Goal: Task Accomplishment & Management: Manage account settings

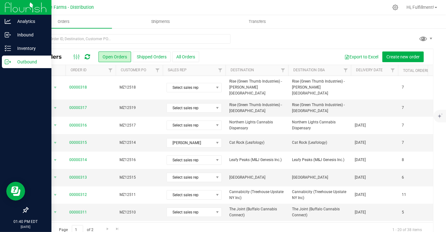
click at [4, 61] on div "Outbound" at bounding box center [27, 62] width 50 height 13
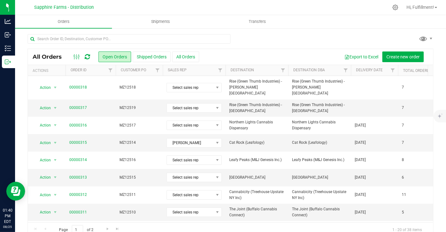
click at [88, 57] on icon at bounding box center [87, 57] width 5 height 6
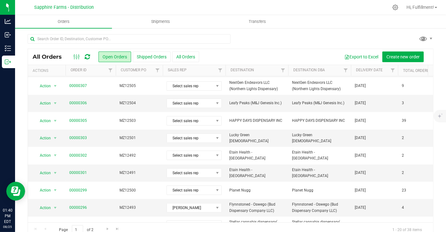
scroll to position [205, 0]
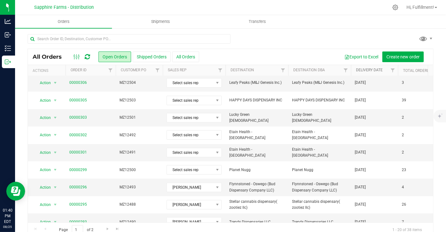
click at [363, 71] on link "Delivery Date" at bounding box center [369, 70] width 27 height 4
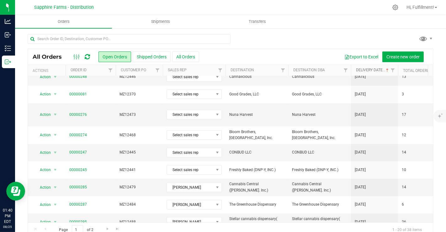
scroll to position [11, 0]
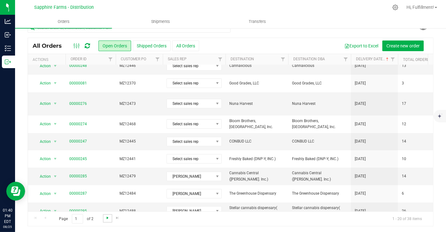
click at [107, 217] on span "Go to the next page" at bounding box center [107, 217] width 5 height 5
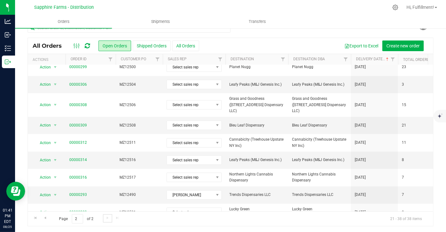
scroll to position [74, 0]
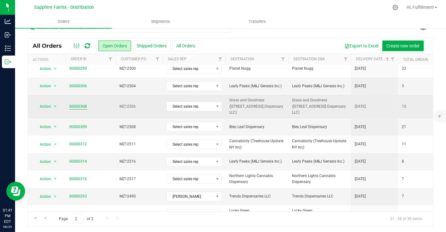
click at [74, 103] on link "00000308" at bounding box center [78, 106] width 18 height 6
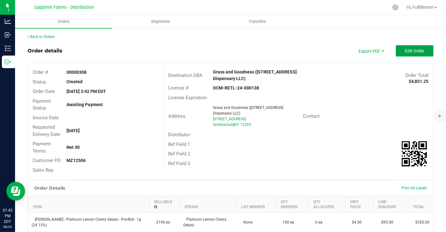
click at [412, 52] on span "Edit Order" at bounding box center [414, 50] width 19 height 5
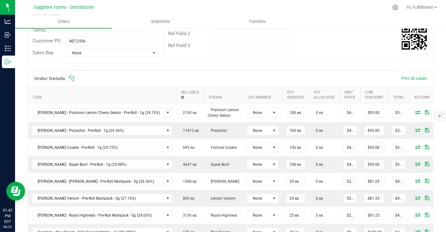
scroll to position [124, 0]
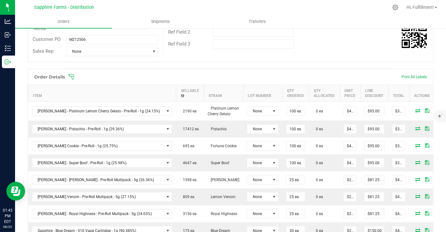
click at [72, 74] on icon at bounding box center [71, 77] width 6 height 6
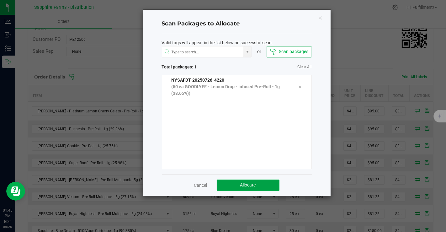
click at [248, 184] on span "Allocate" at bounding box center [248, 184] width 16 height 5
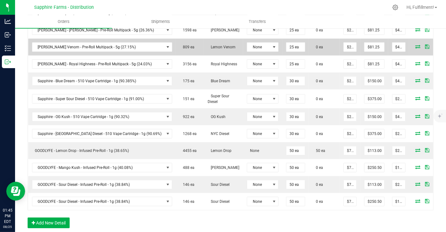
scroll to position [281, 0]
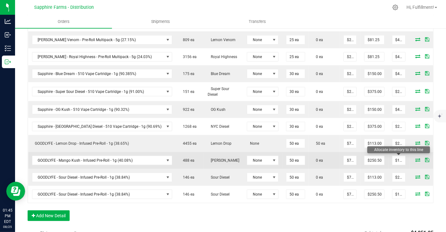
click at [415, 158] on icon at bounding box center [417, 160] width 5 height 4
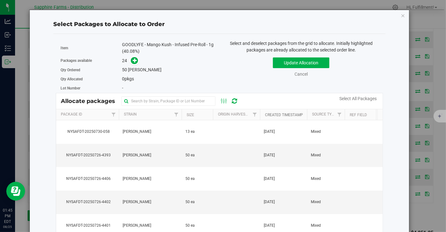
click at [280, 113] on link "Created Timestamp" at bounding box center [284, 115] width 38 height 4
click at [280, 113] on link "Created Timestamp" at bounding box center [287, 114] width 45 height 4
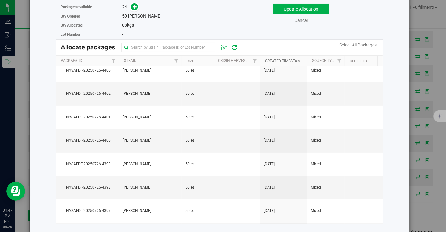
scroll to position [0, 0]
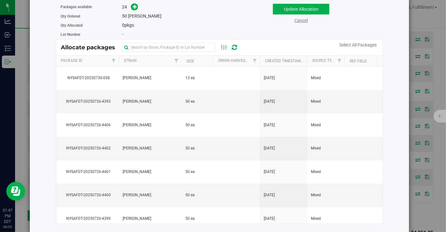
click at [298, 22] on link "Cancel" at bounding box center [300, 20] width 13 height 5
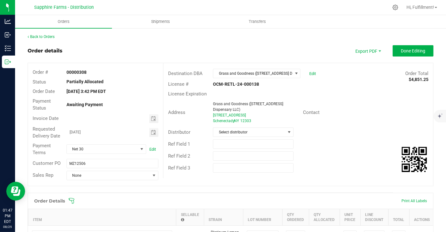
click at [72, 201] on icon at bounding box center [71, 201] width 6 height 6
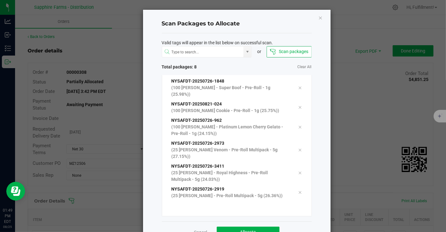
scroll to position [20, 0]
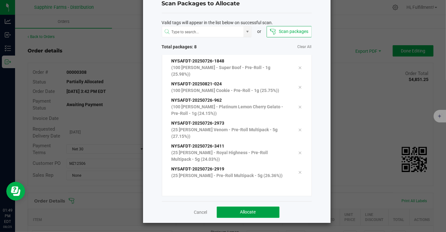
click at [261, 211] on button "Allocate" at bounding box center [248, 211] width 63 height 11
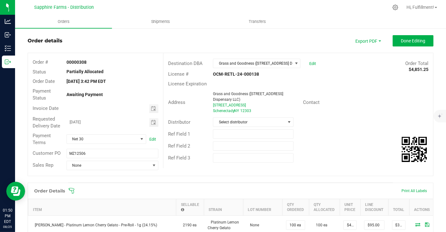
scroll to position [10, 0]
click at [72, 188] on icon at bounding box center [71, 191] width 6 height 6
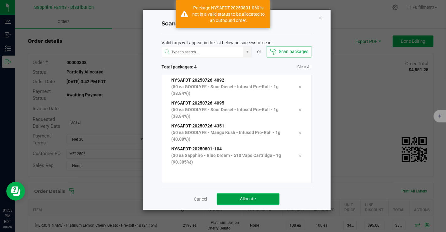
click at [243, 195] on button "Allocate" at bounding box center [248, 198] width 63 height 11
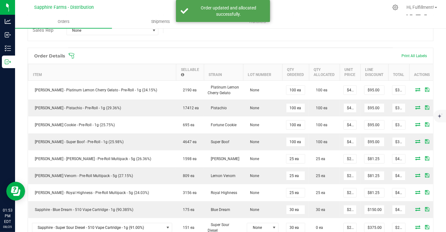
scroll to position [145, 0]
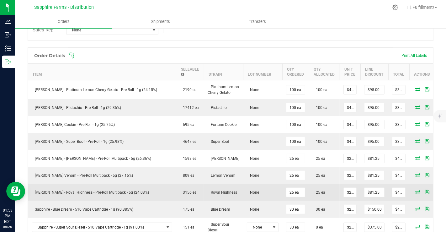
drag, startPoint x: 265, startPoint y: 192, endPoint x: 237, endPoint y: 195, distance: 27.5
click at [243, 195] on td "None" at bounding box center [262, 192] width 39 height 17
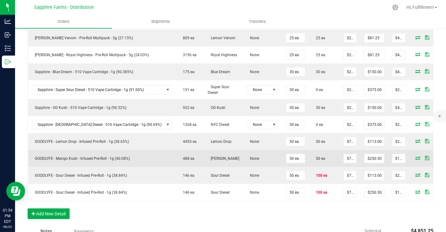
scroll to position [283, 0]
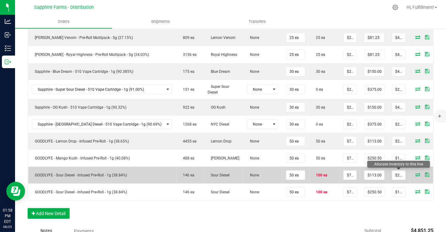
click at [415, 172] on icon at bounding box center [417, 174] width 5 height 4
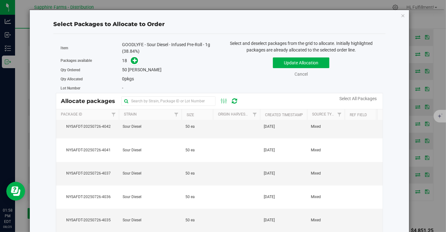
scroll to position [265, 0]
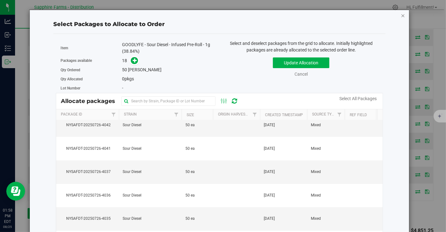
click at [401, 16] on icon "button" at bounding box center [403, 16] width 4 height 8
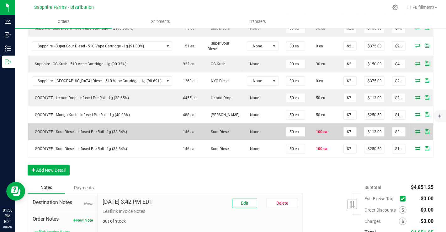
scroll to position [333, 0]
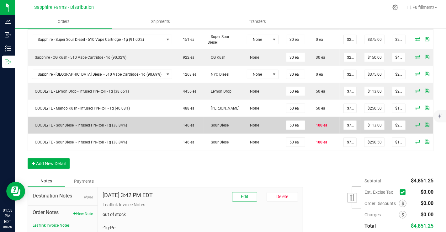
click at [415, 123] on icon at bounding box center [417, 125] width 5 height 4
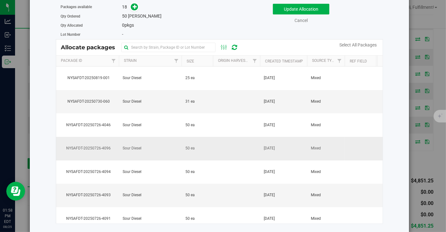
scroll to position [0, 0]
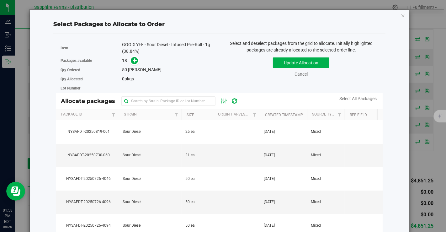
click at [262, 113] on th "Created Timestamp" at bounding box center [283, 114] width 47 height 11
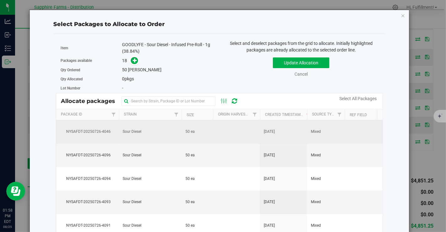
click at [220, 129] on td at bounding box center [236, 132] width 47 height 24
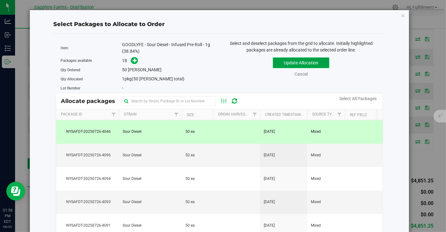
click at [296, 63] on button "Update Allocation" at bounding box center [301, 62] width 56 height 11
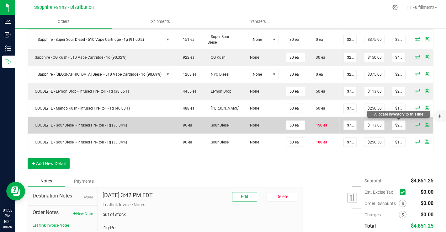
click at [415, 123] on icon at bounding box center [417, 125] width 5 height 4
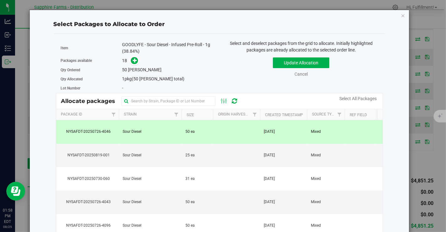
click at [214, 141] on td at bounding box center [236, 132] width 47 height 24
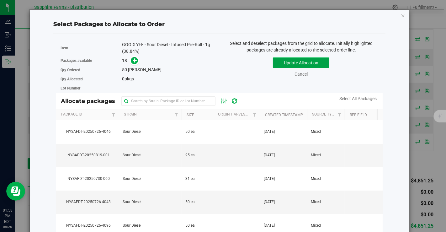
click at [290, 63] on button "Update Allocation" at bounding box center [301, 62] width 56 height 11
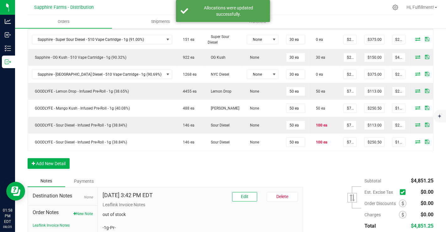
click at [260, 167] on div "Order Details Print All Labels Item Sellable Strain Lot Number Qty Ordered Qty …" at bounding box center [231, 17] width 406 height 315
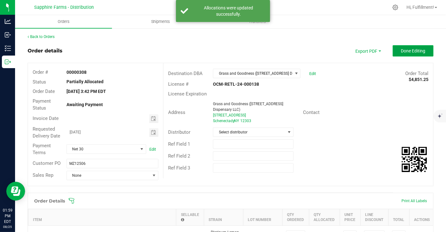
click at [406, 55] on button "Done Editing" at bounding box center [413, 50] width 41 height 11
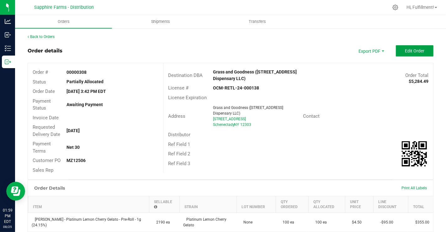
click at [415, 50] on span "Edit Order" at bounding box center [414, 50] width 19 height 5
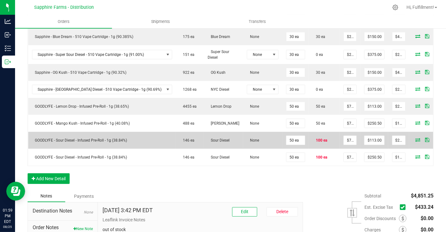
scroll to position [318, 0]
click at [309, 140] on td "100 ea" at bounding box center [324, 139] width 31 height 17
click at [435, 137] on icon at bounding box center [437, 139] width 4 height 4
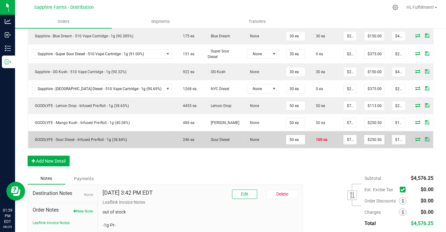
click at [435, 137] on icon at bounding box center [437, 139] width 4 height 4
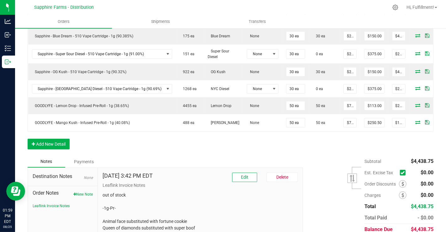
click at [419, 135] on div "Order Details Print All Labels Item Sellable Strain Lot Number Qty Ordered Qty …" at bounding box center [231, 14] width 406 height 281
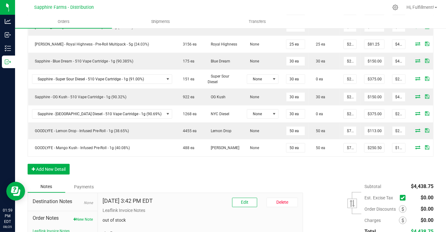
scroll to position [290, 0]
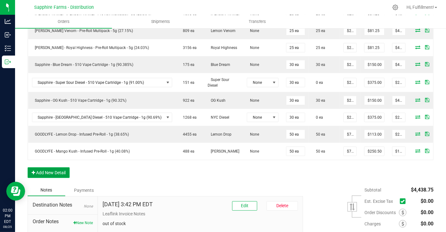
click at [45, 173] on button "Add New Detail" at bounding box center [49, 172] width 42 height 11
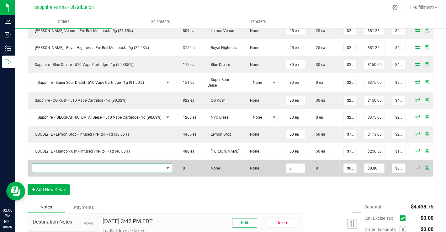
click at [64, 164] on span "NO DATA FOUND" at bounding box center [98, 168] width 132 height 9
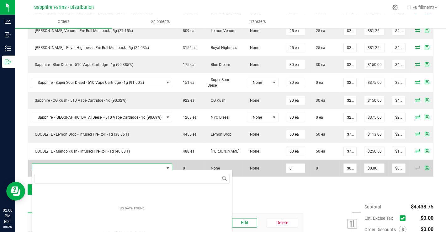
scroll to position [9, 121]
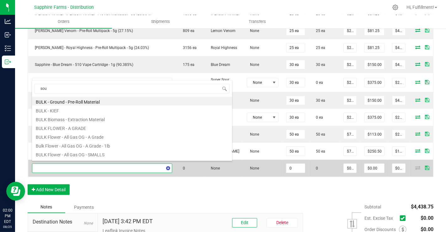
type input "sour"
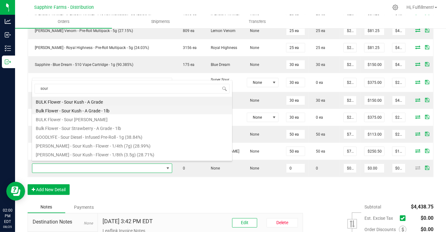
scroll to position [16, 0]
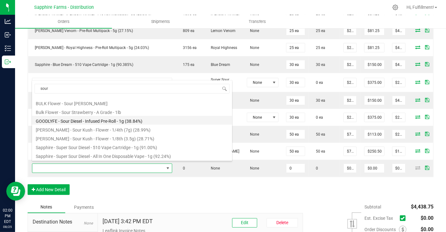
drag, startPoint x: 126, startPoint y: 119, endPoint x: 113, endPoint y: 119, distance: 12.5
click at [113, 119] on li "GOODLYFE - Sour Diesel - Infused Pre-Roll - 1g (38.84%)" at bounding box center [132, 120] width 200 height 9
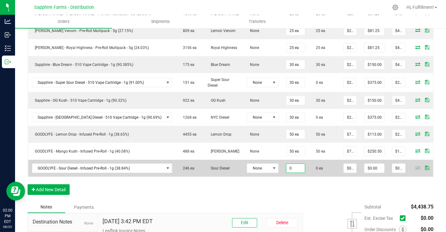
click at [286, 164] on input "0" at bounding box center [295, 168] width 19 height 9
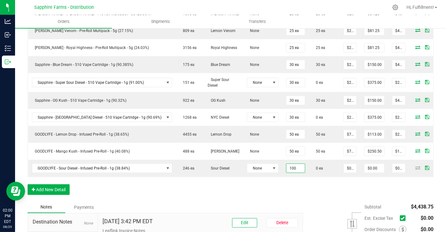
type input "100 ea"
click at [284, 182] on div "Order Details Print All Labels Item Sellable Strain Lot Number Qty Ordered Qty …" at bounding box center [231, 52] width 406 height 298
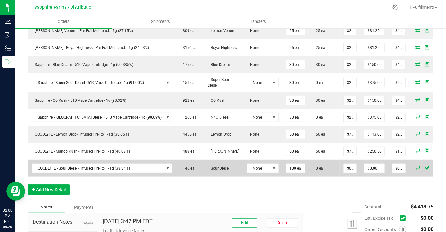
click at [415, 166] on icon at bounding box center [417, 168] width 5 height 4
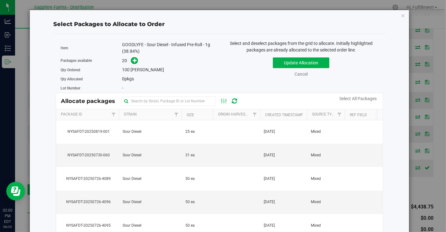
click at [261, 112] on th "Created Timestamp" at bounding box center [283, 114] width 47 height 11
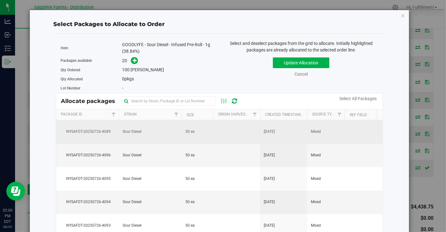
click at [220, 131] on td at bounding box center [236, 132] width 47 height 24
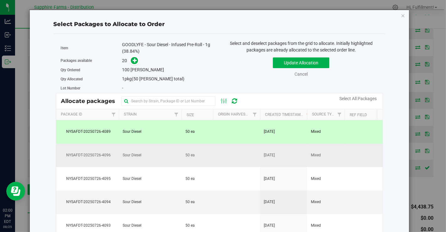
click at [209, 156] on td "50 ea" at bounding box center [197, 156] width 31 height 24
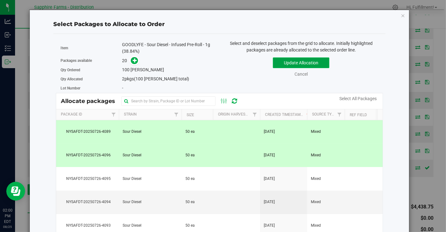
click at [276, 58] on button "Update Allocation" at bounding box center [301, 62] width 56 height 11
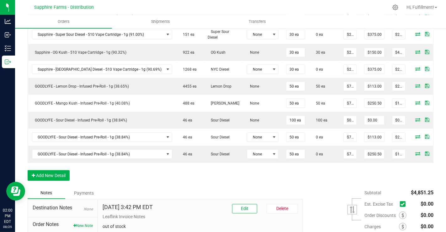
scroll to position [338, 0]
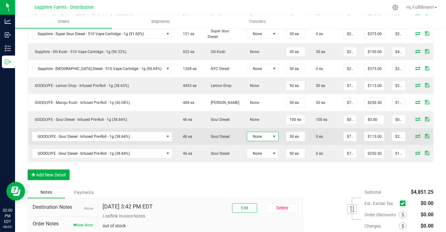
click at [247, 132] on span "None" at bounding box center [258, 136] width 23 height 9
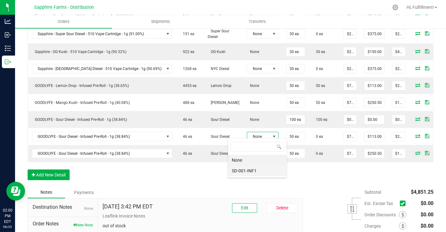
click at [239, 173] on li "SD-001-INF1" at bounding box center [257, 170] width 59 height 11
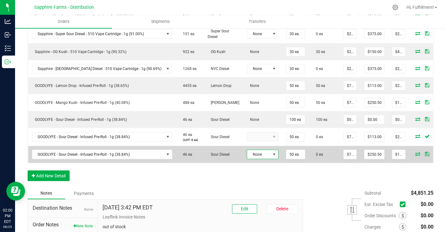
click at [247, 155] on span "None" at bounding box center [258, 154] width 23 height 9
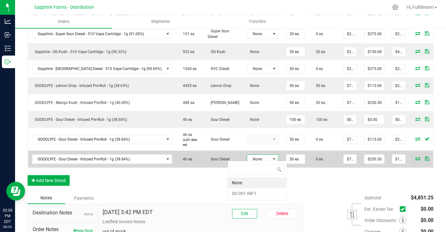
scroll to position [9, 37]
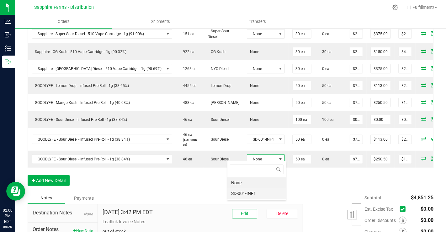
click at [239, 194] on li "SD-001-INF1" at bounding box center [256, 193] width 59 height 11
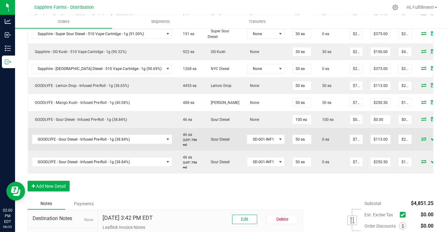
click at [422, 137] on icon at bounding box center [424, 139] width 5 height 4
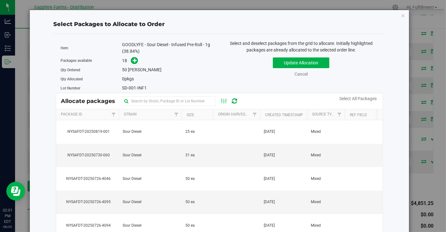
click at [263, 116] on th "Created Timestamp" at bounding box center [283, 114] width 47 height 11
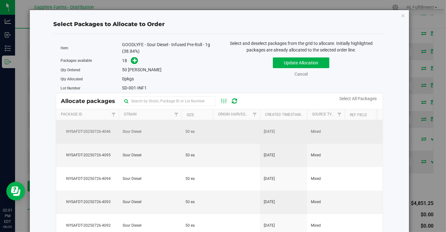
click at [200, 138] on td "50 ea" at bounding box center [197, 132] width 31 height 24
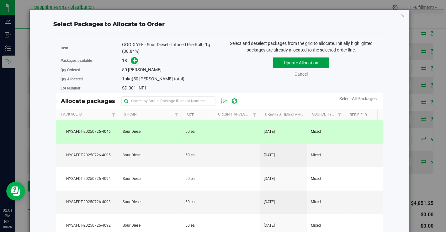
click at [277, 61] on button "Update Allocation" at bounding box center [301, 62] width 56 height 11
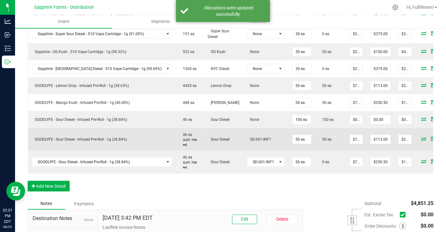
click at [429, 137] on span at bounding box center [433, 139] width 9 height 4
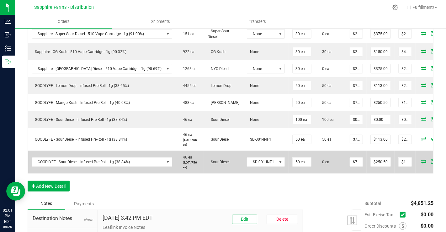
click at [422, 159] on icon at bounding box center [424, 161] width 5 height 4
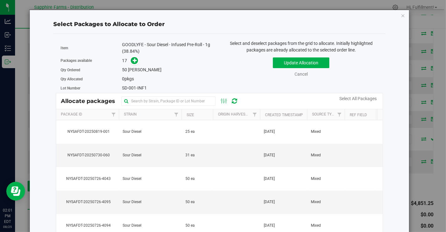
click at [264, 113] on th "Created Timestamp" at bounding box center [283, 114] width 47 height 11
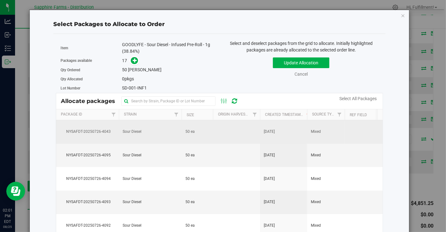
click at [220, 136] on td at bounding box center [236, 132] width 47 height 24
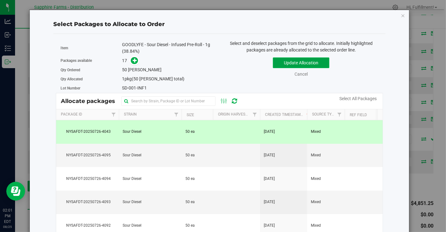
click at [273, 63] on button "Update Allocation" at bounding box center [301, 62] width 56 height 11
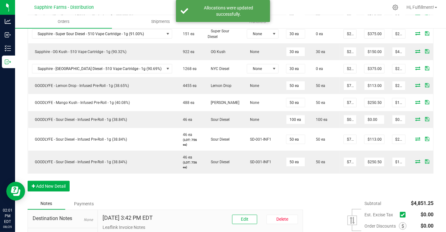
click at [311, 185] on div "Order Details Print All Labels Item Sellable Strain Lot Number Qty Ordered Qty …" at bounding box center [231, 25] width 406 height 343
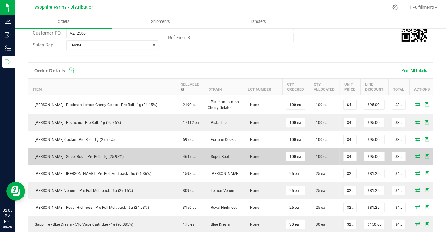
scroll to position [112, 0]
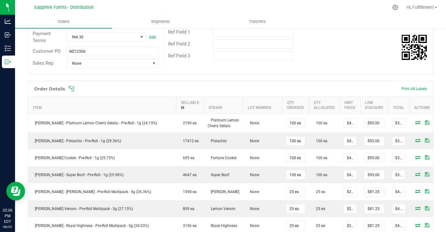
click at [72, 87] on icon at bounding box center [71, 89] width 6 height 6
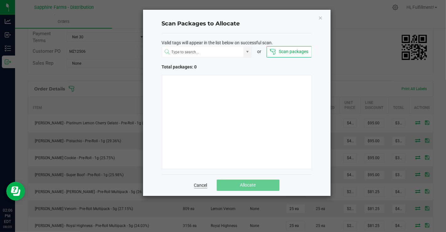
click at [201, 184] on link "Cancel" at bounding box center [200, 185] width 13 height 6
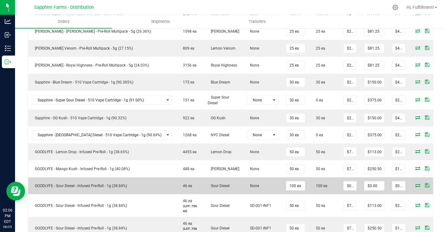
scroll to position [272, 0]
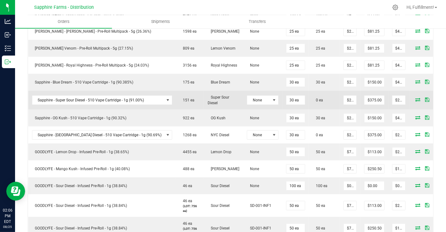
click at [415, 98] on icon at bounding box center [417, 100] width 5 height 4
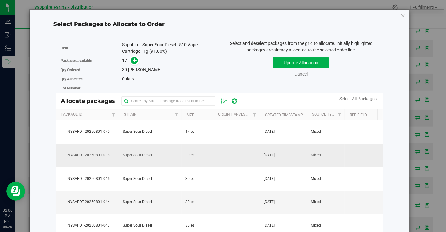
click at [295, 151] on td "[DATE]" at bounding box center [283, 156] width 47 height 24
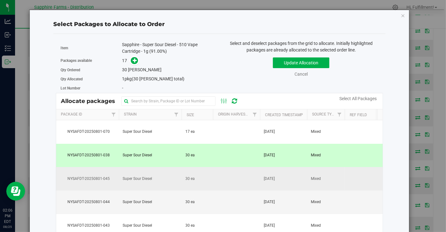
click at [264, 180] on span "[DATE]" at bounding box center [269, 179] width 11 height 6
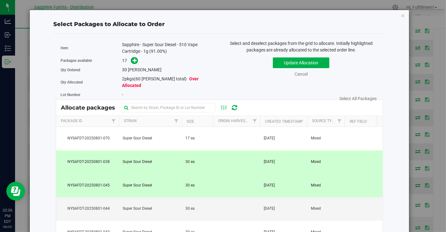
click at [264, 182] on span "[DATE]" at bounding box center [269, 185] width 11 height 6
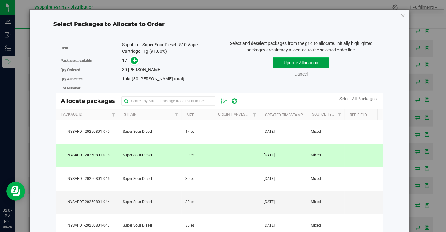
click at [304, 60] on button "Update Allocation" at bounding box center [301, 62] width 56 height 11
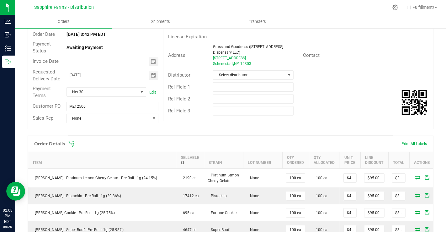
scroll to position [57, 0]
click at [71, 141] on icon at bounding box center [72, 144] width 6 height 6
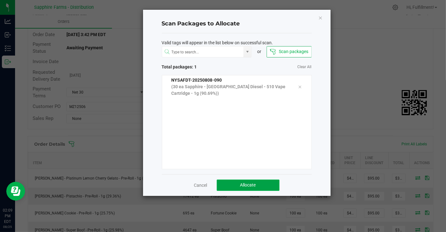
click at [241, 183] on span "Allocate" at bounding box center [248, 184] width 16 height 5
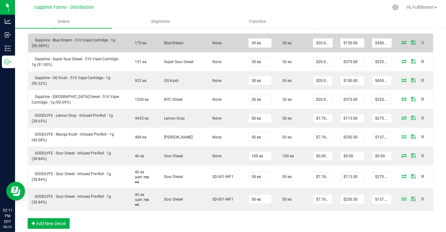
scroll to position [318, 0]
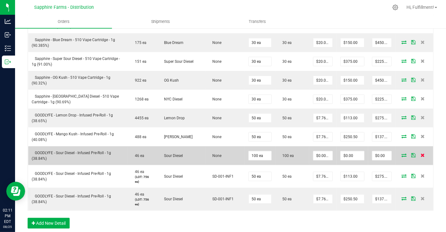
click at [421, 153] on icon at bounding box center [423, 155] width 4 height 4
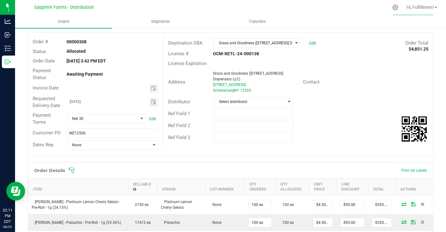
scroll to position [0, 0]
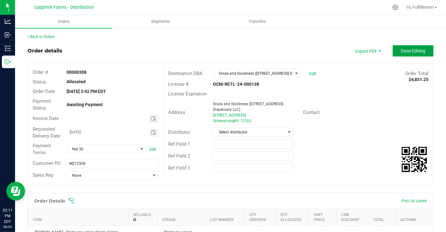
click at [413, 47] on button "Done Editing" at bounding box center [413, 50] width 41 height 11
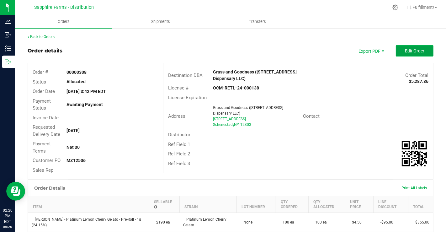
click at [405, 50] on span "Edit Order" at bounding box center [414, 50] width 19 height 5
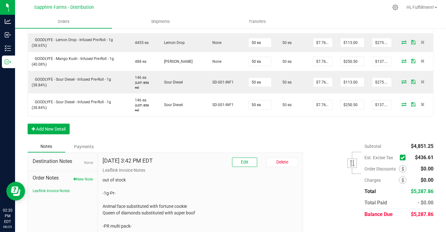
scroll to position [402, 0]
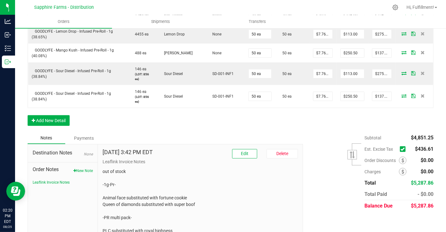
click at [401, 149] on icon at bounding box center [403, 149] width 4 height 0
click at [0, 0] on input "checkbox" at bounding box center [0, 0] width 0 height 0
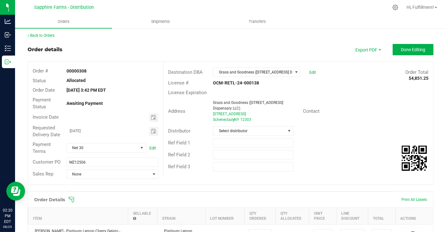
scroll to position [0, 0]
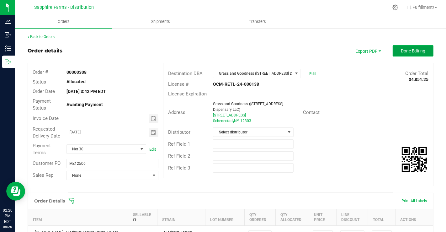
click at [410, 50] on span "Done Editing" at bounding box center [413, 50] width 24 height 5
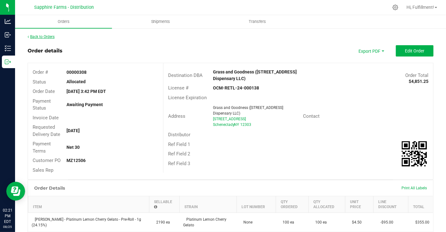
click at [48, 38] on link "Back to Orders" at bounding box center [41, 36] width 27 height 4
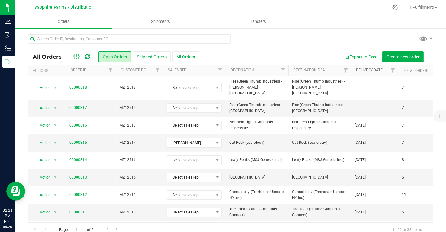
click at [365, 72] on link "Delivery Date" at bounding box center [369, 70] width 27 height 4
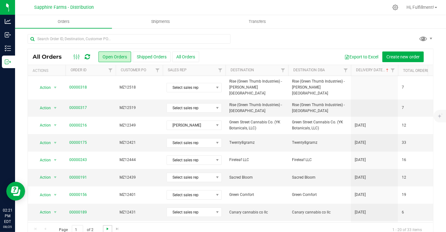
click at [107, 228] on span "Go to the next page" at bounding box center [107, 228] width 5 height 5
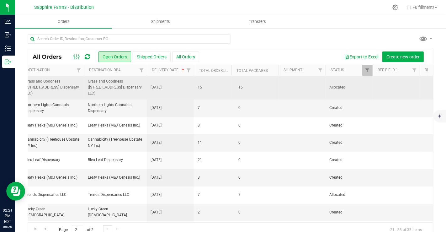
scroll to position [0, 204]
click at [309, 85] on td at bounding box center [302, 88] width 47 height 24
drag, startPoint x: 309, startPoint y: 85, endPoint x: 253, endPoint y: 86, distance: 55.8
click at [253, 86] on td "15" at bounding box center [255, 88] width 47 height 24
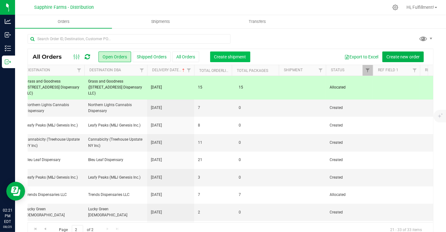
click at [239, 56] on span "Create shipment" at bounding box center [230, 56] width 32 height 5
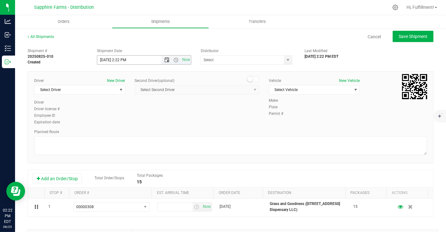
click at [165, 60] on span "Open the date view" at bounding box center [167, 59] width 5 height 5
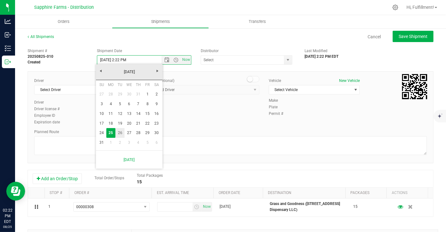
click at [120, 131] on link "26" at bounding box center [119, 133] width 9 height 10
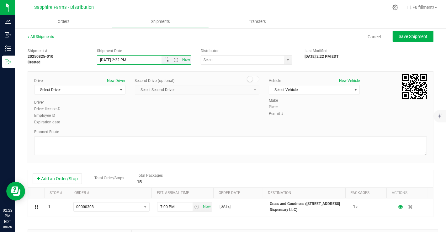
click at [181, 60] on span "Now" at bounding box center [186, 59] width 11 height 9
click at [174, 59] on span "Open the time view" at bounding box center [176, 59] width 5 height 5
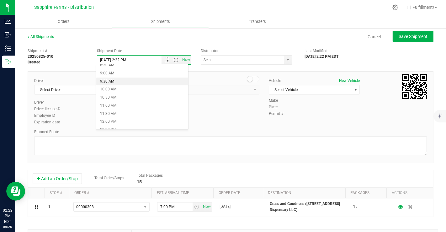
click at [121, 82] on li "9:30 AM" at bounding box center [142, 81] width 92 height 8
type input "[DATE] 9:30 AM"
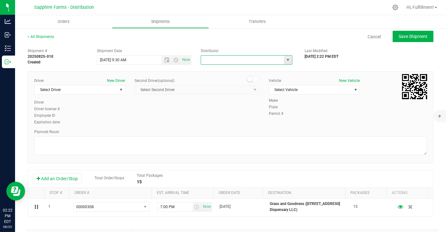
click at [238, 60] on input "text" at bounding box center [241, 60] width 81 height 9
click at [285, 57] on span "select" at bounding box center [287, 59] width 5 height 5
click at [242, 89] on li "Sapphire Farms - Distribution" at bounding box center [244, 88] width 90 height 9
type input "Sapphire Farms - Distribution"
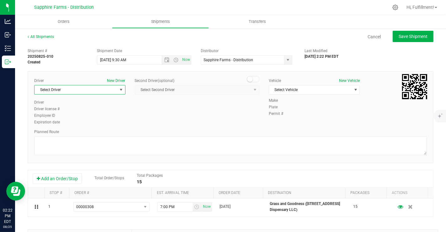
click at [115, 89] on span "Select Driver" at bounding box center [75, 89] width 83 height 9
click at [110, 87] on span "Select Driver" at bounding box center [75, 89] width 83 height 9
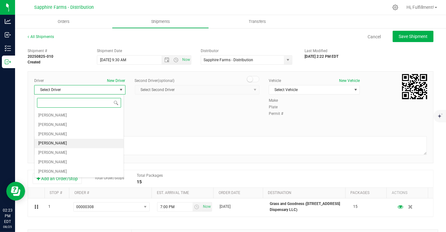
click at [66, 142] on li "[PERSON_NAME]" at bounding box center [78, 143] width 89 height 9
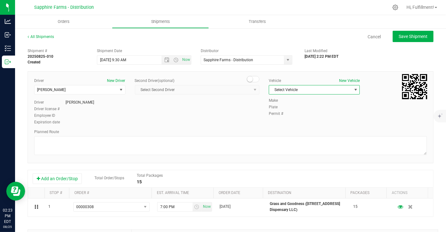
click at [292, 91] on span "Select Vehicle" at bounding box center [310, 89] width 83 height 9
click at [274, 118] on li "Van #2" at bounding box center [310, 118] width 89 height 9
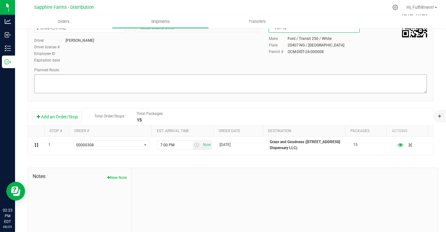
scroll to position [62, 0]
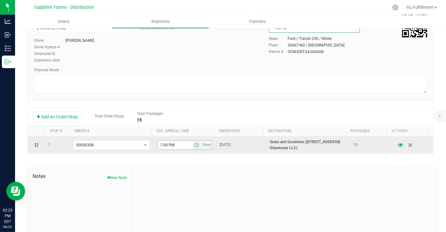
click at [194, 144] on span "select" at bounding box center [196, 144] width 5 height 5
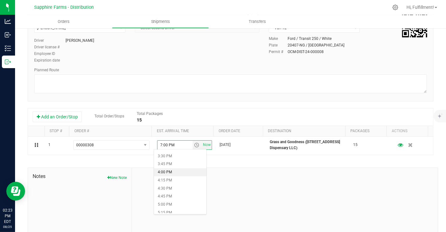
scroll to position [499, 0]
click at [176, 202] on li "5:00 PM" at bounding box center [180, 204] width 52 height 8
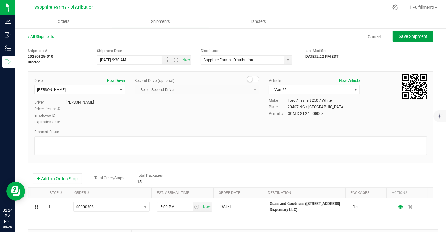
click at [415, 35] on span "Save Shipment" at bounding box center [413, 36] width 29 height 5
type input "[DATE] 1:30 PM"
type input "Sapphire Farms - Distribution"
click at [399, 35] on span "Save Shipment" at bounding box center [413, 36] width 29 height 5
type input "[DATE] 1:30 PM"
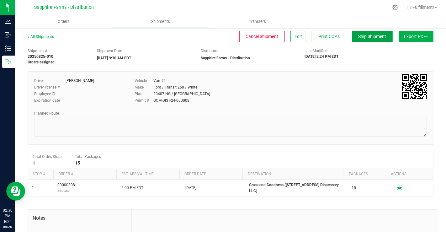
click at [358, 34] on span "Ship Shipment" at bounding box center [372, 36] width 28 height 5
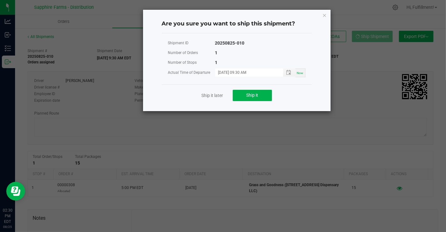
click at [181, 125] on ngb-modal-window "Are you sure you want to ship this shipment? Shipment ID 20250825-010 Number of…" at bounding box center [225, 116] width 451 height 232
click at [324, 15] on icon "Close" at bounding box center [324, 15] width 4 height 8
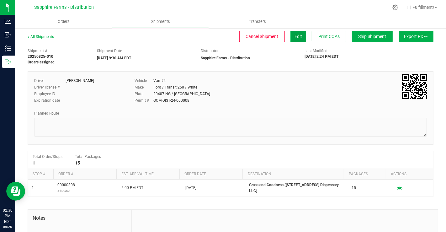
click at [294, 35] on span "Edit" at bounding box center [298, 36] width 8 height 5
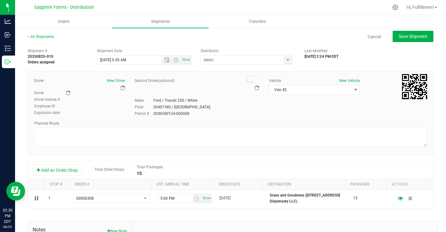
type input "Sapphire Farms - Distribution"
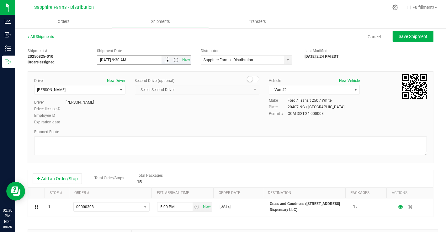
click at [165, 60] on span "Open the date view" at bounding box center [167, 59] width 5 height 5
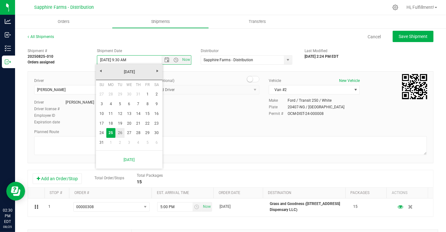
click at [122, 132] on link "26" at bounding box center [119, 133] width 9 height 10
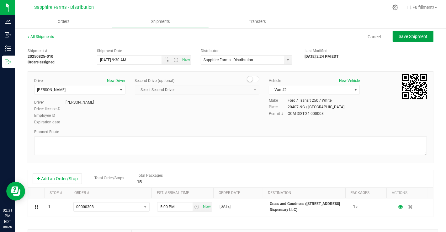
click at [408, 36] on span "Save Shipment" at bounding box center [413, 36] width 29 height 5
type input "8/26/2025 1:30 PM"
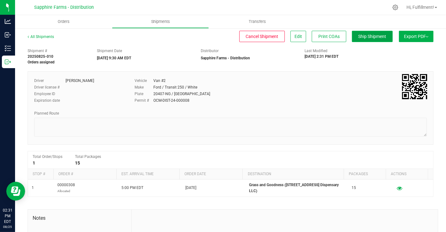
click at [369, 35] on span "Ship Shipment" at bounding box center [372, 36] width 28 height 5
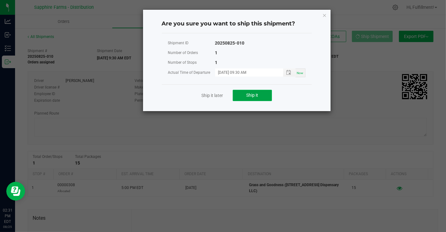
click at [261, 96] on button "Ship it" at bounding box center [252, 95] width 39 height 11
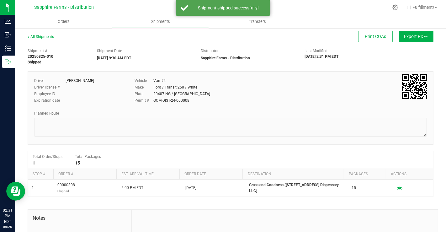
click at [426, 37] on img at bounding box center [427, 36] width 3 height 1
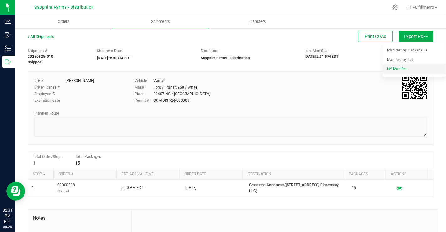
click at [396, 69] on span "NY Manifest" at bounding box center [397, 69] width 21 height 4
click at [422, 35] on button "Export PDF" at bounding box center [416, 36] width 34 height 11
click at [387, 69] on span "NY Manifest" at bounding box center [397, 69] width 21 height 4
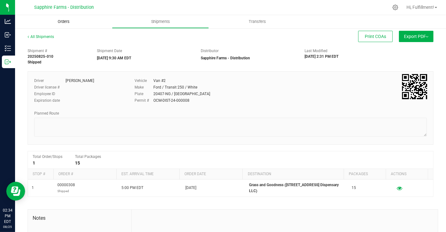
click at [61, 23] on span "Orders" at bounding box center [63, 22] width 29 height 6
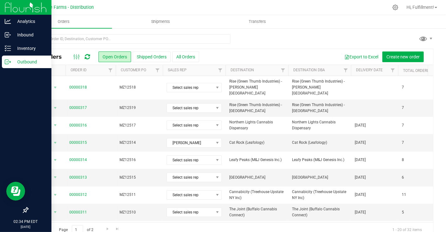
click at [20, 61] on p "Outbound" at bounding box center [30, 62] width 38 height 8
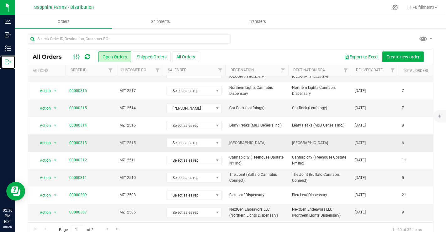
scroll to position [34, 0]
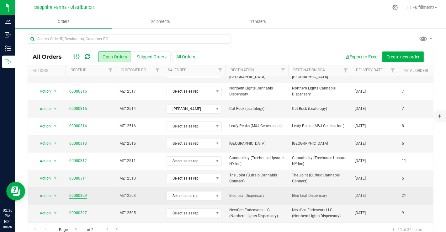
click at [82, 193] on link "00000309" at bounding box center [78, 196] width 18 height 6
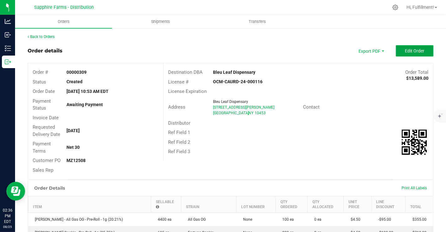
click at [414, 50] on span "Edit Order" at bounding box center [414, 50] width 19 height 5
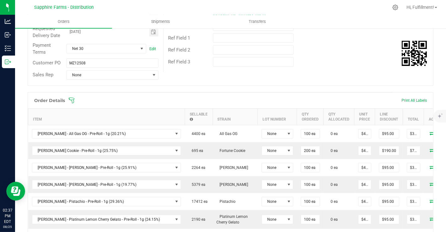
scroll to position [99, 0]
click at [72, 101] on icon at bounding box center [71, 101] width 6 height 6
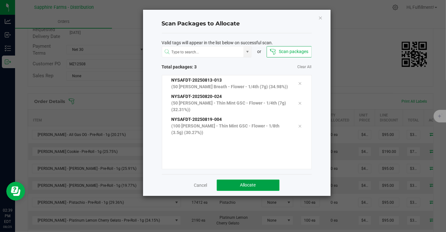
click at [238, 181] on button "Allocate" at bounding box center [248, 184] width 63 height 11
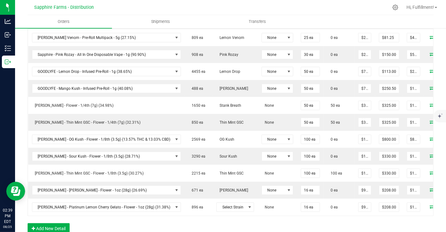
scroll to position [368, 0]
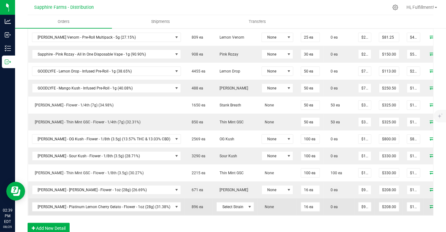
click at [430, 204] on icon at bounding box center [432, 206] width 5 height 4
click at [247, 204] on span at bounding box center [249, 206] width 5 height 5
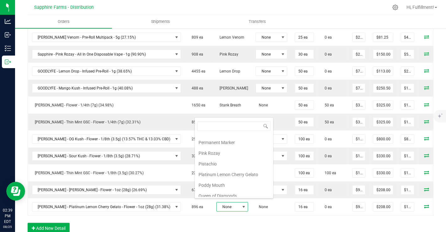
scroll to position [437, 0]
click at [231, 166] on li "Platinum Lemon Cherry Gelato" at bounding box center [234, 171] width 78 height 11
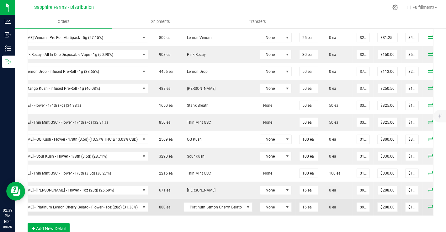
scroll to position [0, 40]
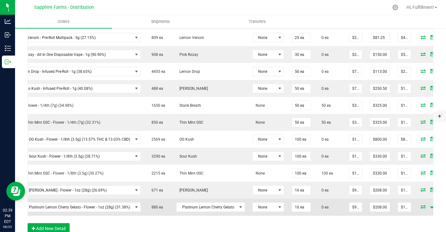
click at [421, 204] on icon at bounding box center [423, 206] width 5 height 4
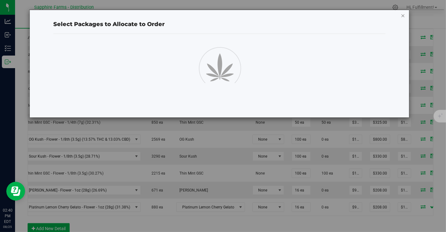
click at [403, 16] on icon "button" at bounding box center [403, 16] width 4 height 8
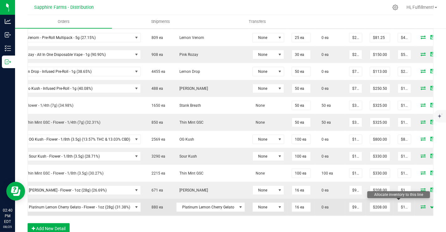
click at [421, 204] on icon at bounding box center [423, 206] width 5 height 4
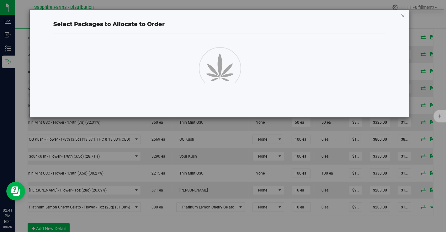
click at [402, 14] on icon "button" at bounding box center [403, 16] width 4 height 8
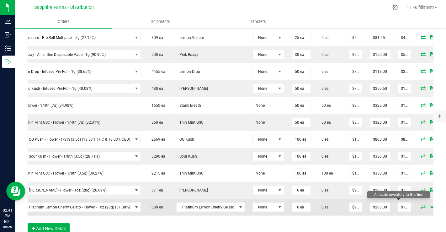
click at [421, 204] on icon at bounding box center [423, 206] width 5 height 4
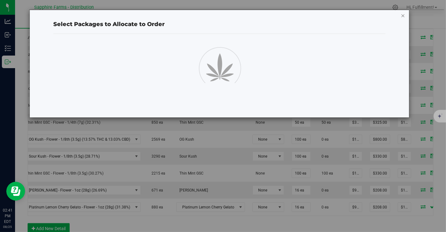
click at [403, 16] on icon "button" at bounding box center [403, 16] width 4 height 8
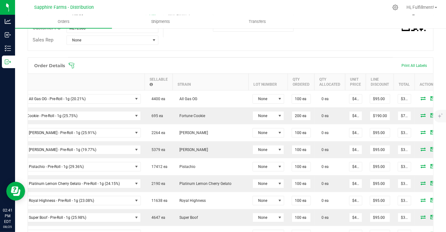
scroll to position [135, 0]
click at [74, 66] on icon at bounding box center [71, 66] width 6 height 6
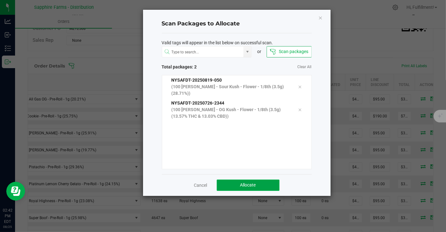
click at [256, 184] on span "Allocate" at bounding box center [248, 184] width 16 height 5
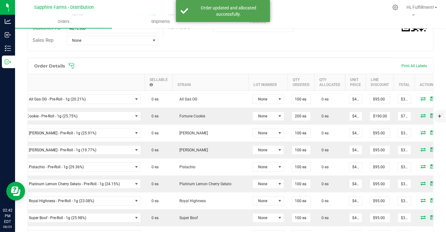
scroll to position [0, 40]
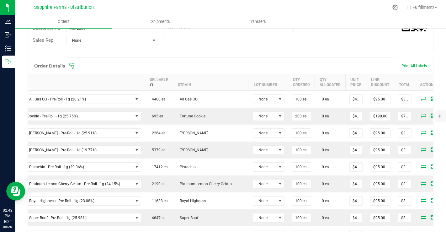
click at [72, 65] on icon at bounding box center [71, 66] width 6 height 6
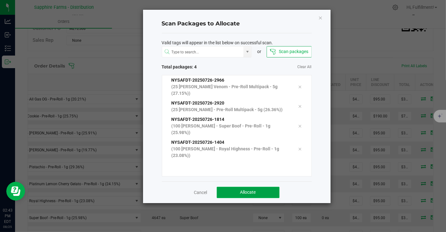
click at [238, 187] on button "Allocate" at bounding box center [248, 192] width 63 height 11
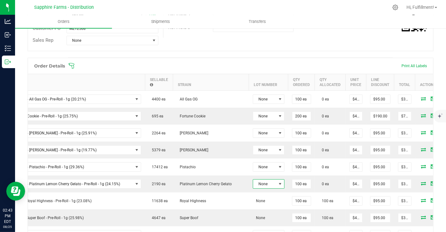
click at [253, 182] on span "None" at bounding box center [264, 183] width 23 height 9
click at [74, 63] on icon at bounding box center [72, 66] width 6 height 6
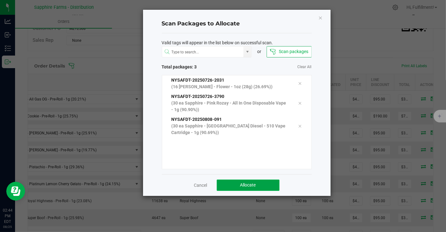
click at [248, 179] on button "Allocate" at bounding box center [248, 184] width 63 height 11
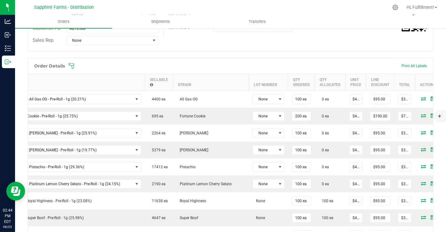
click at [75, 66] on span at bounding box center [271, 66] width 406 height 6
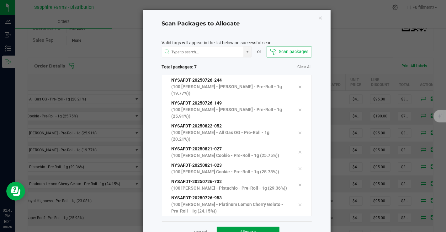
click at [247, 226] on button "Allocate" at bounding box center [248, 231] width 63 height 11
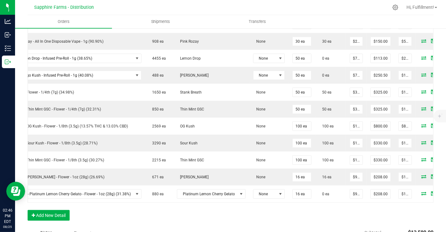
scroll to position [380, 0]
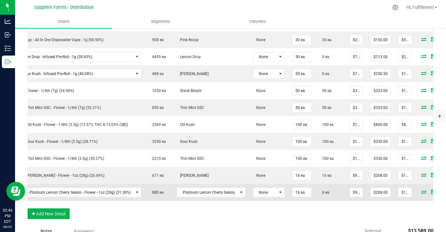
click at [422, 190] on icon at bounding box center [424, 192] width 5 height 4
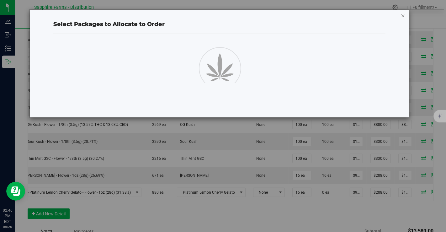
click at [403, 16] on icon "button" at bounding box center [403, 16] width 4 height 8
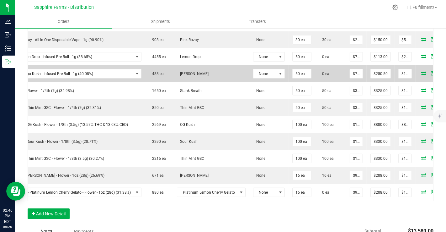
click at [422, 71] on icon at bounding box center [424, 73] width 5 height 4
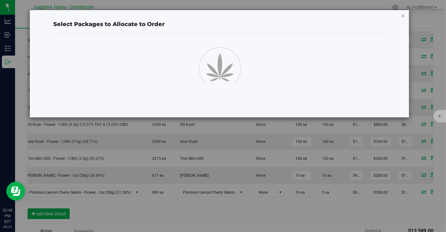
click at [403, 15] on icon "button" at bounding box center [403, 16] width 4 height 8
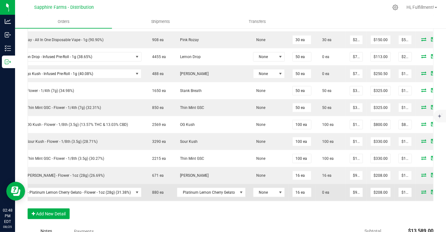
click at [422, 190] on icon at bounding box center [424, 192] width 5 height 4
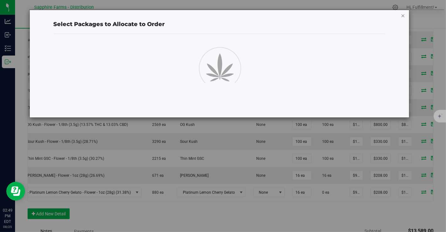
click at [402, 15] on icon "button" at bounding box center [403, 16] width 4 height 8
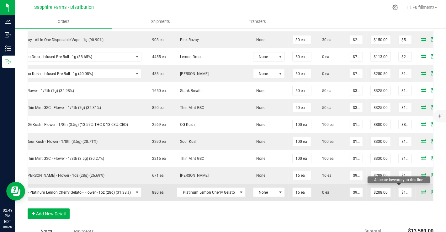
click at [422, 190] on icon at bounding box center [424, 192] width 5 height 4
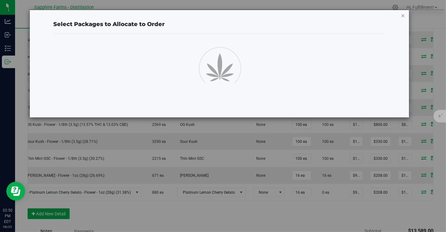
click at [403, 15] on icon "button" at bounding box center [403, 16] width 4 height 8
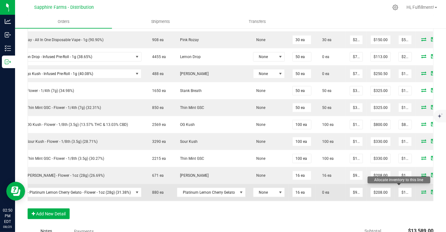
click at [422, 190] on icon at bounding box center [424, 192] width 5 height 4
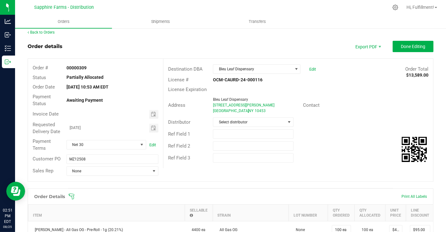
scroll to position [4, 0]
click at [418, 44] on span "Done Editing" at bounding box center [413, 46] width 24 height 5
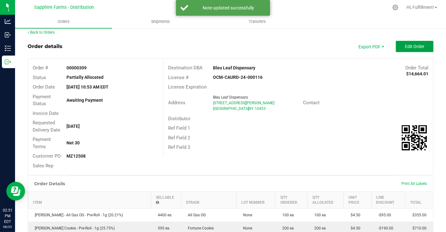
click at [410, 46] on span "Edit Order" at bounding box center [414, 46] width 19 height 5
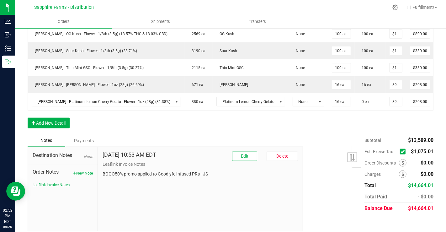
scroll to position [477, 0]
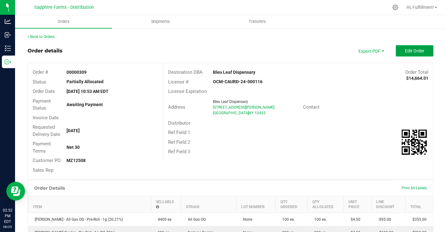
click at [411, 45] on button "Edit Order" at bounding box center [415, 50] width 38 height 11
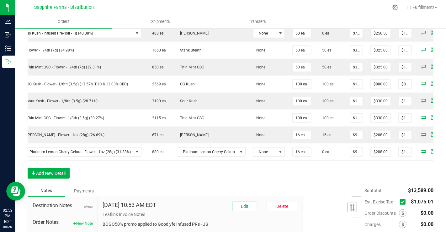
scroll to position [423, 0]
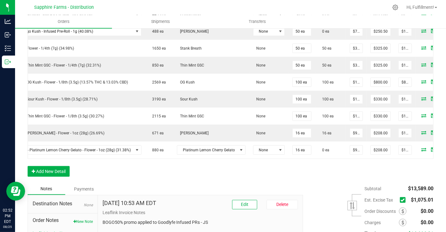
click at [401, 200] on icon at bounding box center [403, 200] width 4 height 0
click at [0, 0] on input "checkbox" at bounding box center [0, 0] width 0 height 0
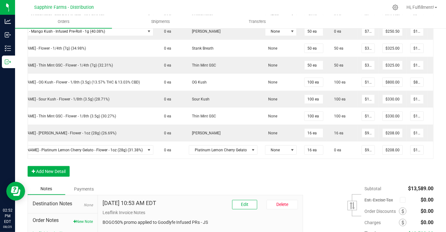
scroll to position [0, 40]
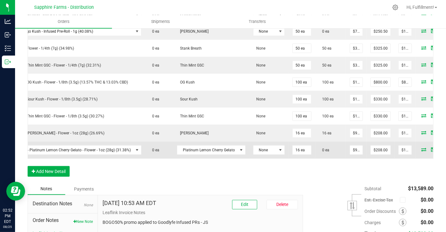
click at [422, 147] on icon at bounding box center [424, 149] width 5 height 4
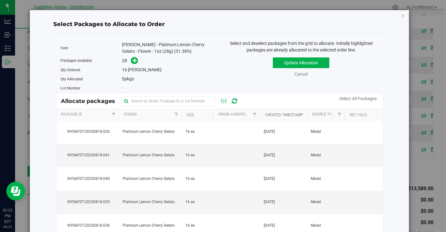
click at [293, 113] on link "Created Timestamp" at bounding box center [284, 115] width 38 height 4
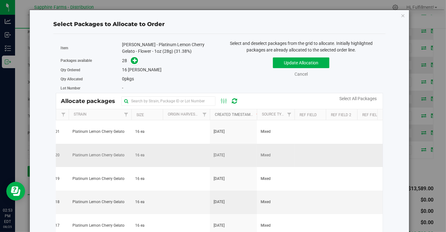
scroll to position [0, 0]
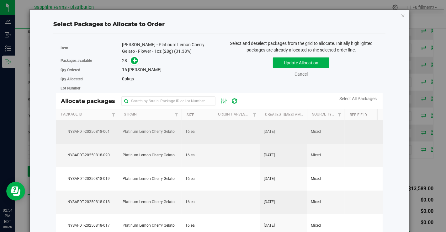
click at [193, 132] on span "16 ea" at bounding box center [189, 132] width 9 height 6
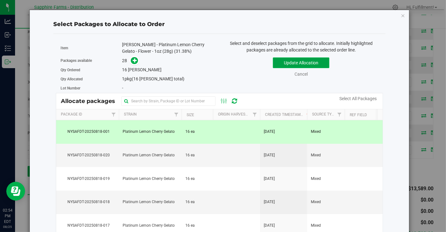
click at [274, 61] on button "Update Allocation" at bounding box center [301, 62] width 56 height 11
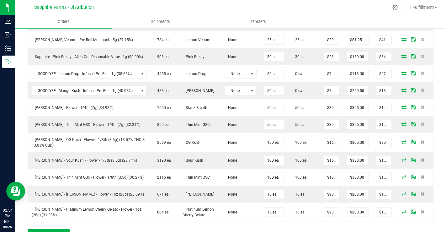
scroll to position [369, 0]
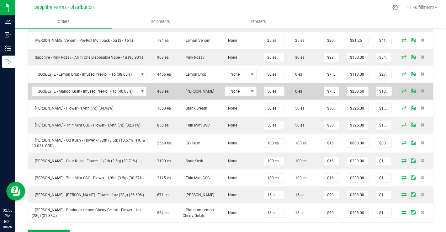
click at [401, 89] on icon at bounding box center [403, 91] width 5 height 4
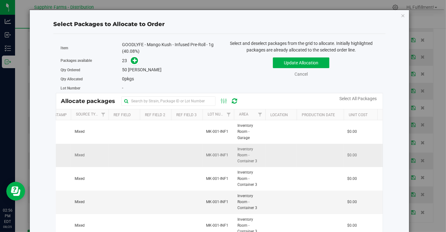
scroll to position [0, 199]
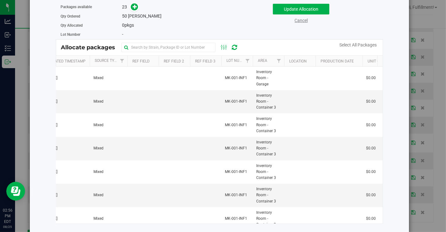
click at [299, 21] on link "Cancel" at bounding box center [300, 20] width 13 height 5
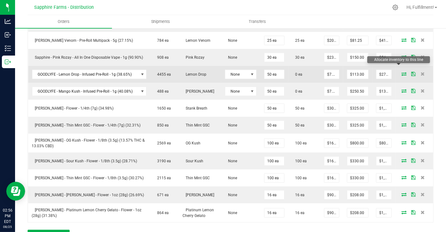
click at [401, 72] on icon at bounding box center [403, 74] width 5 height 4
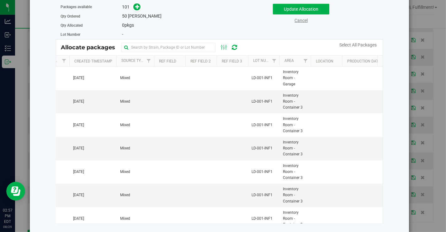
click at [300, 19] on link "Cancel" at bounding box center [300, 20] width 13 height 5
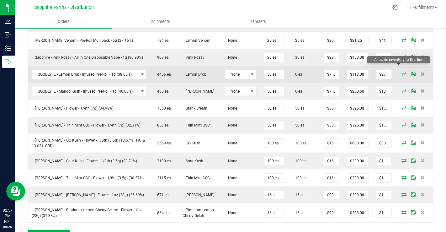
click at [401, 72] on icon at bounding box center [403, 74] width 5 height 4
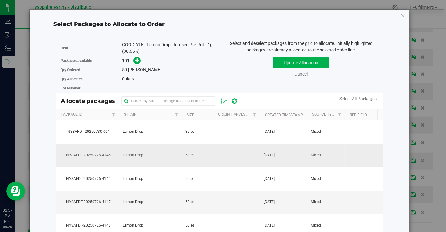
click at [285, 157] on td "[DATE]" at bounding box center [283, 156] width 47 height 24
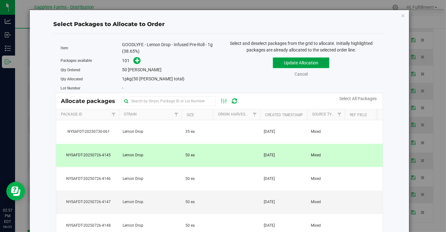
click at [302, 59] on button "Update Allocation" at bounding box center [301, 62] width 56 height 11
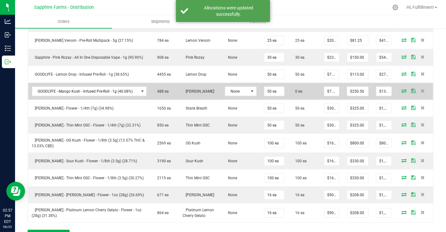
click at [401, 89] on icon at bounding box center [403, 91] width 5 height 4
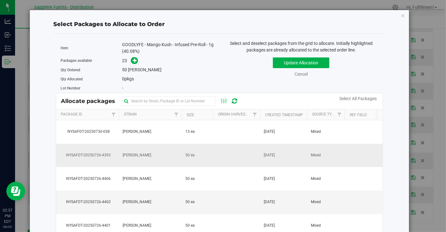
click at [262, 152] on td "[DATE]" at bounding box center [283, 156] width 47 height 24
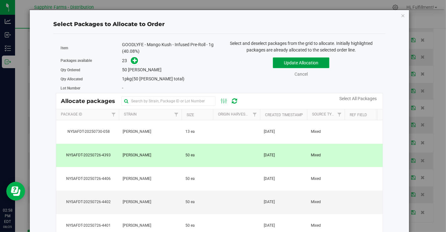
click at [285, 61] on button "Update Allocation" at bounding box center [301, 62] width 56 height 11
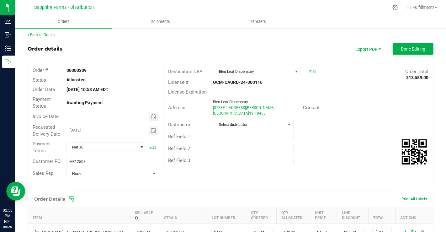
scroll to position [2, 0]
click at [401, 47] on span "Done Editing" at bounding box center [413, 49] width 24 height 5
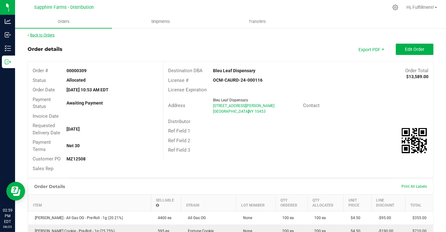
click at [39, 34] on link "Back to Orders" at bounding box center [41, 35] width 27 height 4
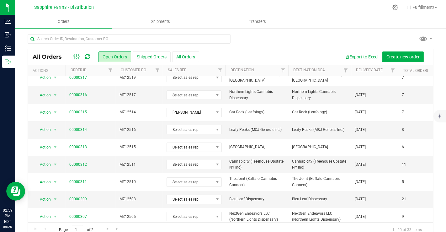
scroll to position [48, 0]
click at [105, 196] on span "00000309" at bounding box center [90, 199] width 43 height 6
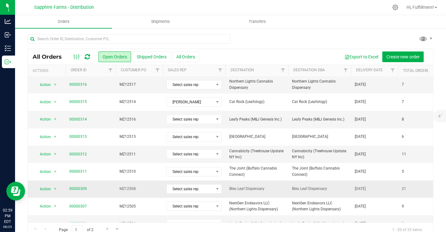
scroll to position [59, 0]
drag, startPoint x: 104, startPoint y: 178, endPoint x: 88, endPoint y: 184, distance: 17.9
click at [88, 184] on td "00000309" at bounding box center [91, 187] width 50 height 17
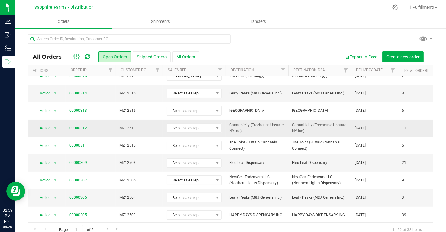
scroll to position [104, 0]
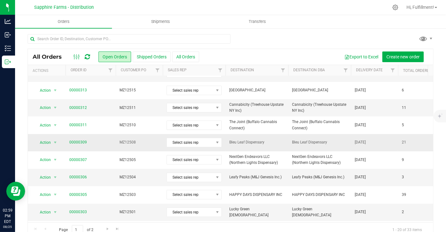
click at [110, 139] on span "00000309" at bounding box center [90, 142] width 43 height 6
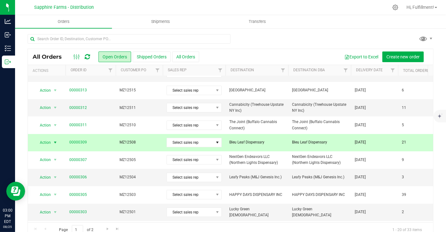
click at [110, 139] on span "00000309" at bounding box center [90, 142] width 43 height 6
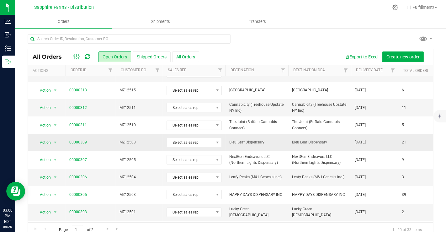
drag, startPoint x: 116, startPoint y: 134, endPoint x: 112, endPoint y: 137, distance: 4.9
click at [112, 137] on td "00000309" at bounding box center [91, 142] width 50 height 17
click at [82, 139] on link "00000309" at bounding box center [78, 142] width 18 height 6
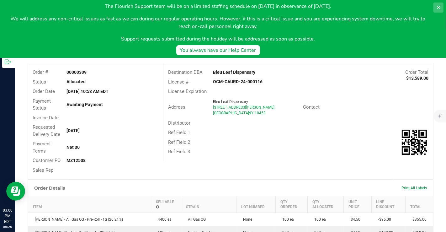
click at [438, 7] on icon at bounding box center [438, 7] width 3 height 3
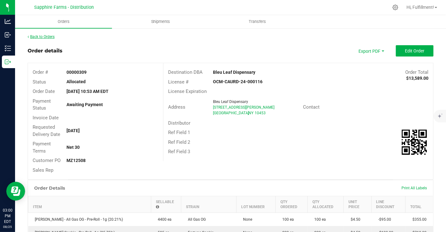
click at [42, 37] on link "Back to Orders" at bounding box center [41, 36] width 27 height 4
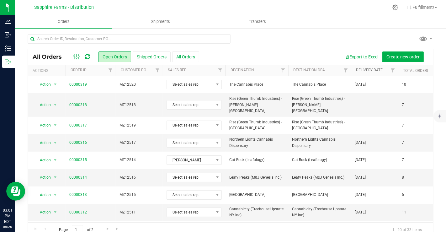
click at [368, 68] on link "Delivery Date" at bounding box center [369, 70] width 27 height 4
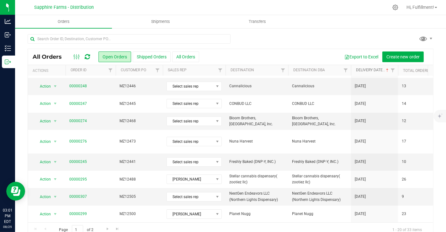
scroll to position [205, 0]
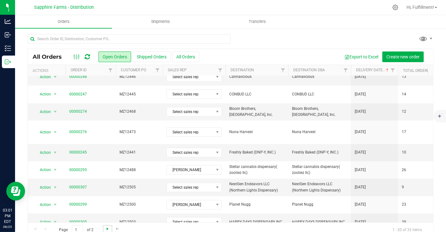
click at [109, 226] on span "Go to the next page" at bounding box center [107, 228] width 5 height 5
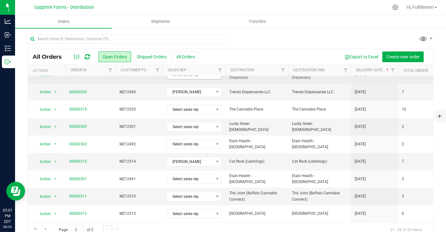
scroll to position [0, 0]
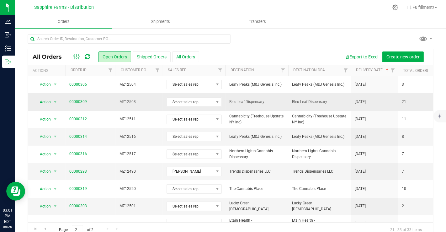
drag, startPoint x: 361, startPoint y: 104, endPoint x: 330, endPoint y: 106, distance: 31.8
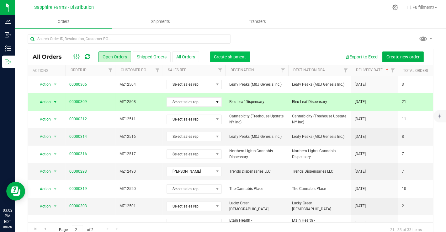
click at [234, 54] on span "Create shipment" at bounding box center [230, 56] width 32 height 5
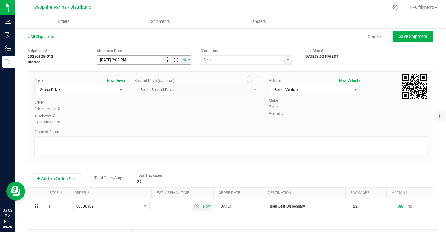
click at [165, 60] on span "Open the date view" at bounding box center [167, 59] width 5 height 5
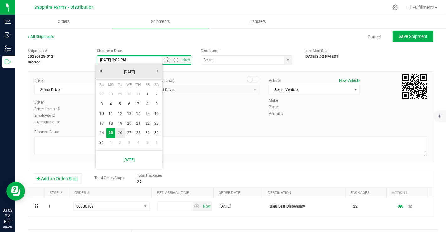
click at [120, 133] on link "26" at bounding box center [119, 133] width 9 height 10
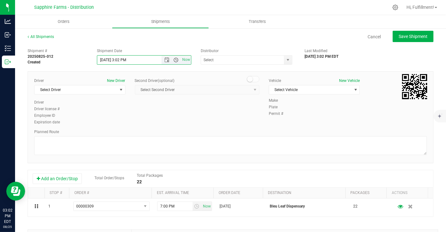
click at [174, 60] on span "Open the time view" at bounding box center [176, 59] width 5 height 5
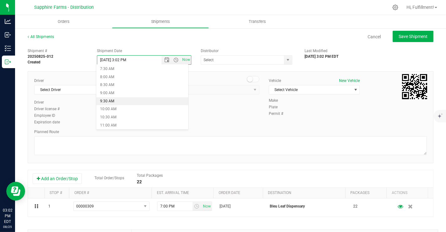
click at [132, 99] on li "9:30 AM" at bounding box center [142, 101] width 92 height 8
type input "[DATE] 9:30 AM"
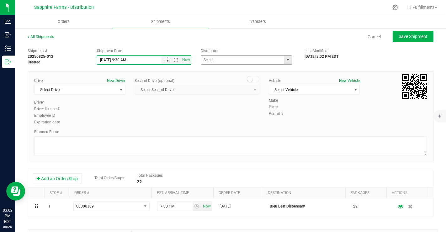
click at [286, 60] on span "select" at bounding box center [287, 59] width 5 height 5
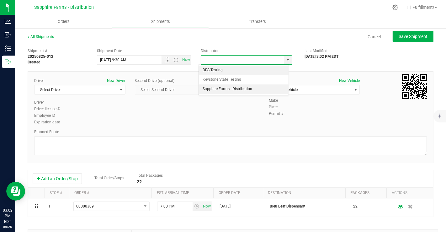
click at [240, 89] on li "Sapphire Farms - Distribution" at bounding box center [244, 88] width 90 height 9
type input "Sapphire Farms - Distribution"
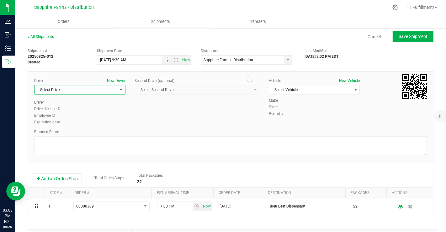
click at [104, 91] on span "Select Driver" at bounding box center [75, 89] width 83 height 9
click at [67, 118] on li "[PERSON_NAME]" at bounding box center [78, 115] width 89 height 9
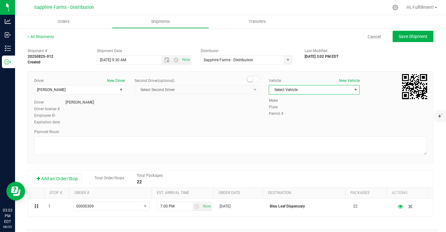
click at [313, 87] on span "Select Vehicle" at bounding box center [310, 89] width 83 height 9
click at [289, 106] on li "Van #1" at bounding box center [310, 109] width 89 height 9
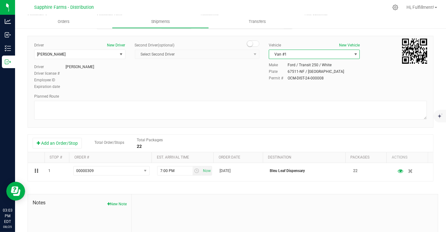
scroll to position [36, 0]
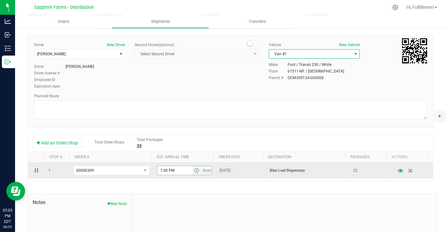
click at [194, 172] on span "select" at bounding box center [196, 170] width 5 height 5
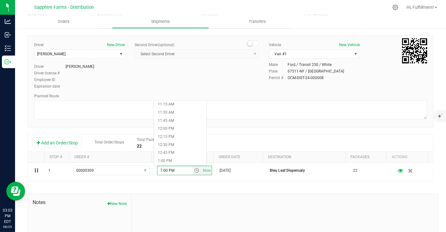
scroll to position [364, 0]
click at [179, 145] on li "12:30 PM" at bounding box center [180, 145] width 52 height 8
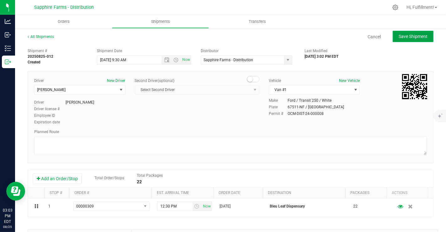
click at [407, 33] on button "Save Shipment" at bounding box center [413, 36] width 41 height 11
type input "[DATE] 1:30 PM"
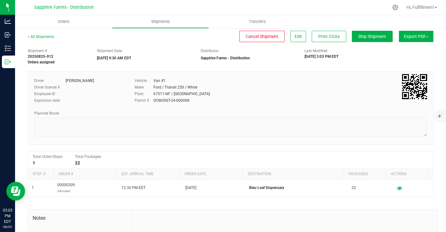
click at [420, 36] on button "Export PDF" at bounding box center [416, 36] width 34 height 11
click at [389, 68] on span "NY Manifest" at bounding box center [397, 69] width 21 height 4
click at [419, 35] on button "Export PDF" at bounding box center [416, 36] width 34 height 11
click at [390, 67] on span "NY Manifest" at bounding box center [397, 69] width 21 height 4
click at [62, 20] on span "Orders" at bounding box center [63, 22] width 29 height 6
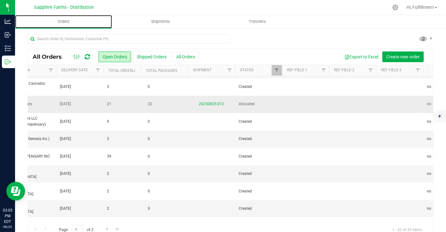
scroll to position [0, 147]
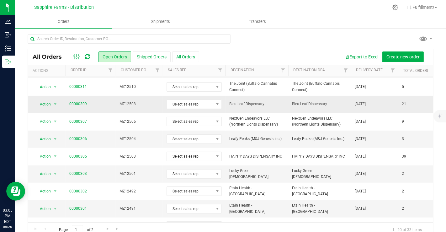
click at [86, 101] on span "00000309" at bounding box center [90, 104] width 43 height 6
click at [99, 101] on span "00000309" at bounding box center [90, 104] width 43 height 6
click at [77, 101] on link "00000309" at bounding box center [78, 104] width 18 height 6
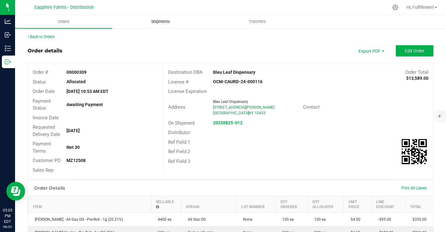
click at [167, 21] on span "Shipments" at bounding box center [161, 22] width 36 height 6
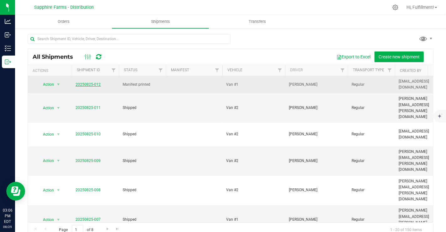
click at [79, 82] on link "20250825-012" at bounding box center [88, 84] width 25 height 4
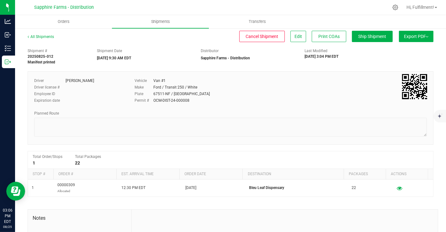
click at [416, 34] on button "Export PDF" at bounding box center [416, 36] width 34 height 11
click at [387, 67] on span "NY Manifest" at bounding box center [397, 69] width 21 height 4
click at [422, 40] on button "Export PDF" at bounding box center [416, 36] width 34 height 11
click at [389, 72] on li "NY Manifest" at bounding box center [414, 68] width 63 height 9
click at [387, 69] on span "NY Manifest" at bounding box center [397, 69] width 21 height 4
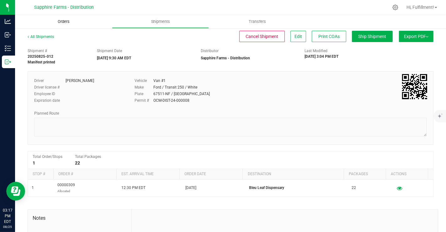
click at [66, 21] on span "Orders" at bounding box center [63, 22] width 29 height 6
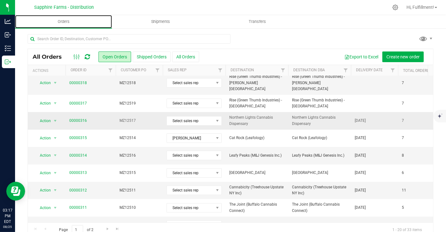
scroll to position [22, 0]
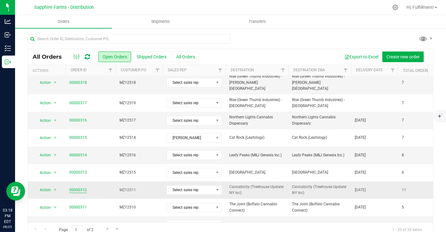
click at [80, 187] on link "00000312" at bounding box center [78, 190] width 18 height 6
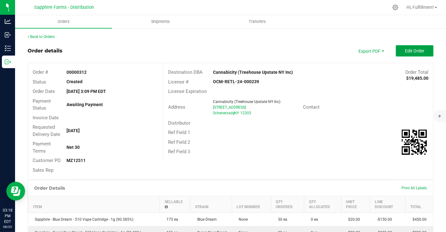
click at [401, 53] on button "Edit Order" at bounding box center [415, 50] width 38 height 11
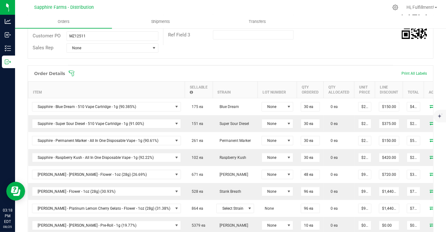
scroll to position [136, 0]
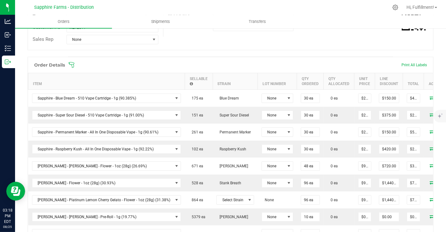
click at [71, 63] on icon at bounding box center [71, 65] width 6 height 6
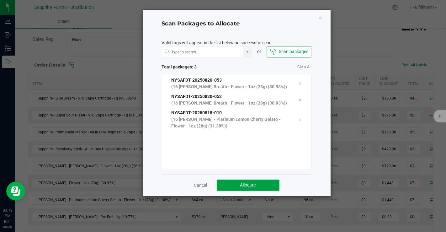
click at [256, 183] on button "Allocate" at bounding box center [248, 184] width 63 height 11
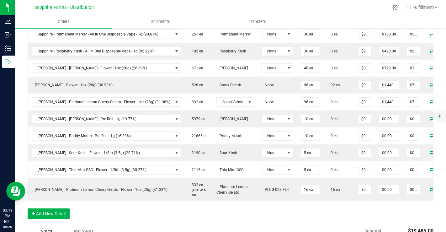
scroll to position [236, 0]
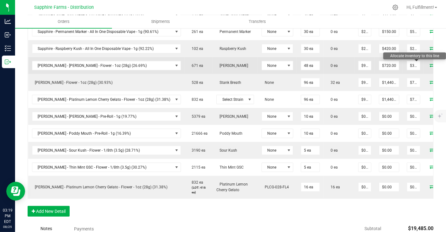
click at [430, 63] on icon at bounding box center [432, 65] width 5 height 4
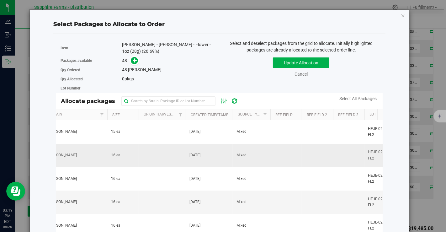
scroll to position [0, 52]
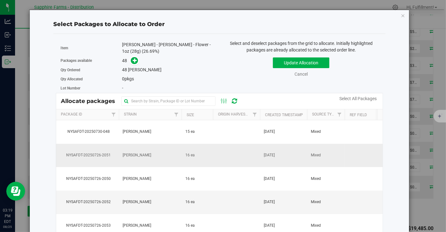
click at [198, 157] on td "16 ea" at bounding box center [197, 156] width 31 height 24
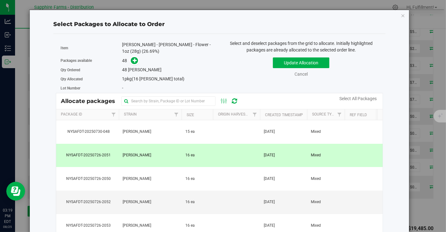
click at [198, 157] on td "16 ea" at bounding box center [197, 156] width 31 height 24
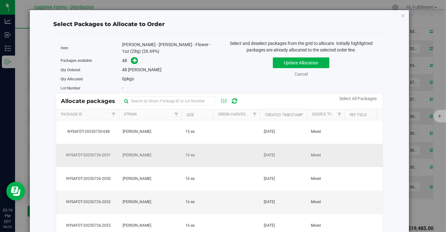
click at [198, 157] on td "16 ea" at bounding box center [197, 156] width 31 height 24
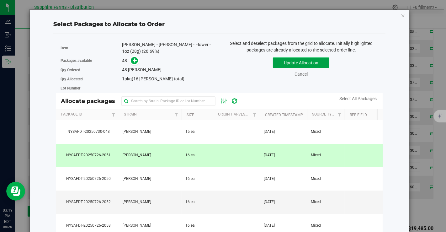
click at [290, 60] on button "Update Allocation" at bounding box center [301, 62] width 56 height 11
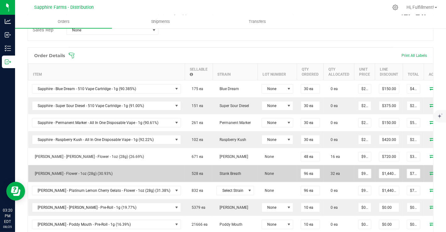
scroll to position [145, 0]
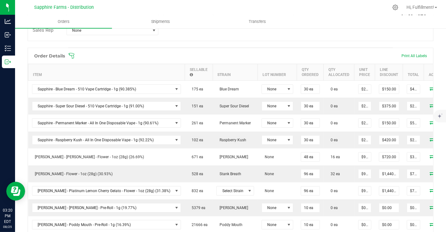
click at [72, 54] on icon at bounding box center [71, 56] width 6 height 6
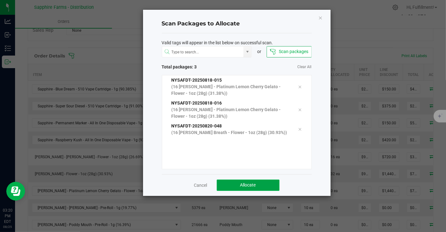
click at [251, 180] on button "Allocate" at bounding box center [248, 184] width 63 height 11
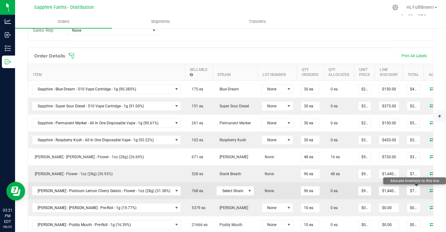
click at [430, 189] on icon at bounding box center [432, 190] width 5 height 4
click at [225, 188] on span "Select Strain" at bounding box center [231, 190] width 29 height 9
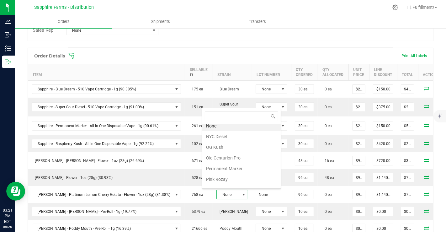
scroll to position [441, 0]
click at [240, 153] on li "Platinum Lemon Cherry Gelato" at bounding box center [241, 158] width 78 height 11
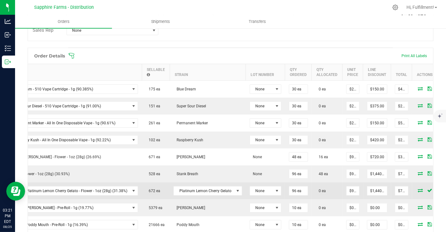
scroll to position [0, 45]
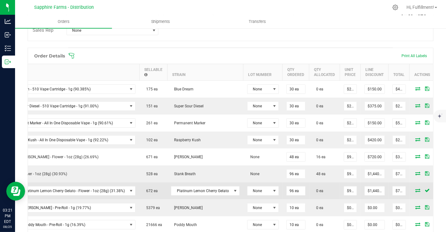
click at [416, 188] on icon at bounding box center [418, 190] width 5 height 4
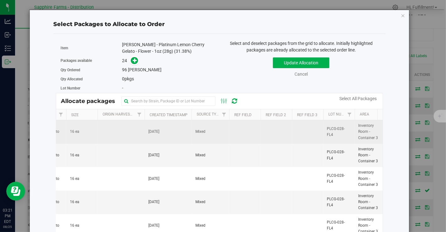
scroll to position [0, 118]
click at [156, 130] on span "Aug 18, 2025" at bounding box center [151, 132] width 11 height 6
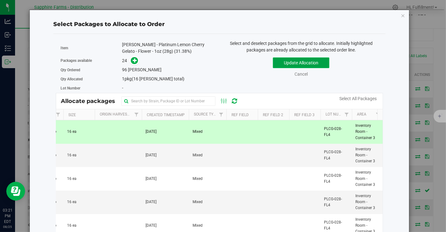
click at [281, 63] on button "Update Allocation" at bounding box center [301, 62] width 56 height 11
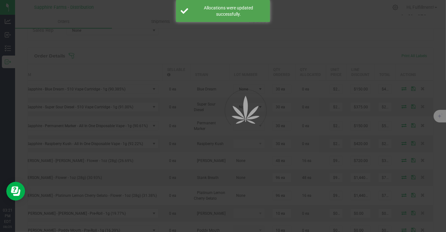
scroll to position [0, 12]
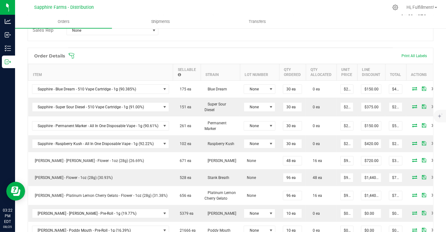
click at [72, 53] on icon at bounding box center [71, 56] width 6 height 6
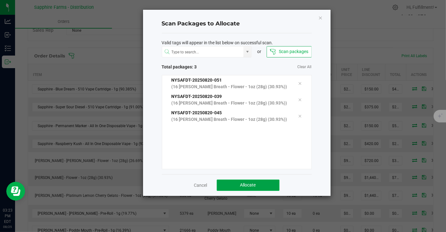
click at [243, 184] on span "Allocate" at bounding box center [248, 184] width 16 height 5
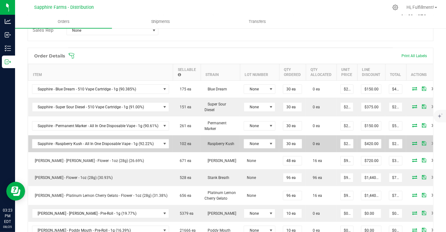
click at [412, 142] on icon at bounding box center [414, 143] width 5 height 4
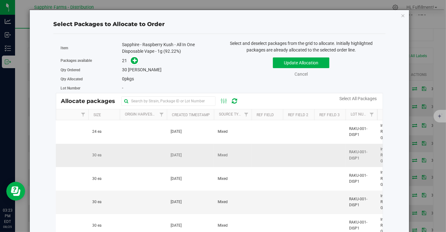
scroll to position [0, 104]
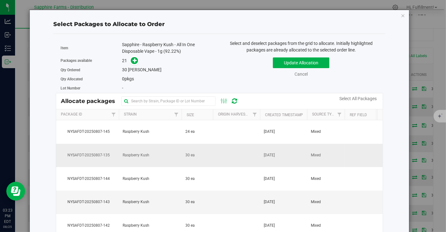
click at [144, 158] on td "Raspberry Kush" at bounding box center [150, 156] width 63 height 24
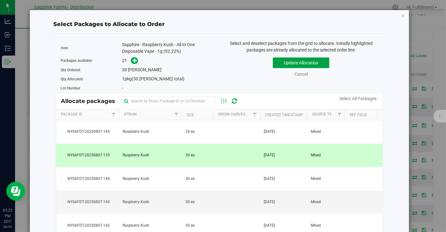
click at [291, 64] on button "Update Allocation" at bounding box center [301, 62] width 56 height 11
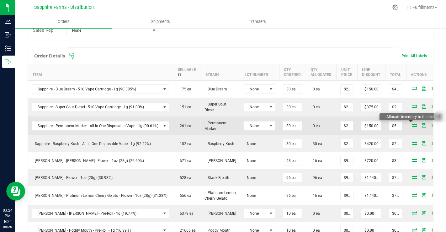
click at [412, 123] on icon at bounding box center [414, 125] width 5 height 4
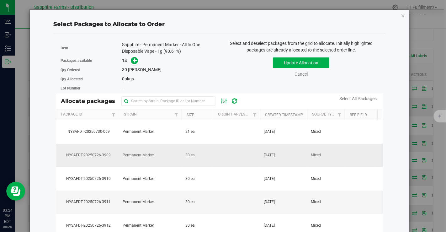
click at [217, 151] on td at bounding box center [236, 156] width 47 height 24
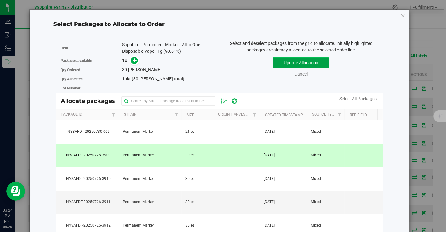
click at [285, 60] on button "Update Allocation" at bounding box center [301, 62] width 56 height 11
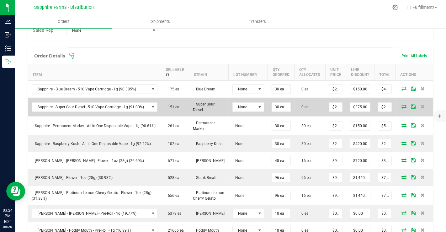
click at [401, 104] on icon at bounding box center [403, 106] width 5 height 4
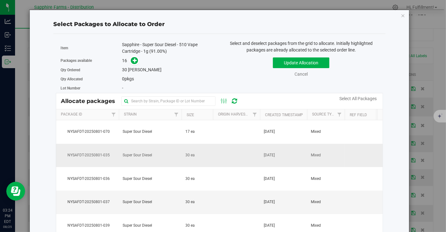
click at [242, 152] on td at bounding box center [236, 156] width 47 height 24
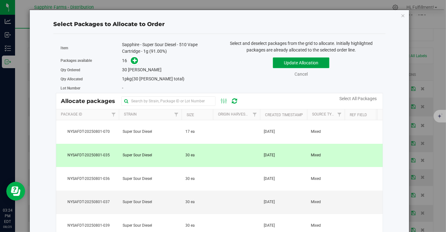
click at [286, 60] on button "Update Allocation" at bounding box center [301, 62] width 56 height 11
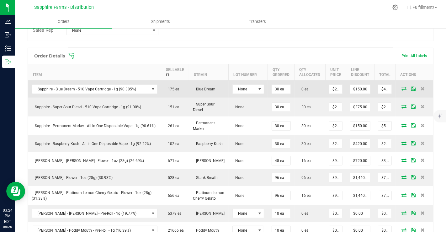
click at [401, 87] on icon at bounding box center [403, 89] width 5 height 4
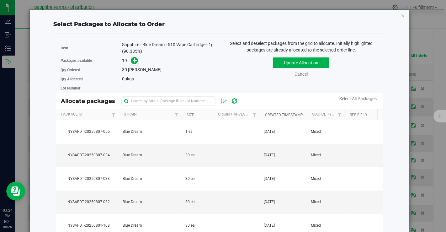
click at [283, 116] on link "Created Timestamp" at bounding box center [284, 115] width 38 height 4
click at [283, 116] on th "Created Timestamp" at bounding box center [283, 114] width 47 height 11
click at [271, 151] on td "Aug 7, 2025" at bounding box center [283, 156] width 47 height 24
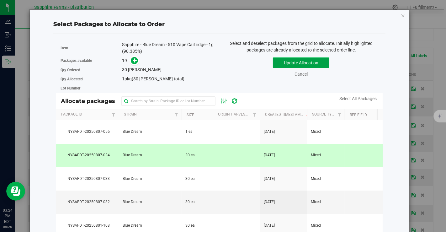
click at [297, 60] on button "Update Allocation" at bounding box center [301, 62] width 56 height 11
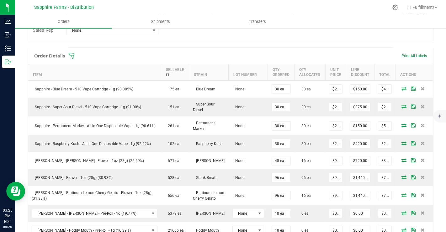
click at [72, 53] on icon at bounding box center [71, 56] width 6 height 6
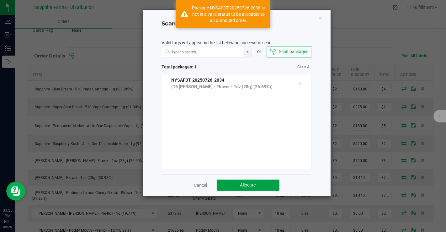
click at [235, 184] on button "Allocate" at bounding box center [248, 184] width 63 height 11
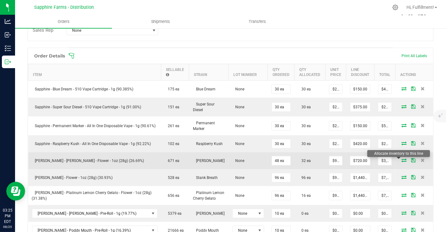
click at [401, 161] on icon at bounding box center [403, 160] width 5 height 4
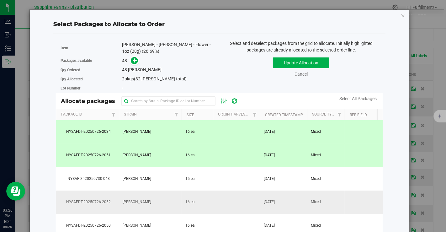
click at [162, 204] on td "[PERSON_NAME]" at bounding box center [150, 202] width 63 height 24
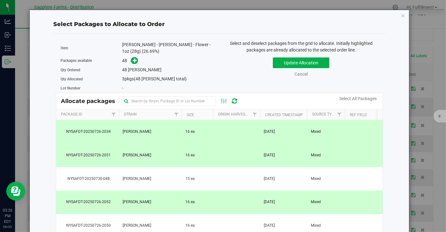
click at [175, 150] on td "[PERSON_NAME]" at bounding box center [150, 156] width 63 height 24
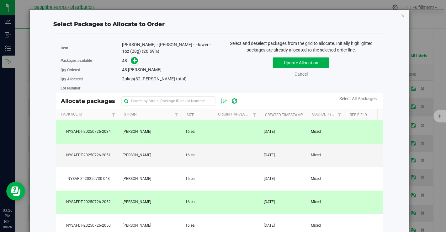
click at [173, 130] on td "[PERSON_NAME]" at bounding box center [150, 132] width 63 height 24
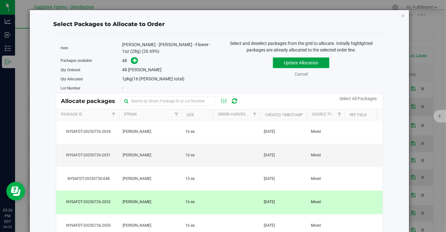
click at [289, 64] on button "Update Allocation" at bounding box center [301, 62] width 56 height 11
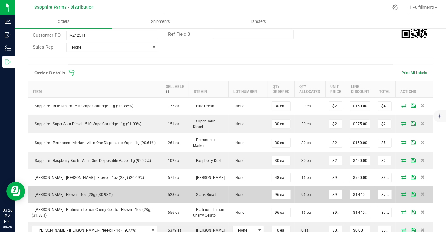
scroll to position [127, 0]
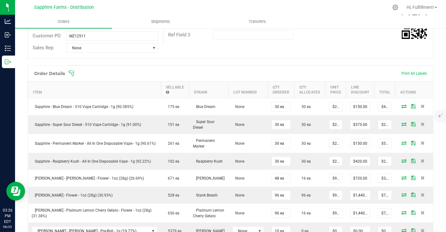
click at [74, 73] on icon at bounding box center [71, 73] width 6 height 6
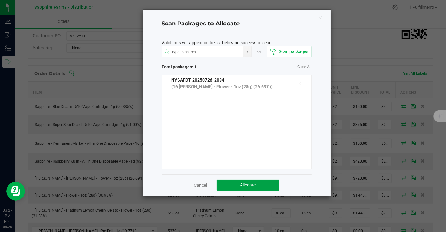
click at [249, 184] on span "Allocate" at bounding box center [248, 184] width 16 height 5
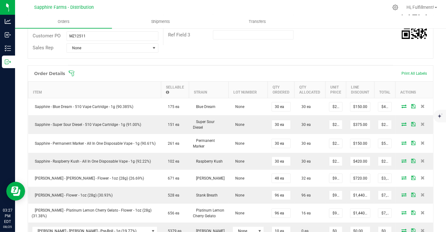
click at [72, 70] on icon at bounding box center [71, 73] width 6 height 6
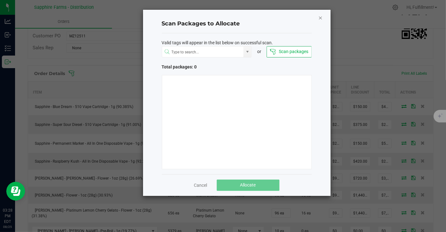
click at [321, 17] on icon "Close" at bounding box center [320, 18] width 4 height 8
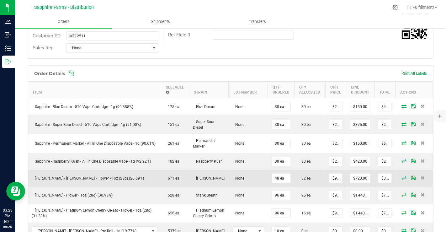
click at [401, 178] on icon at bounding box center [403, 178] width 5 height 4
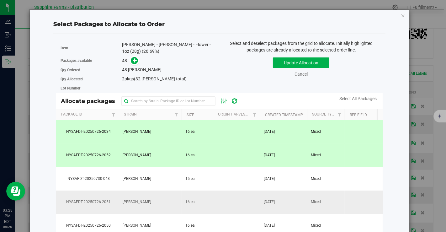
click at [289, 201] on td "[DATE]" at bounding box center [283, 202] width 47 height 24
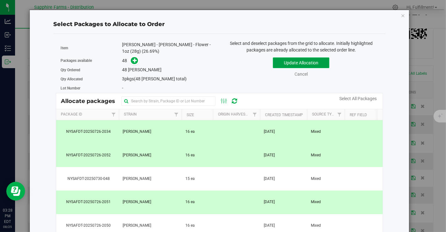
click at [294, 60] on button "Update Allocation" at bounding box center [301, 62] width 56 height 11
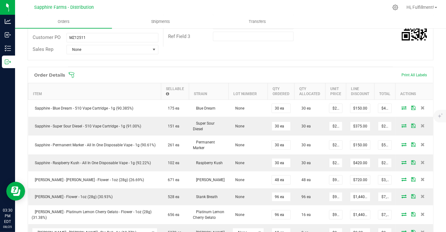
scroll to position [128, 0]
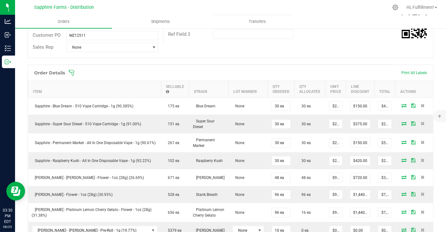
click at [294, 167] on td "30 ea" at bounding box center [309, 160] width 31 height 17
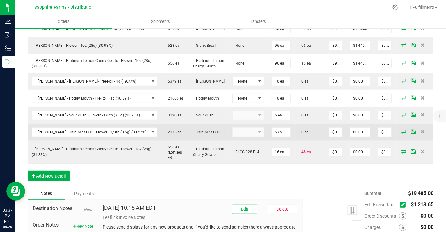
scroll to position [275, 0]
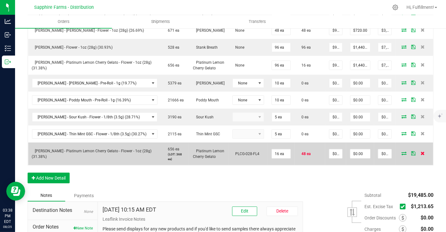
click at [420, 153] on span at bounding box center [422, 153] width 9 height 4
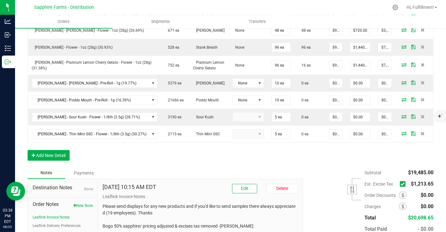
click at [401, 184] on icon at bounding box center [403, 184] width 4 height 0
click at [0, 0] on input "checkbox" at bounding box center [0, 0] width 0 height 0
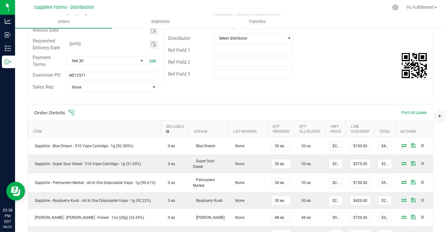
scroll to position [75, 0]
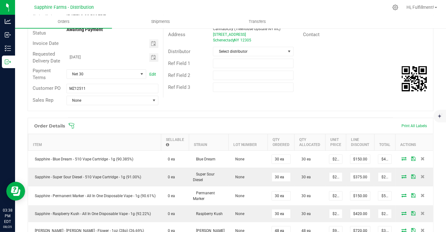
click at [73, 126] on icon at bounding box center [71, 126] width 6 height 6
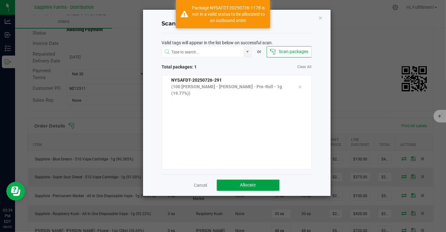
click at [241, 184] on span "Allocate" at bounding box center [248, 184] width 16 height 5
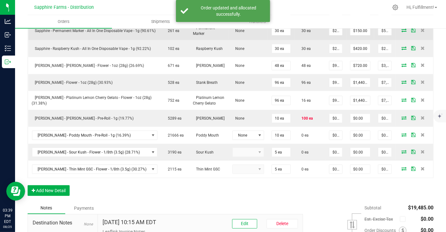
scroll to position [242, 0]
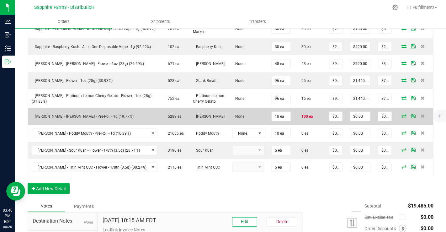
click at [401, 114] on icon at bounding box center [403, 116] width 5 height 4
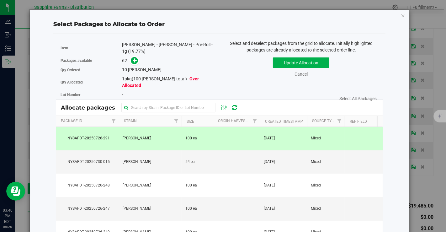
click at [321, 127] on td "Mixed" at bounding box center [326, 139] width 38 height 24
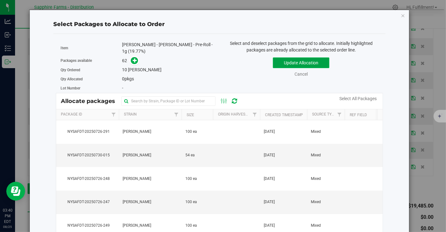
click at [314, 64] on button "Update Allocation" at bounding box center [301, 62] width 56 height 11
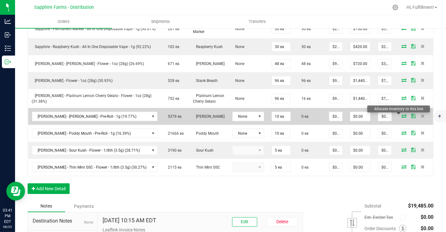
click at [401, 116] on icon at bounding box center [403, 116] width 5 height 4
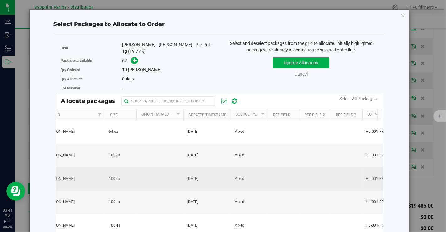
scroll to position [0, 0]
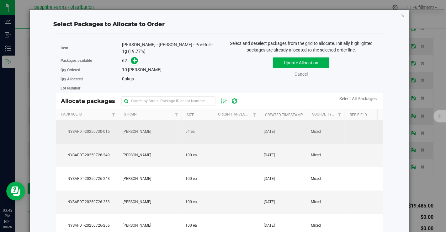
click at [224, 132] on td at bounding box center [236, 132] width 47 height 24
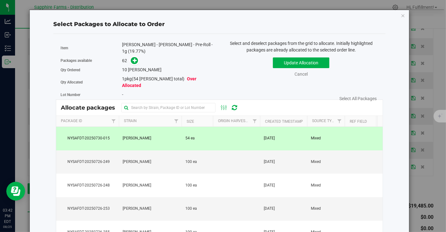
click at [224, 132] on td at bounding box center [236, 139] width 47 height 24
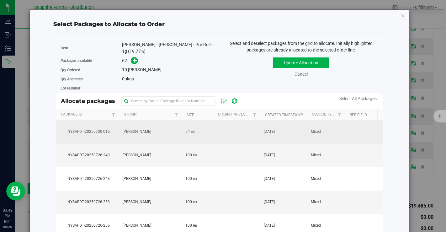
click at [165, 129] on td "[PERSON_NAME]" at bounding box center [150, 132] width 63 height 24
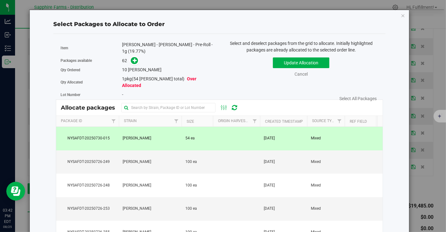
click at [193, 132] on td "54 ea" at bounding box center [197, 139] width 31 height 24
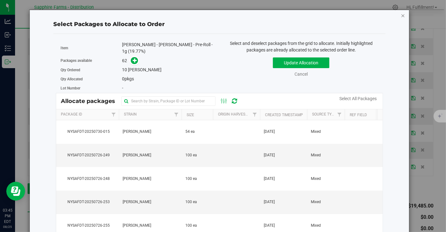
click at [401, 13] on icon "button" at bounding box center [403, 16] width 4 height 8
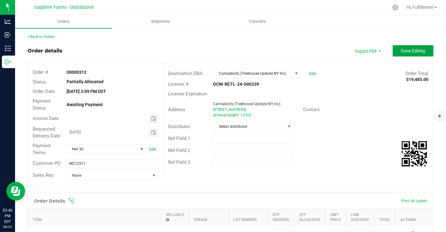
click at [401, 50] on span "Done Editing" at bounding box center [413, 50] width 24 height 5
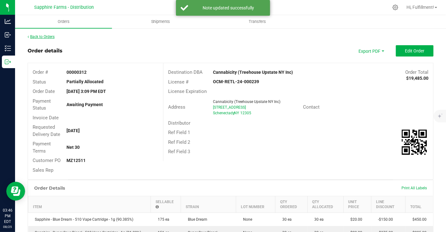
click at [34, 37] on link "Back to Orders" at bounding box center [41, 36] width 27 height 4
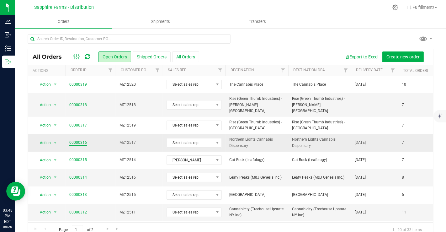
click at [81, 140] on link "00000316" at bounding box center [78, 143] width 18 height 6
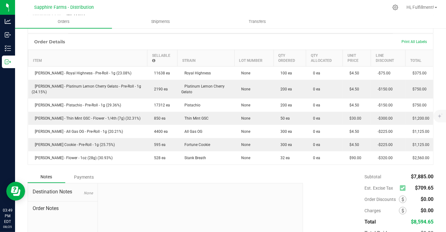
scroll to position [147, 0]
click at [61, 21] on span "Orders" at bounding box center [63, 22] width 29 height 6
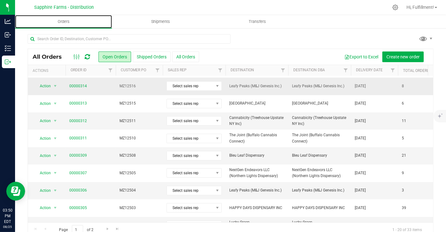
scroll to position [132, 0]
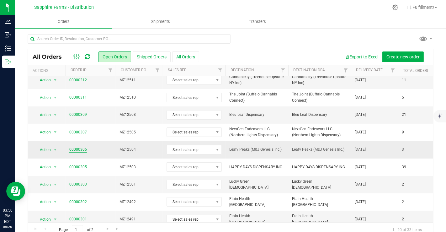
click at [83, 146] on link "00000306" at bounding box center [78, 149] width 18 height 6
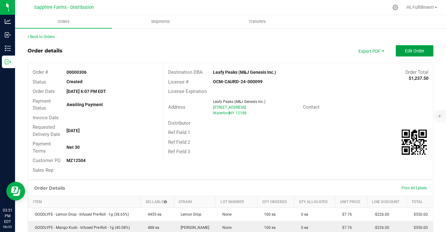
click at [398, 46] on button "Edit Order" at bounding box center [415, 50] width 38 height 11
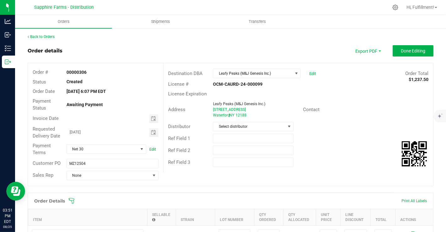
click at [70, 200] on icon at bounding box center [71, 201] width 6 height 6
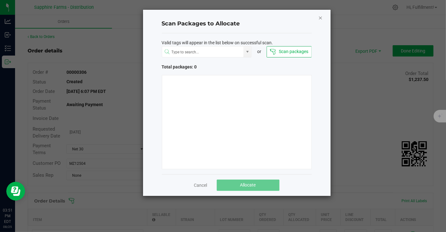
click at [321, 16] on icon "Close" at bounding box center [320, 18] width 4 height 8
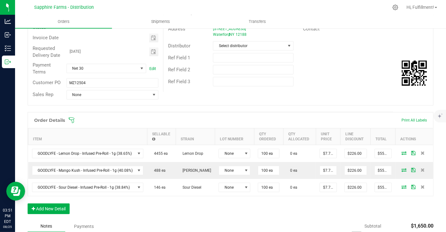
scroll to position [81, 0]
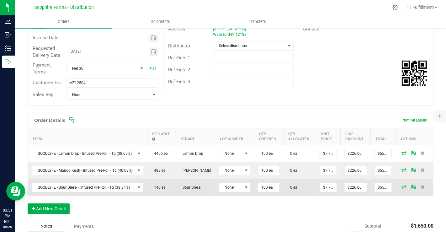
click at [401, 185] on icon at bounding box center [403, 187] width 5 height 4
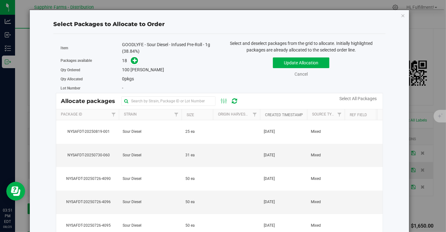
click at [284, 116] on link "Created Timestamp" at bounding box center [284, 115] width 38 height 4
click at [284, 116] on th "Created Timestamp" at bounding box center [283, 114] width 47 height 11
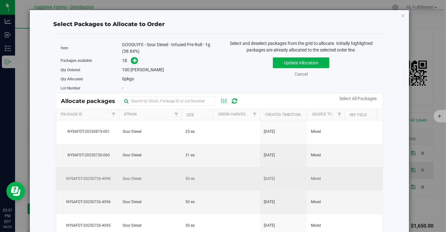
click at [238, 177] on td at bounding box center [236, 179] width 47 height 24
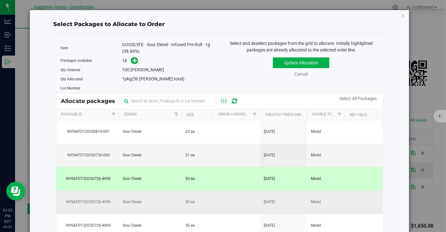
click at [227, 205] on td at bounding box center [236, 202] width 47 height 24
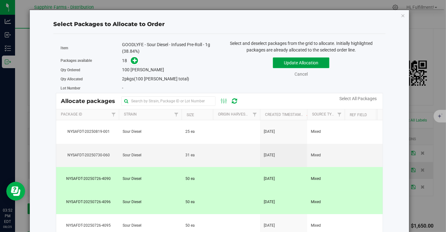
click at [290, 61] on button "Update Allocation" at bounding box center [301, 62] width 56 height 11
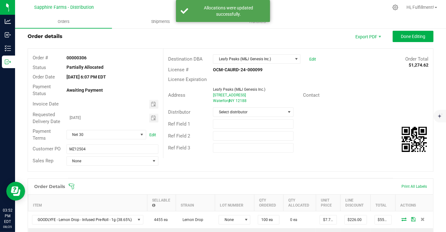
scroll to position [0, 0]
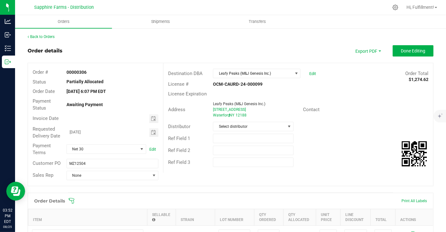
click at [70, 201] on icon at bounding box center [71, 201] width 6 height 6
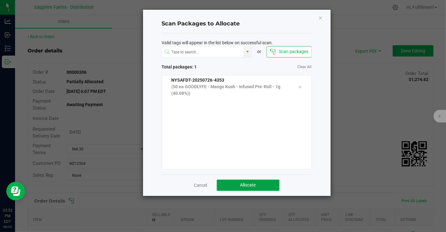
click at [254, 183] on span "Allocate" at bounding box center [248, 184] width 16 height 5
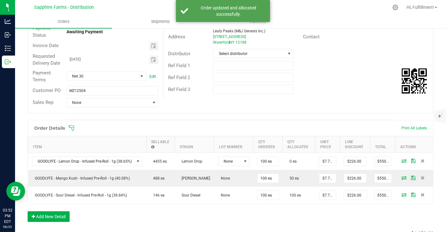
scroll to position [73, 0]
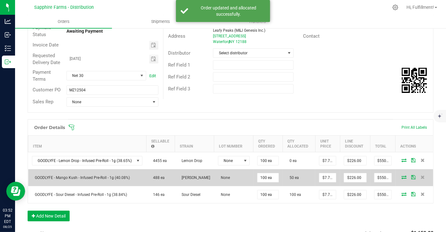
click at [401, 175] on icon at bounding box center [403, 177] width 5 height 4
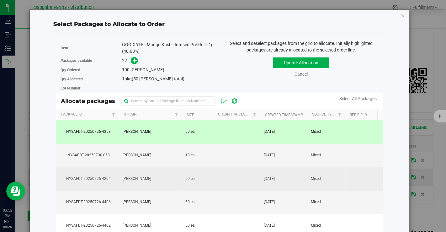
click at [274, 183] on td "[DATE]" at bounding box center [283, 179] width 47 height 24
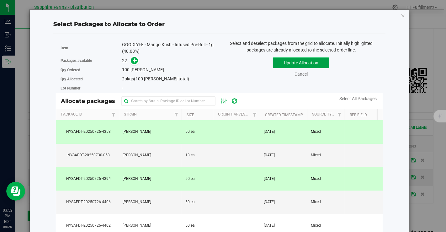
click at [284, 65] on button "Update Allocation" at bounding box center [301, 62] width 56 height 11
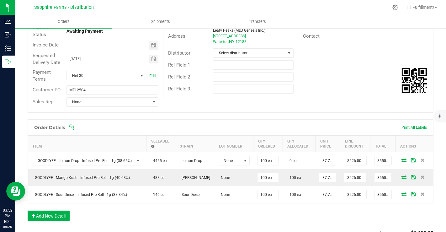
click at [70, 125] on icon at bounding box center [71, 127] width 6 height 6
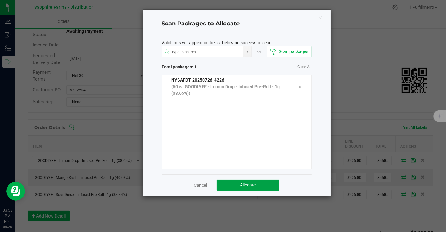
click at [250, 182] on span "Allocate" at bounding box center [248, 184] width 16 height 5
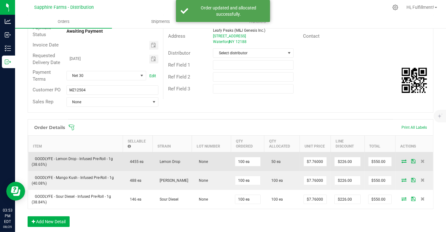
click at [401, 159] on icon at bounding box center [403, 161] width 5 height 4
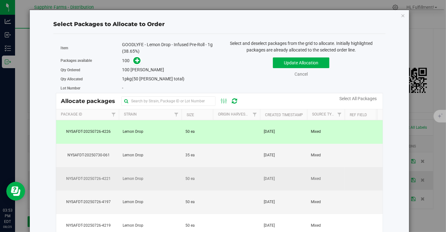
click at [228, 184] on td at bounding box center [236, 179] width 47 height 24
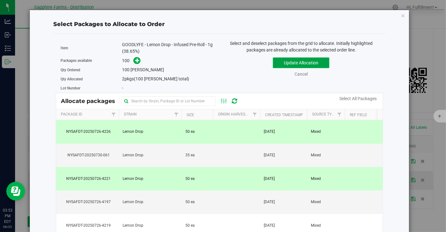
click at [283, 62] on button "Update Allocation" at bounding box center [301, 62] width 56 height 11
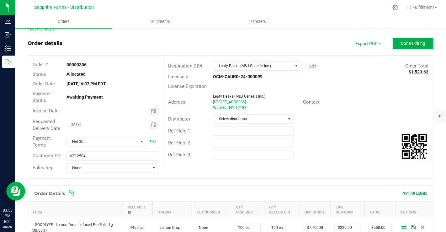
scroll to position [4, 0]
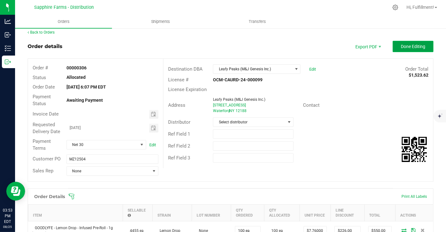
click at [401, 45] on span "Done Editing" at bounding box center [413, 46] width 24 height 5
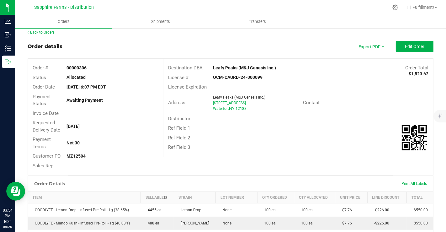
click at [44, 32] on link "Back to Orders" at bounding box center [41, 32] width 27 height 4
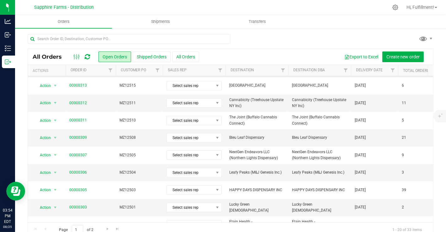
scroll to position [110, 0]
click at [89, 169] on span "00000306" at bounding box center [90, 172] width 43 height 6
drag, startPoint x: 89, startPoint y: 164, endPoint x: 151, endPoint y: 168, distance: 61.9
click at [151, 168] on td "MZ12504" at bounding box center [139, 171] width 47 height 17
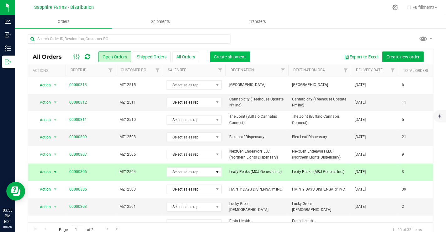
click at [230, 56] on span "Create shipment" at bounding box center [230, 56] width 32 height 5
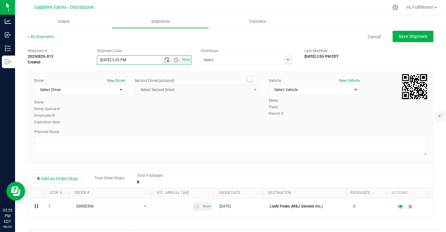
click at [106, 61] on input "8/25/2025 3:55 PM" at bounding box center [134, 60] width 75 height 9
click at [106, 60] on input "8/25/2025 3:55 PM" at bounding box center [134, 60] width 75 height 9
click at [174, 60] on span "Open the time view" at bounding box center [176, 59] width 5 height 5
click at [120, 85] on li "9:30 AM" at bounding box center [142, 86] width 92 height 8
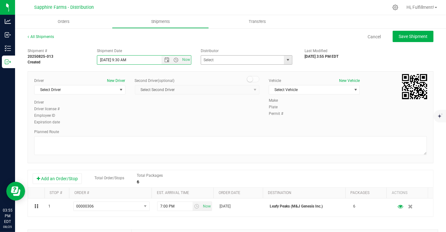
type input "[DATE] 9:30 AM"
click at [241, 60] on input "text" at bounding box center [241, 60] width 81 height 9
click at [286, 60] on span "select" at bounding box center [287, 59] width 5 height 5
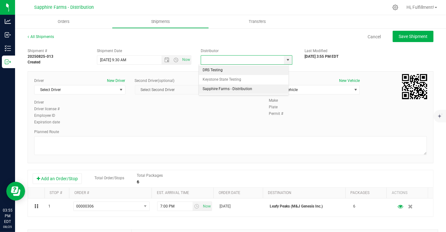
click at [248, 87] on li "Sapphire Farms - Distribution" at bounding box center [244, 88] width 90 height 9
type input "Sapphire Farms - Distribution"
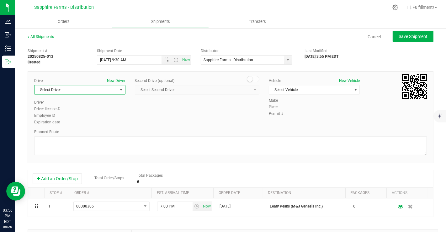
click at [117, 89] on span "select" at bounding box center [121, 89] width 8 height 9
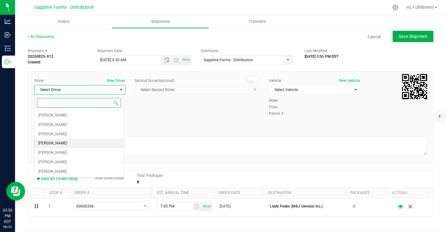
click at [66, 139] on li "[PERSON_NAME]" at bounding box center [78, 143] width 89 height 9
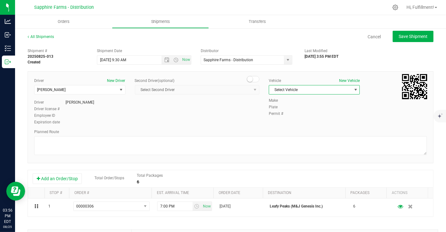
click at [311, 90] on span "Select Vehicle" at bounding box center [310, 89] width 83 height 9
click at [286, 118] on li "Van #2" at bounding box center [310, 118] width 89 height 9
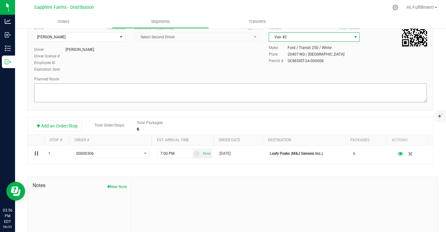
scroll to position [53, 0]
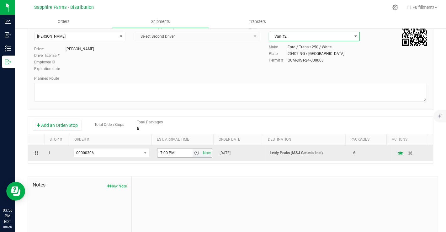
click at [194, 154] on span "select" at bounding box center [196, 152] width 5 height 5
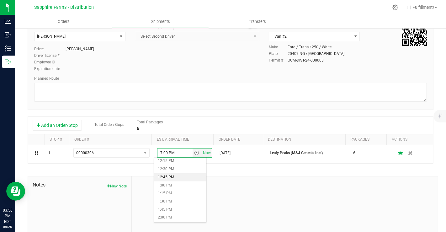
scroll to position [405, 0]
click at [172, 205] on li "2:00 PM" at bounding box center [180, 208] width 52 height 8
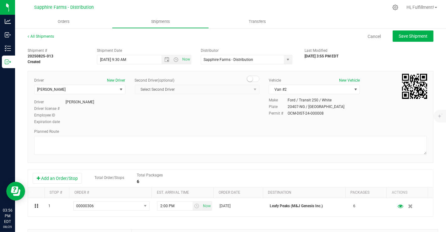
scroll to position [0, 0]
click at [406, 34] on span "Save Shipment" at bounding box center [413, 36] width 29 height 5
type input "[DATE] 1:30 PM"
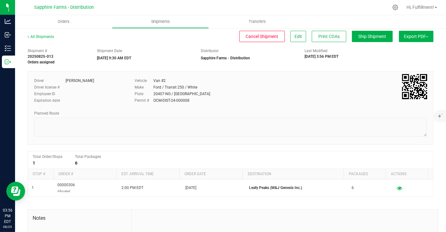
click at [406, 34] on button "Export PDF" at bounding box center [416, 36] width 34 height 11
click at [395, 66] on li "NY Manifest" at bounding box center [414, 68] width 63 height 9
click at [63, 20] on span "Orders" at bounding box center [63, 22] width 29 height 6
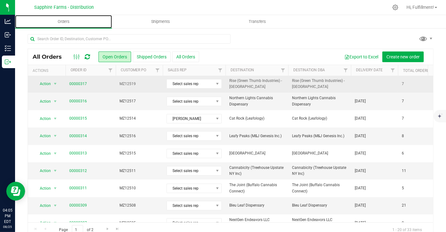
scroll to position [42, 0]
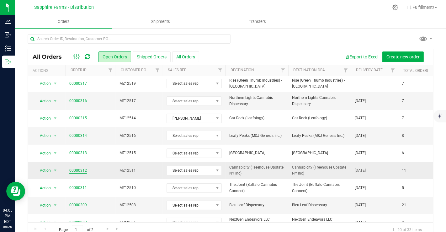
click at [81, 167] on link "00000312" at bounding box center [78, 170] width 18 height 6
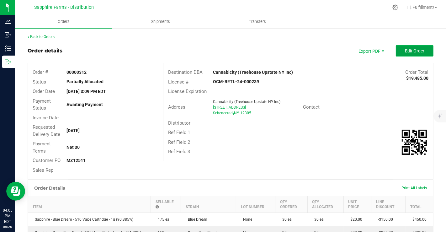
click at [407, 49] on span "Edit Order" at bounding box center [414, 50] width 19 height 5
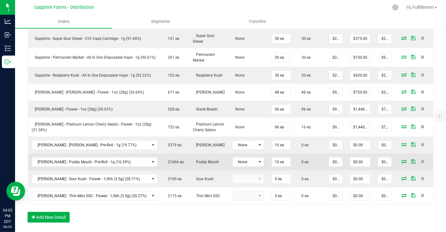
scroll to position [216, 0]
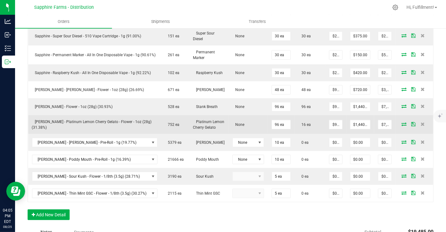
click at [401, 123] on icon at bounding box center [403, 124] width 5 height 4
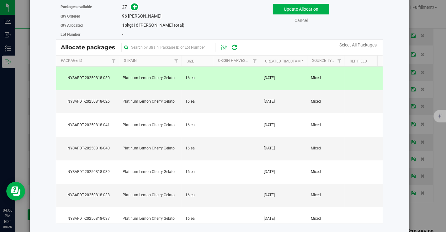
scroll to position [54, 0]
click at [155, 105] on td "Platinum Lemon Cherry Gelato" at bounding box center [150, 102] width 63 height 24
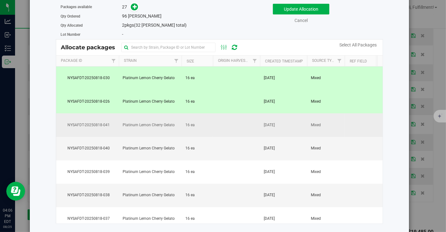
click at [156, 119] on td "Platinum Lemon Cherry Gelato" at bounding box center [150, 125] width 63 height 24
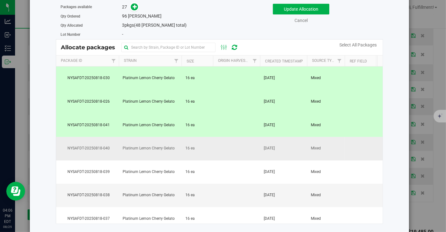
click at [156, 146] on span "Platinum Lemon Cherry Gelato" at bounding box center [149, 148] width 52 height 6
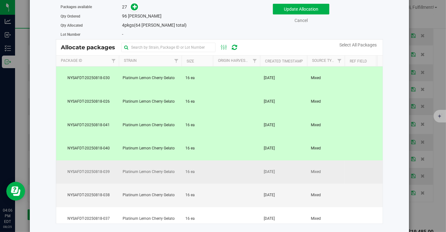
click at [155, 175] on td "Platinum Lemon Cherry Gelato" at bounding box center [150, 172] width 63 height 24
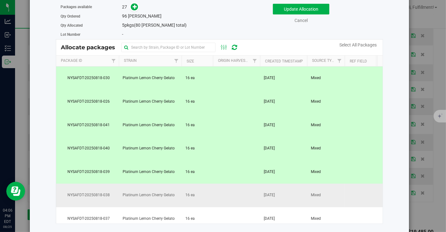
click at [154, 194] on span "Platinum Lemon Cherry Gelato" at bounding box center [149, 195] width 52 height 6
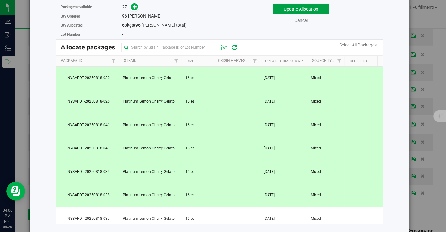
click at [307, 8] on button "Update Allocation" at bounding box center [301, 9] width 56 height 11
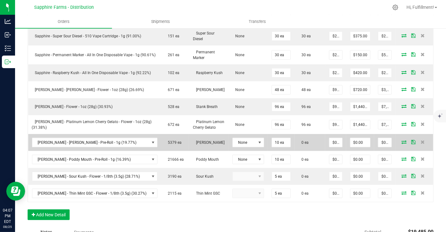
click at [401, 142] on icon at bounding box center [403, 142] width 5 height 4
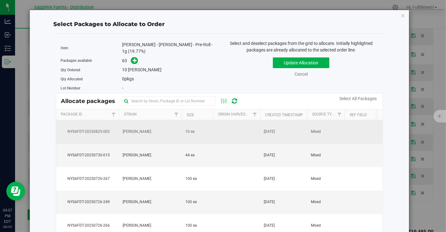
click at [202, 127] on td "10 ea" at bounding box center [197, 132] width 31 height 24
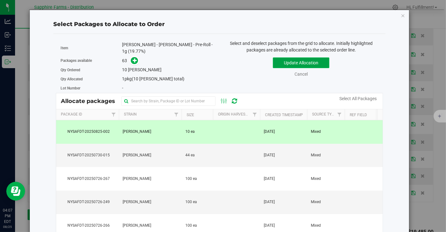
click at [280, 60] on button "Update Allocation" at bounding box center [301, 62] width 56 height 11
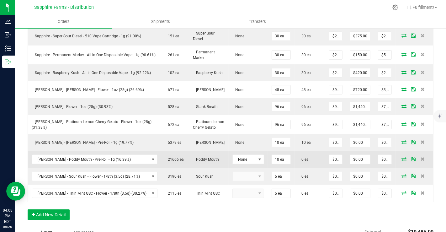
click at [401, 158] on icon at bounding box center [403, 159] width 5 height 4
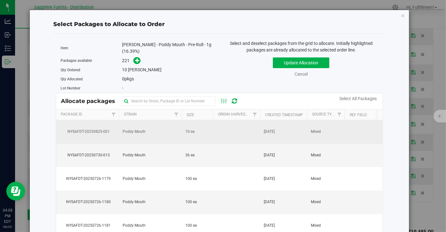
click at [240, 130] on td at bounding box center [236, 132] width 47 height 24
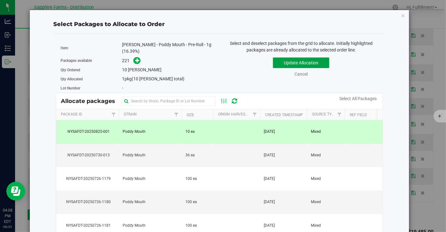
click at [281, 60] on button "Update Allocation" at bounding box center [301, 62] width 56 height 11
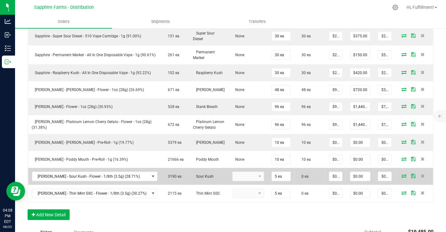
click at [401, 175] on icon at bounding box center [403, 176] width 5 height 4
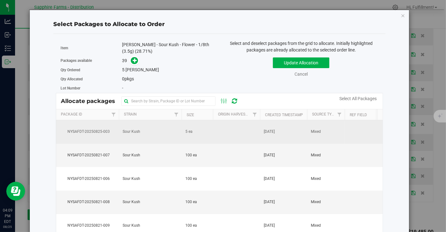
click at [236, 138] on td at bounding box center [236, 132] width 47 height 24
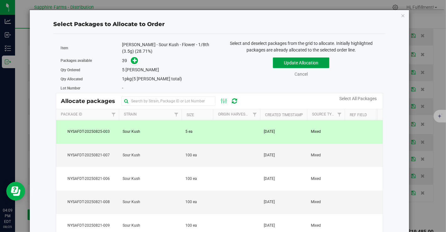
click at [287, 61] on button "Update Allocation" at bounding box center [301, 62] width 56 height 11
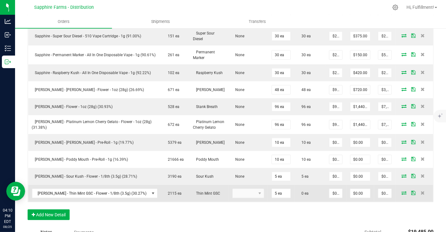
click at [401, 191] on icon at bounding box center [403, 193] width 5 height 4
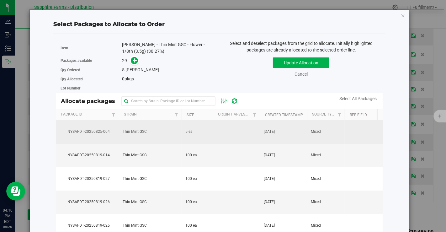
click at [231, 130] on td at bounding box center [236, 132] width 47 height 24
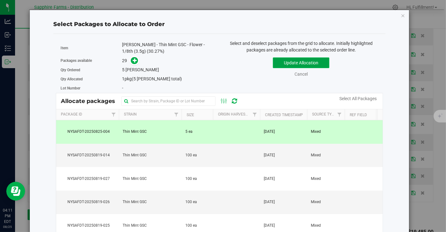
click at [300, 62] on button "Update Allocation" at bounding box center [301, 62] width 56 height 11
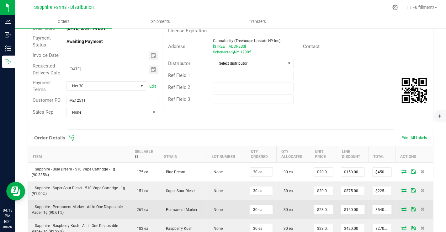
scroll to position [0, 0]
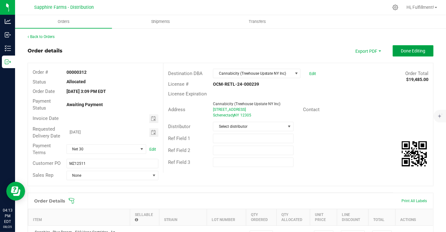
click at [409, 49] on span "Done Editing" at bounding box center [413, 50] width 24 height 5
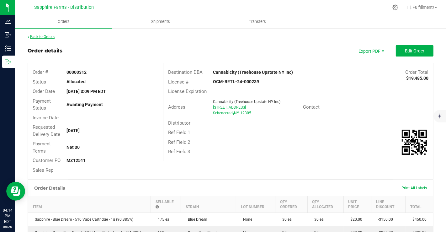
click at [42, 38] on link "Back to Orders" at bounding box center [41, 36] width 27 height 4
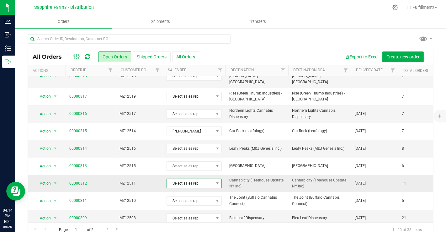
click at [182, 179] on span "Select sales rep" at bounding box center [190, 183] width 47 height 9
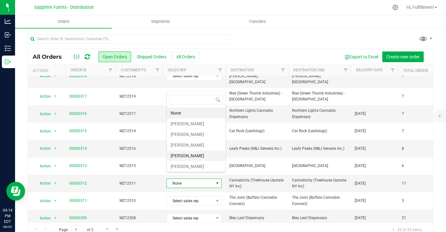
click at [197, 154] on li "[PERSON_NAME]" at bounding box center [196, 155] width 59 height 11
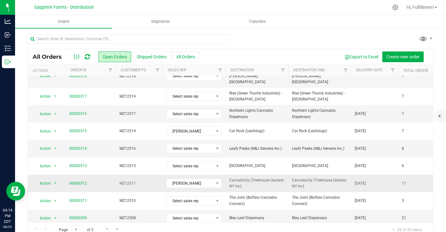
click at [138, 180] on span "MZ12511" at bounding box center [139, 183] width 40 height 6
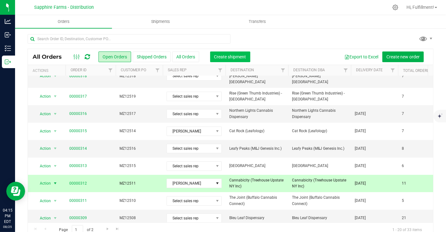
click at [242, 56] on span "Create shipment" at bounding box center [230, 56] width 32 height 5
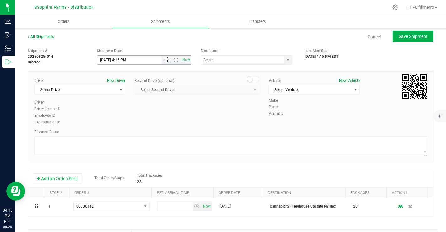
click at [165, 60] on span "Open the date view" at bounding box center [167, 59] width 5 height 5
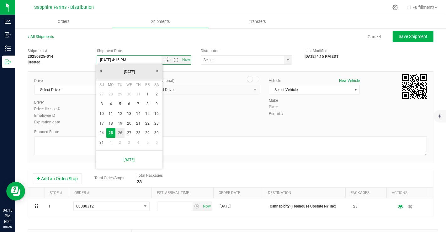
click at [119, 132] on link "26" at bounding box center [119, 133] width 9 height 10
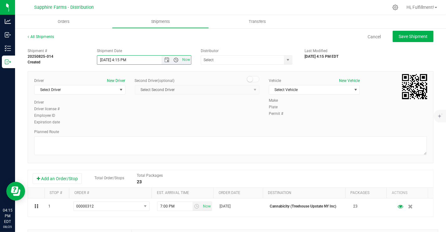
click at [178, 61] on span "Open the time view" at bounding box center [176, 59] width 11 height 5
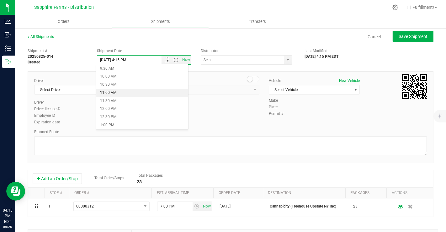
scroll to position [154, 0]
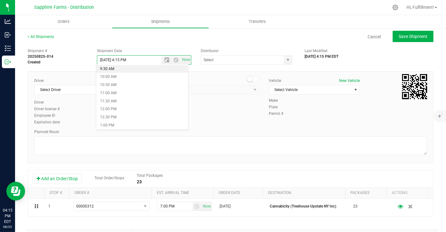
click at [121, 66] on li "9:30 AM" at bounding box center [142, 69] width 92 height 8
type input "[DATE] 9:30 AM"
click at [285, 60] on span "select" at bounding box center [287, 59] width 5 height 5
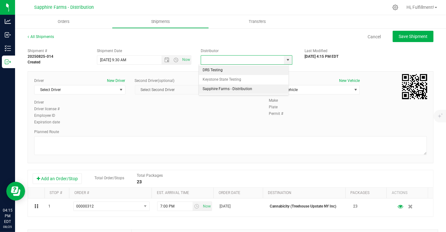
click at [248, 86] on li "Sapphire Farms - Distribution" at bounding box center [244, 88] width 90 height 9
type input "Sapphire Farms - Distribution"
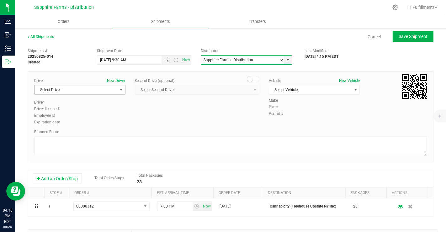
click at [119, 89] on span "select" at bounding box center [121, 89] width 5 height 5
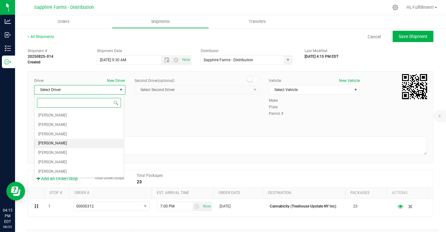
click at [56, 142] on span "[PERSON_NAME]" at bounding box center [52, 143] width 29 height 8
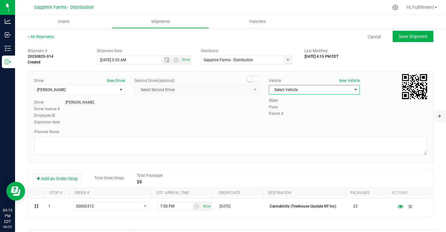
click at [298, 90] on span "Select Vehicle" at bounding box center [310, 89] width 83 height 9
click at [285, 116] on li "Van #2" at bounding box center [310, 118] width 89 height 9
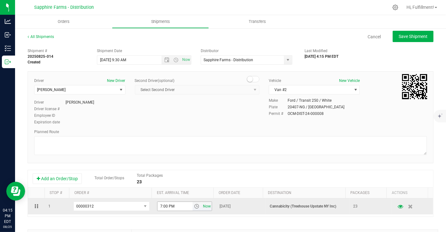
click at [203, 207] on span "Now" at bounding box center [207, 206] width 11 height 9
click at [194, 206] on span "select" at bounding box center [196, 206] width 5 height 5
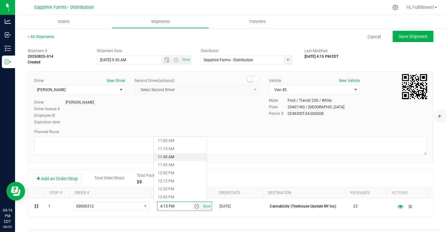
scroll to position [355, 0]
click at [175, 173] on li "12:00 PM" at bounding box center [180, 173] width 52 height 8
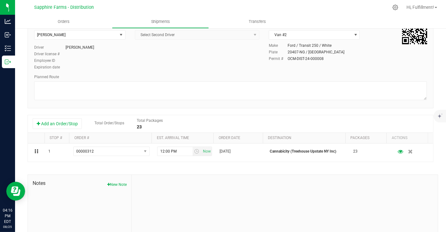
scroll to position [0, 0]
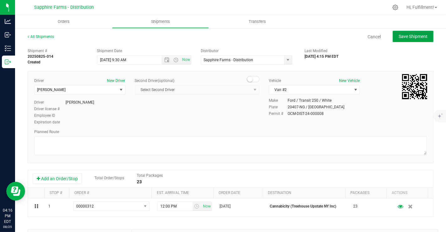
click at [399, 36] on span "Save Shipment" at bounding box center [413, 36] width 29 height 5
type input "[DATE] 1:30 PM"
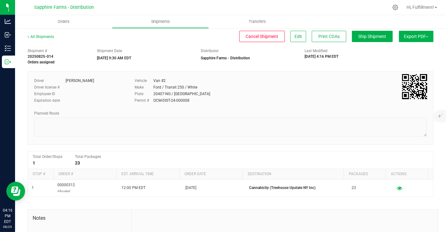
click at [416, 33] on button "Export PDF" at bounding box center [416, 36] width 34 height 11
click at [389, 67] on span "NY Manifest" at bounding box center [397, 69] width 21 height 4
click at [61, 19] on span "Orders" at bounding box center [63, 22] width 29 height 6
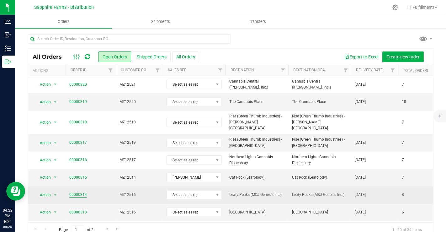
click at [81, 192] on link "00000314" at bounding box center [78, 195] width 18 height 6
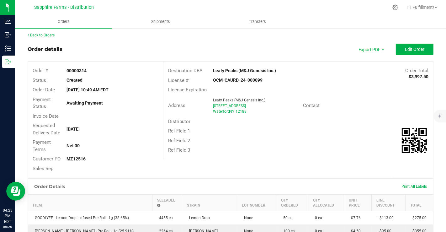
scroll to position [1, 0]
click at [411, 50] on span "Edit Order" at bounding box center [414, 49] width 19 height 5
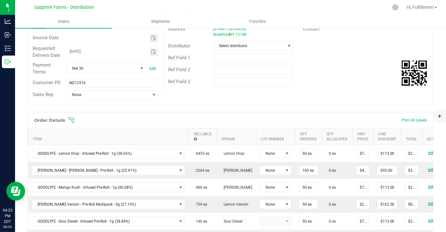
scroll to position [86, 0]
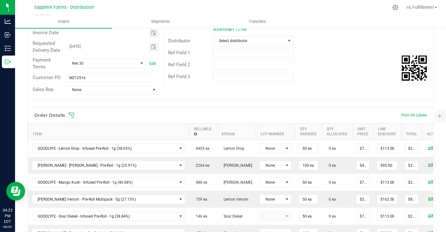
click at [73, 113] on icon at bounding box center [71, 115] width 6 height 6
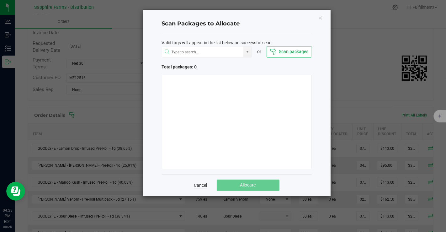
click at [194, 186] on link "Cancel" at bounding box center [200, 185] width 13 height 6
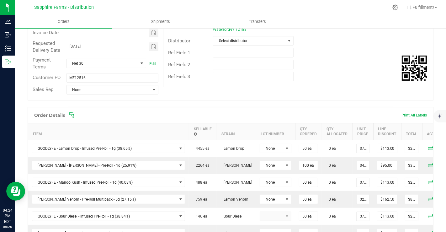
click at [72, 113] on icon at bounding box center [71, 115] width 6 height 6
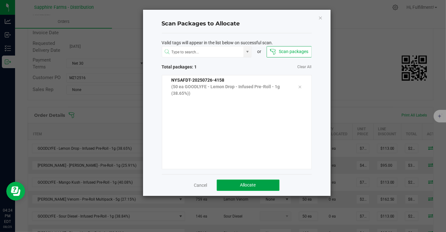
click at [242, 182] on span "Allocate" at bounding box center [248, 184] width 16 height 5
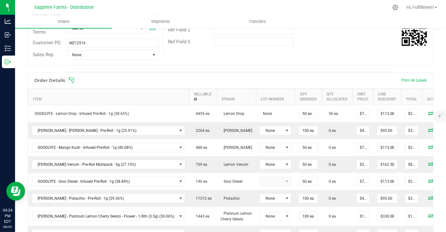
scroll to position [120, 0]
click at [72, 81] on icon at bounding box center [72, 80] width 6 height 6
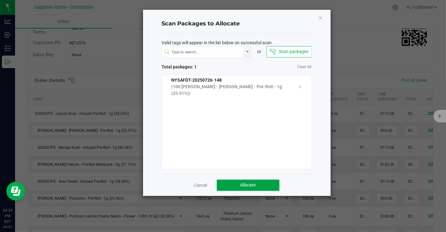
click at [236, 183] on button "Allocate" at bounding box center [248, 184] width 63 height 11
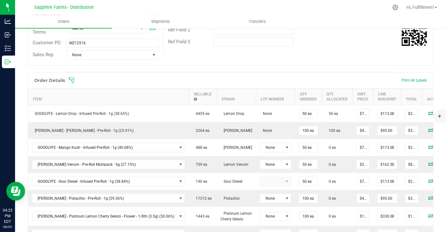
click at [76, 77] on span at bounding box center [271, 80] width 406 height 6
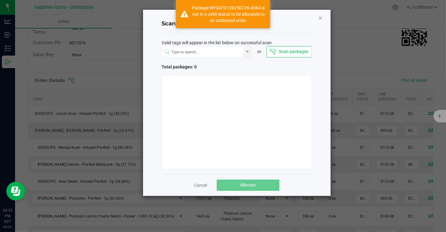
click at [322, 16] on icon "Close" at bounding box center [320, 18] width 4 height 8
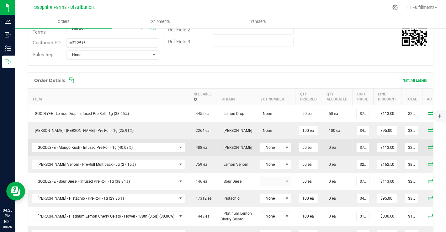
click at [428, 145] on icon at bounding box center [430, 147] width 5 height 4
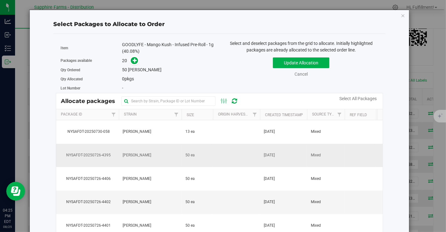
click at [264, 157] on span "[DATE]" at bounding box center [269, 155] width 11 height 6
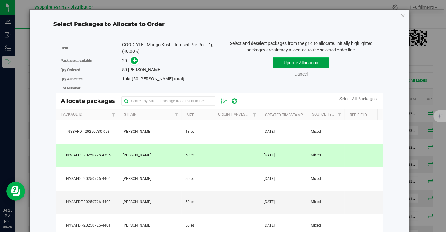
click at [293, 61] on button "Update Allocation" at bounding box center [301, 62] width 56 height 11
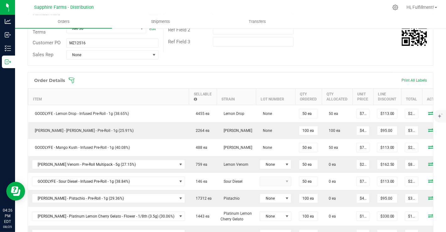
click at [72, 77] on icon at bounding box center [71, 80] width 6 height 6
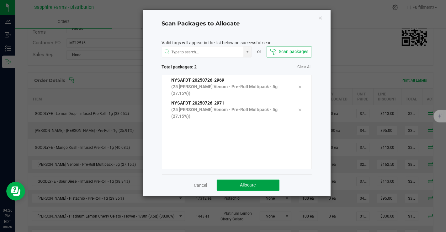
click at [232, 180] on button "Allocate" at bounding box center [248, 184] width 63 height 11
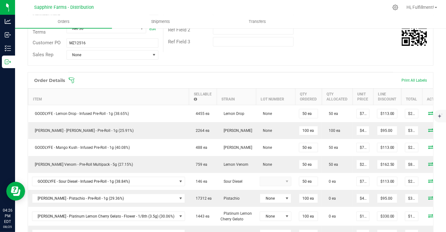
click at [75, 80] on span at bounding box center [271, 80] width 406 height 6
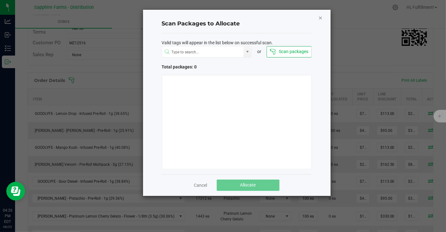
click at [319, 16] on icon "Close" at bounding box center [320, 18] width 4 height 8
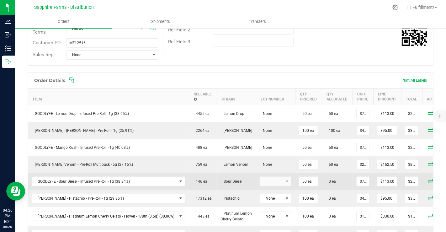
click at [428, 179] on icon at bounding box center [430, 181] width 5 height 4
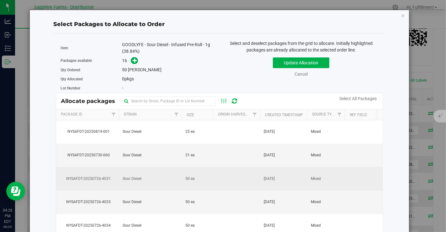
click at [244, 176] on td at bounding box center [236, 179] width 47 height 24
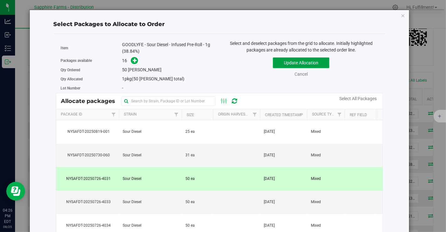
click at [285, 62] on button "Update Allocation" at bounding box center [301, 62] width 56 height 11
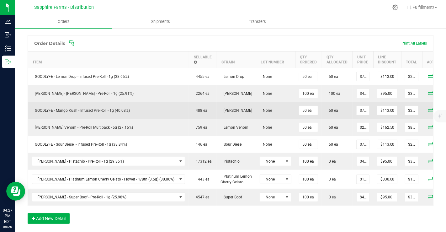
scroll to position [157, 0]
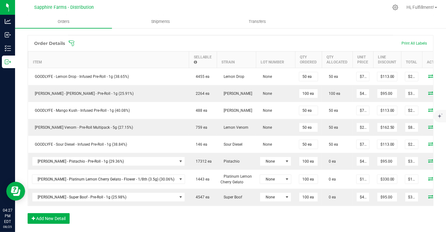
click at [72, 42] on icon at bounding box center [71, 43] width 6 height 6
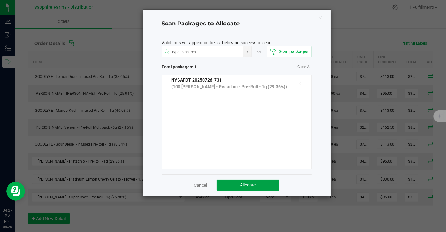
click at [253, 183] on span "Allocate" at bounding box center [248, 184] width 16 height 5
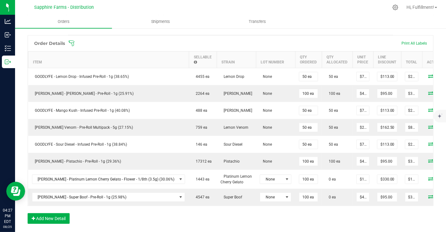
click at [72, 42] on icon at bounding box center [72, 43] width 6 height 6
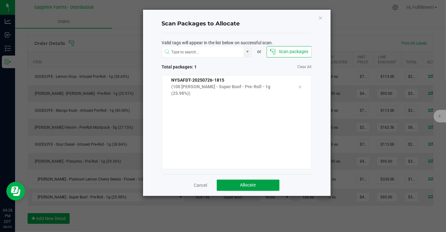
click at [260, 182] on button "Allocate" at bounding box center [248, 184] width 63 height 11
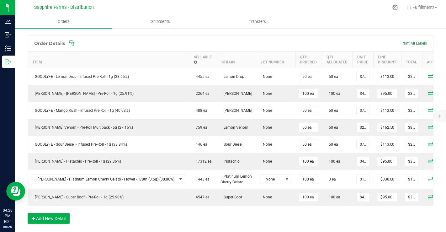
click at [71, 42] on icon at bounding box center [72, 43] width 6 height 6
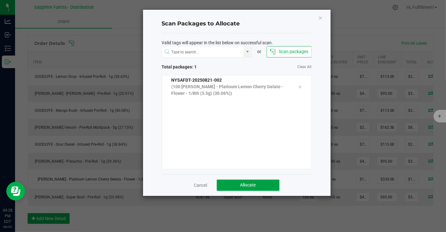
click at [242, 186] on span "Allocate" at bounding box center [248, 184] width 16 height 5
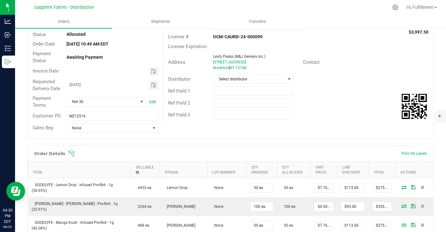
scroll to position [0, 0]
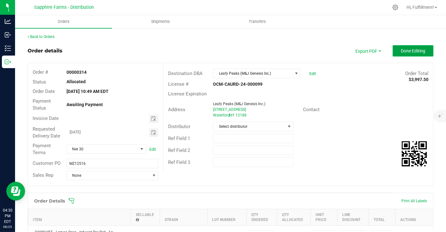
click at [403, 49] on span "Done Editing" at bounding box center [413, 50] width 24 height 5
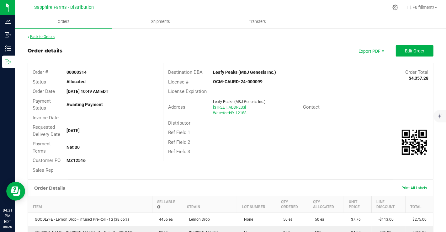
click at [42, 37] on link "Back to Orders" at bounding box center [41, 36] width 27 height 4
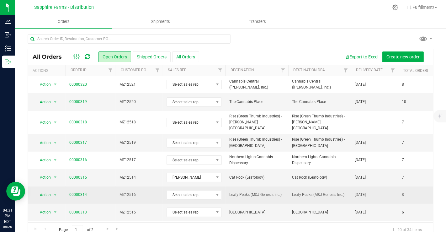
click at [100, 192] on span "00000314" at bounding box center [90, 195] width 43 height 6
click at [142, 192] on span "MZ12516" at bounding box center [139, 195] width 40 height 6
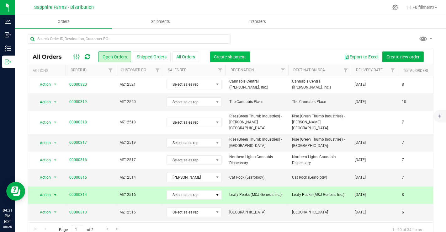
click at [231, 57] on span "Create shipment" at bounding box center [230, 56] width 32 height 5
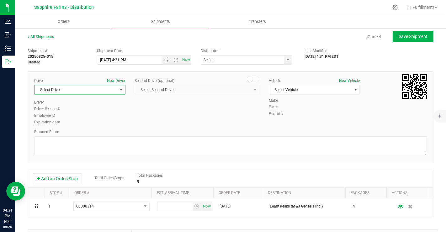
click at [113, 93] on span "Select Driver" at bounding box center [75, 89] width 83 height 9
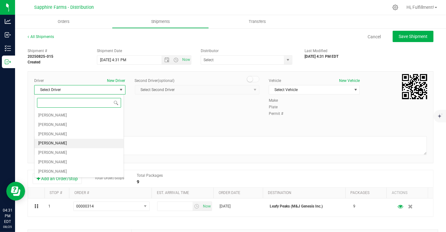
click at [61, 142] on span "[PERSON_NAME]" at bounding box center [52, 143] width 29 height 8
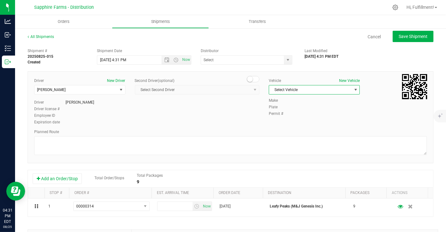
click at [283, 88] on span "Select Vehicle" at bounding box center [310, 89] width 83 height 9
click at [279, 118] on li "Van #2" at bounding box center [310, 118] width 89 height 9
click at [288, 59] on span "select" at bounding box center [288, 60] width 8 height 9
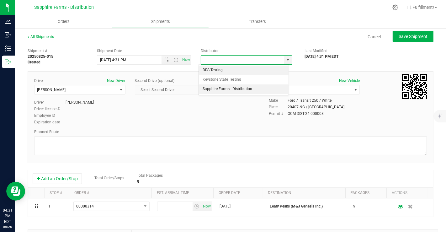
click at [243, 86] on li "Sapphire Farms - Distribution" at bounding box center [244, 88] width 90 height 9
type input "Sapphire Farms - Distribution"
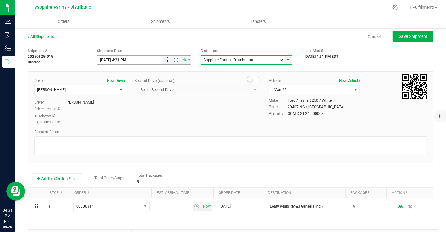
click at [165, 59] on span "Open the date view" at bounding box center [167, 59] width 5 height 5
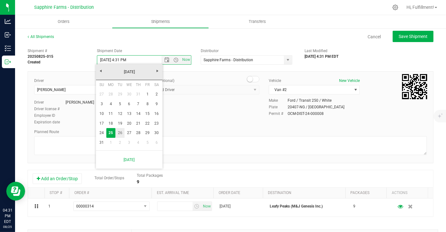
click at [121, 131] on link "26" at bounding box center [119, 133] width 9 height 10
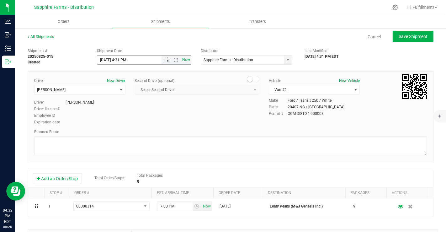
click at [181, 59] on span "Now" at bounding box center [186, 59] width 11 height 9
click at [174, 60] on span "Open the time view" at bounding box center [176, 59] width 5 height 5
click at [114, 105] on li "9:30 AM" at bounding box center [142, 106] width 92 height 8
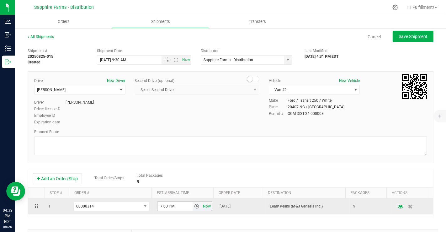
click at [202, 204] on span "Now" at bounding box center [207, 206] width 11 height 9
click at [194, 206] on span "select" at bounding box center [196, 206] width 5 height 5
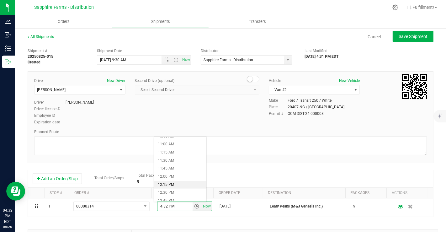
scroll to position [412, 0]
click at [173, 183] on li "2:00 PM" at bounding box center [180, 181] width 52 height 8
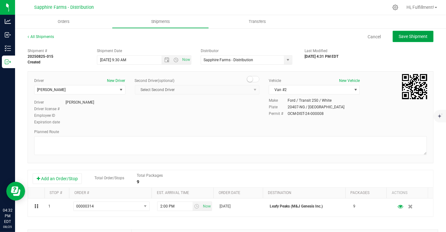
click at [404, 37] on span "Save Shipment" at bounding box center [413, 36] width 29 height 5
type input "8/25/2025 1:30 PM"
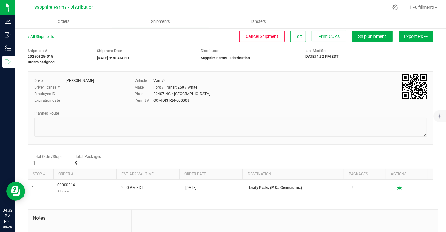
click at [404, 37] on button "Export PDF" at bounding box center [416, 36] width 34 height 11
click at [387, 68] on span "NY Manifest" at bounding box center [397, 69] width 21 height 4
click at [294, 35] on span "Edit" at bounding box center [298, 36] width 8 height 5
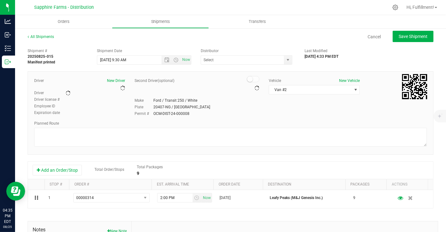
type input "Sapphire Farms - Distribution"
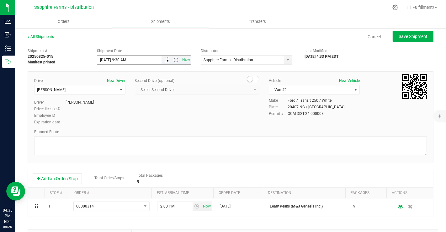
click at [165, 60] on span "Open the date view" at bounding box center [167, 59] width 5 height 5
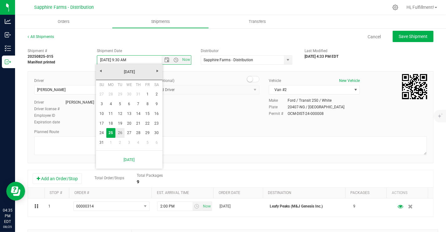
click at [120, 132] on link "26" at bounding box center [119, 133] width 9 height 10
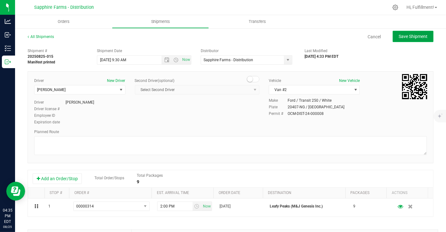
click at [401, 36] on span "Save Shipment" at bounding box center [413, 36] width 29 height 5
type input "[DATE] 1:30 PM"
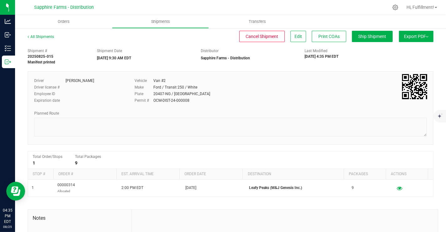
click at [401, 36] on button "Export PDF" at bounding box center [416, 36] width 34 height 11
click at [387, 67] on span "NY Manifest" at bounding box center [397, 69] width 21 height 4
click at [61, 24] on span "Orders" at bounding box center [63, 22] width 29 height 6
click at [43, 35] on link "All Shipments" at bounding box center [41, 36] width 26 height 4
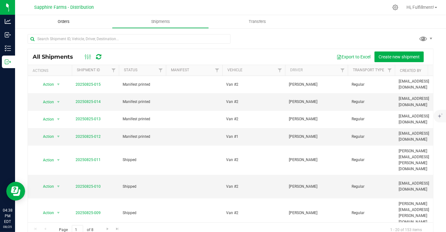
click at [63, 18] on uib-tab-heading "Orders" at bounding box center [63, 21] width 97 height 13
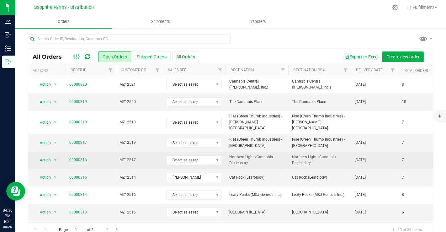
click at [79, 157] on link "00000316" at bounding box center [78, 160] width 18 height 6
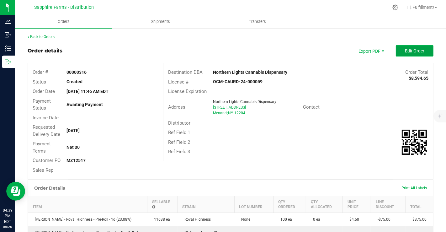
click at [411, 50] on span "Edit Order" at bounding box center [414, 50] width 19 height 5
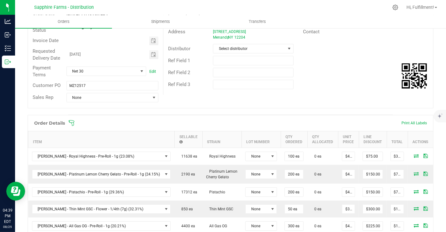
scroll to position [78, 0]
click at [72, 121] on icon at bounding box center [72, 123] width 6 height 6
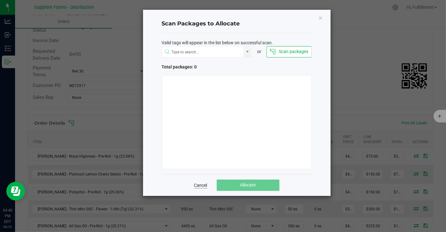
click at [203, 184] on link "Cancel" at bounding box center [200, 185] width 13 height 6
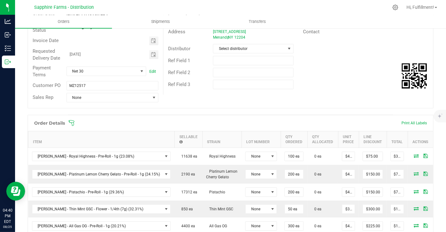
click at [73, 122] on icon at bounding box center [72, 123] width 6 height 6
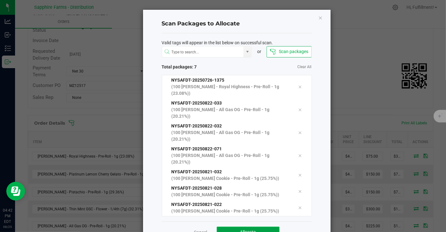
click at [258, 226] on button "Allocate" at bounding box center [248, 231] width 63 height 11
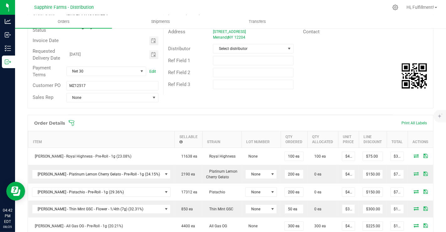
click at [73, 121] on icon at bounding box center [72, 123] width 6 height 6
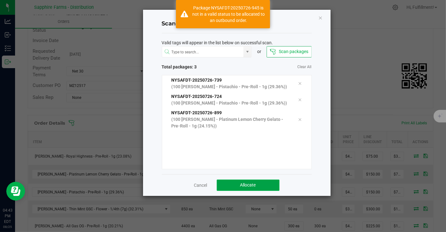
click at [252, 183] on span "Allocate" at bounding box center [248, 184] width 16 height 5
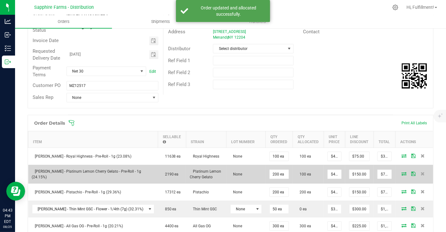
click at [401, 172] on icon at bounding box center [403, 174] width 5 height 4
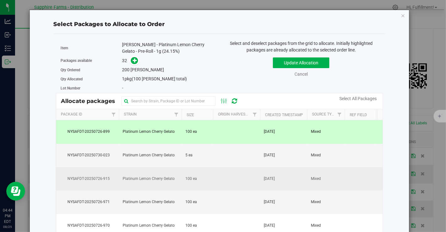
click at [224, 182] on td at bounding box center [236, 179] width 47 height 24
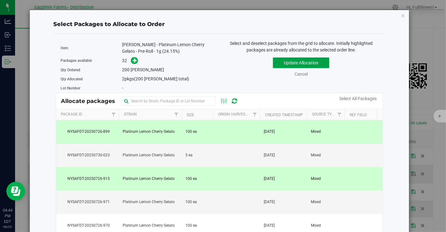
click at [273, 62] on button "Update Allocation" at bounding box center [301, 62] width 56 height 11
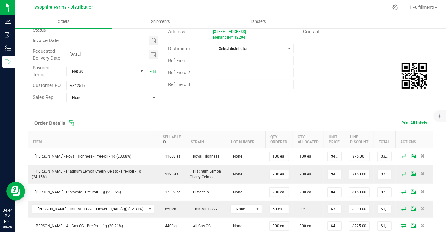
click at [69, 121] on icon at bounding box center [72, 123] width 6 height 6
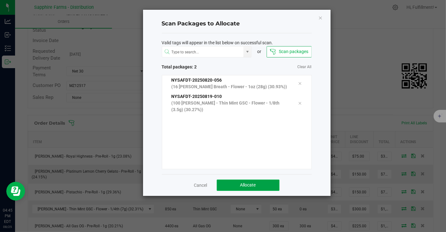
click at [246, 185] on span "Allocate" at bounding box center [248, 184] width 16 height 5
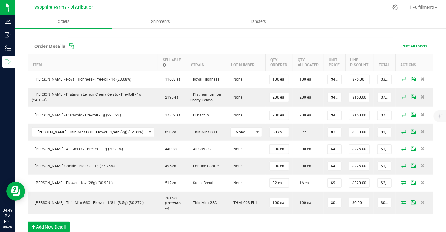
scroll to position [156, 0]
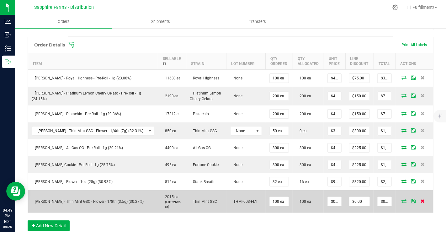
click at [421, 199] on icon at bounding box center [423, 201] width 4 height 4
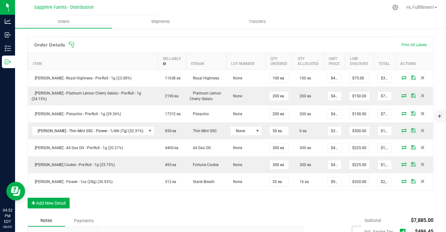
click at [315, 32] on div "Order details Export PDF Done Editing Order # 00000316 Status Partially Allocat…" at bounding box center [231, 100] width 406 height 422
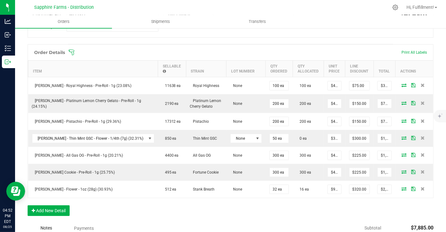
scroll to position [149, 0]
click at [73, 52] on icon at bounding box center [71, 52] width 6 height 6
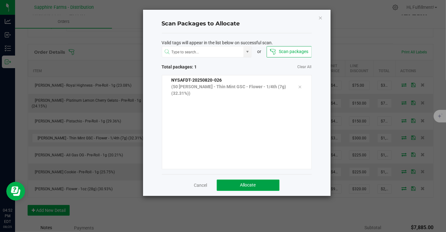
click at [246, 184] on span "Allocate" at bounding box center [248, 184] width 16 height 5
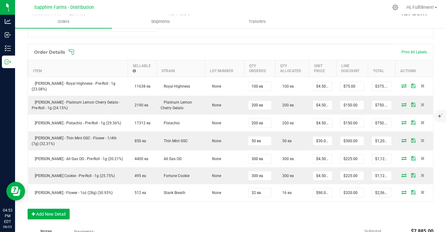
click at [72, 51] on icon at bounding box center [71, 52] width 6 height 6
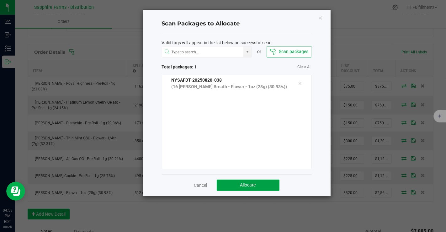
click at [250, 182] on span "Allocate" at bounding box center [248, 184] width 16 height 5
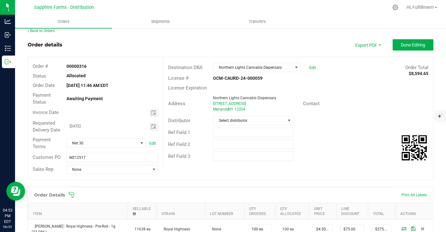
scroll to position [4, 0]
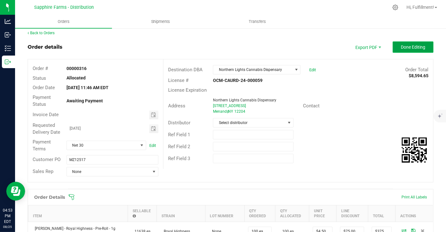
click at [402, 45] on span "Done Editing" at bounding box center [413, 47] width 24 height 5
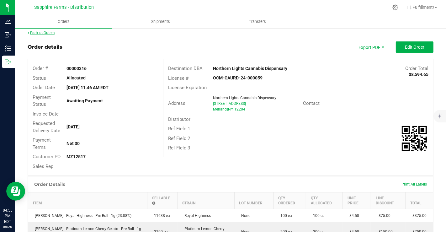
click at [41, 33] on link "Back to Orders" at bounding box center [41, 33] width 27 height 4
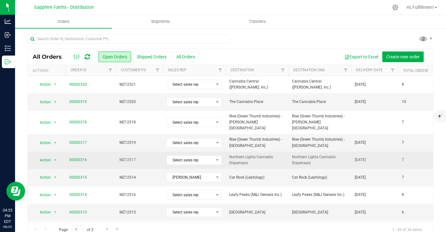
click at [91, 157] on span "00000316" at bounding box center [90, 160] width 43 height 6
click at [105, 151] on td "00000316" at bounding box center [91, 159] width 50 height 17
click at [103, 157] on span "00000316" at bounding box center [90, 160] width 43 height 6
drag, startPoint x: 103, startPoint y: 152, endPoint x: 86, endPoint y: 151, distance: 16.7
click at [86, 157] on span "00000316" at bounding box center [90, 160] width 43 height 6
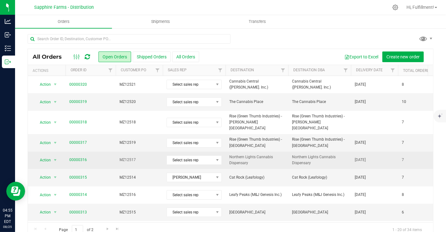
click at [99, 157] on span "00000316" at bounding box center [90, 160] width 43 height 6
click at [107, 158] on td "00000316" at bounding box center [91, 159] width 50 height 17
click at [98, 157] on span "00000316" at bounding box center [90, 160] width 43 height 6
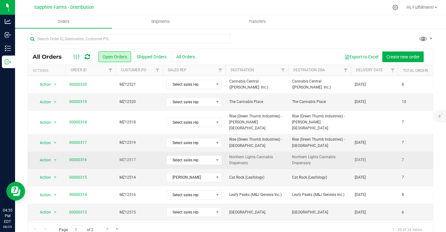
click at [98, 157] on span "00000316" at bounding box center [90, 160] width 43 height 6
click at [246, 154] on span "Northern Lights Cannabis Dispensary" at bounding box center [256, 160] width 55 height 12
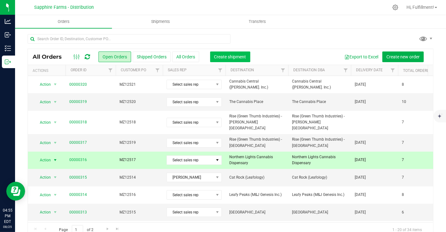
click at [231, 58] on span "Create shipment" at bounding box center [230, 56] width 32 height 5
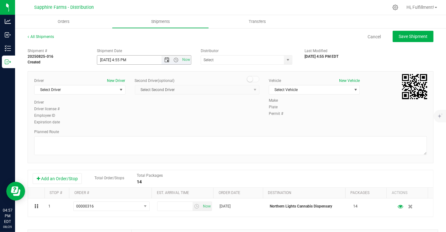
click at [166, 60] on span "Open the date view" at bounding box center [167, 59] width 5 height 5
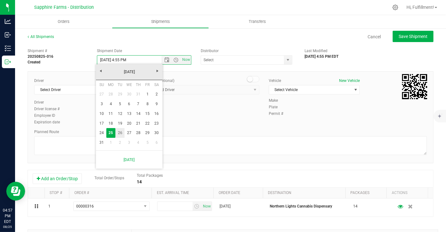
click at [119, 131] on link "26" at bounding box center [119, 133] width 9 height 10
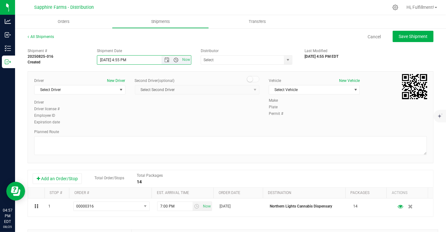
click at [174, 60] on span "Open the time view" at bounding box center [176, 59] width 5 height 5
click at [113, 90] on li "9:30 AM" at bounding box center [142, 89] width 92 height 8
type input "[DATE] 9:30 AM"
click at [232, 61] on input "text" at bounding box center [241, 60] width 81 height 9
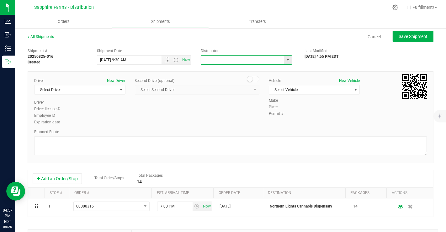
click at [285, 61] on span "select" at bounding box center [287, 59] width 5 height 5
click at [245, 87] on li "Sapphire Farms - Distribution" at bounding box center [244, 88] width 90 height 9
type input "Sapphire Farms - Distribution"
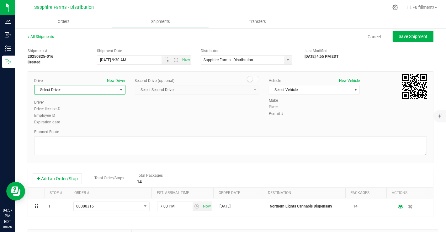
click at [110, 89] on span "Select Driver" at bounding box center [75, 89] width 83 height 9
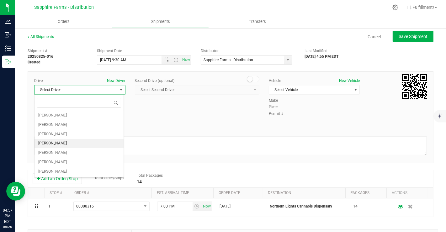
click at [62, 143] on li "[PERSON_NAME]" at bounding box center [78, 143] width 89 height 9
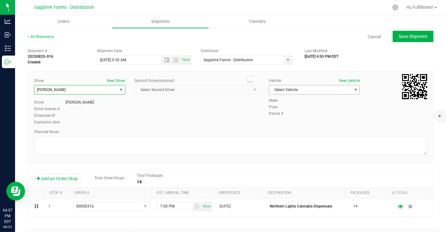
click at [352, 91] on span "select" at bounding box center [356, 89] width 8 height 9
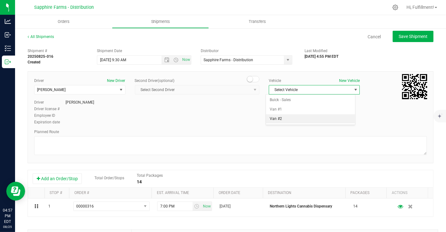
click at [292, 118] on li "Van #2" at bounding box center [310, 118] width 89 height 9
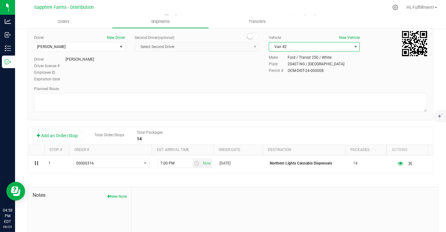
scroll to position [43, 0]
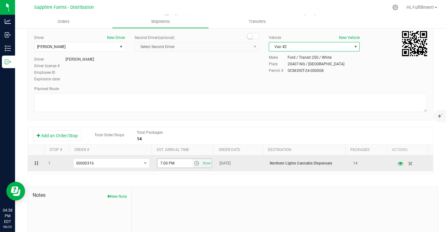
click at [194, 162] on span "select" at bounding box center [196, 163] width 5 height 5
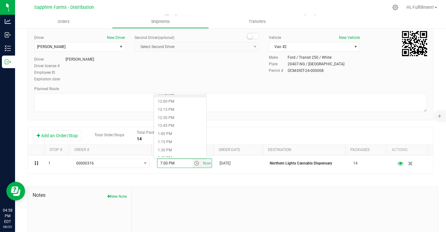
scroll to position [385, 0]
click at [173, 133] on li "1:00 PM" at bounding box center [180, 132] width 52 height 8
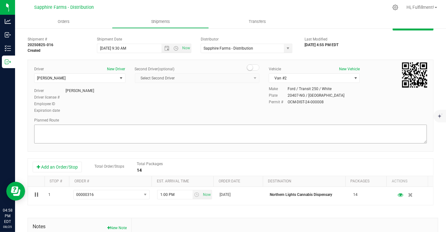
scroll to position [0, 0]
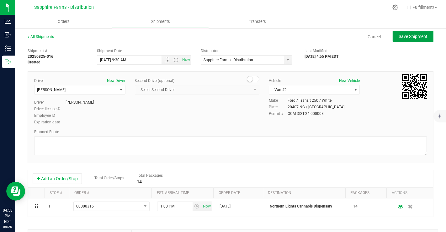
click at [402, 37] on span "Save Shipment" at bounding box center [413, 36] width 29 height 5
type input "[DATE] 1:30 PM"
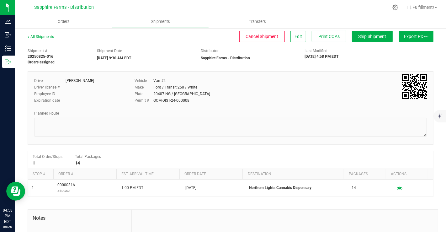
click at [402, 37] on button "Export PDF" at bounding box center [416, 36] width 34 height 11
click at [395, 69] on span "NY Manifest" at bounding box center [397, 69] width 21 height 4
click at [43, 37] on link "All Shipments" at bounding box center [41, 36] width 26 height 4
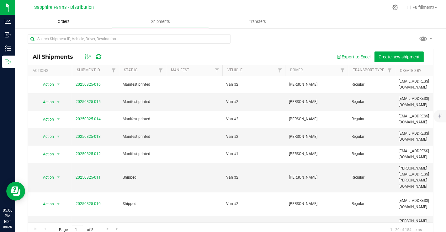
click at [63, 21] on span "Orders" at bounding box center [63, 22] width 29 height 6
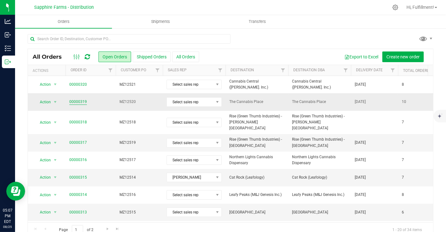
click at [78, 103] on link "00000319" at bounding box center [78, 102] width 18 height 6
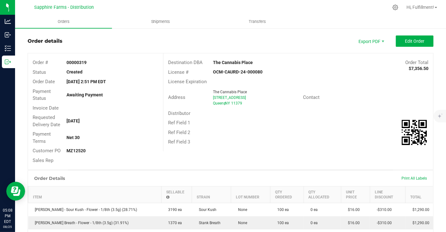
scroll to position [9, 0]
click at [423, 38] on button "Edit Order" at bounding box center [415, 41] width 38 height 11
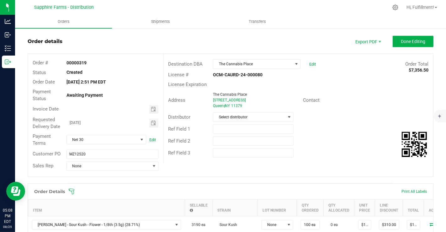
click at [72, 189] on icon at bounding box center [71, 191] width 6 height 6
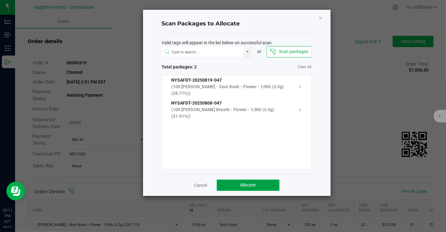
click at [257, 185] on button "Allocate" at bounding box center [248, 184] width 63 height 11
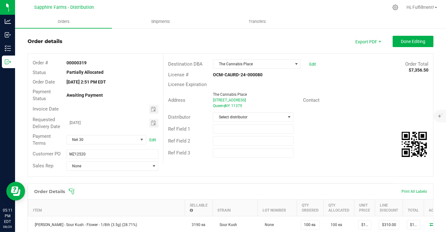
click at [71, 191] on icon at bounding box center [71, 191] width 6 height 6
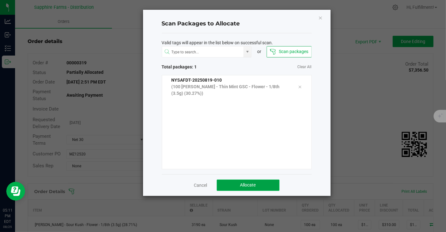
click at [255, 182] on span "Allocate" at bounding box center [248, 184] width 16 height 5
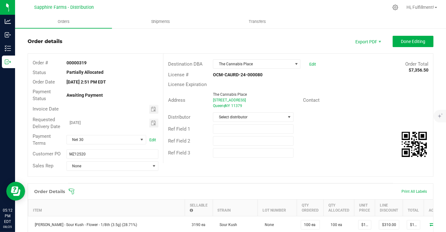
click at [72, 190] on icon at bounding box center [71, 191] width 6 height 6
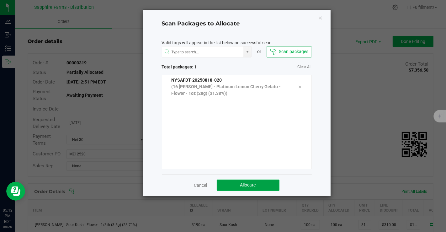
click at [234, 186] on button "Allocate" at bounding box center [248, 184] width 63 height 11
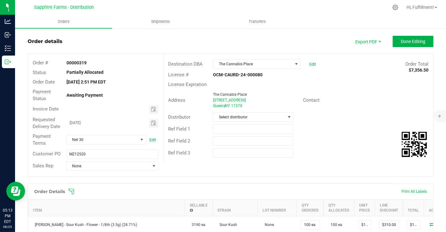
click at [74, 189] on icon at bounding box center [71, 191] width 6 height 6
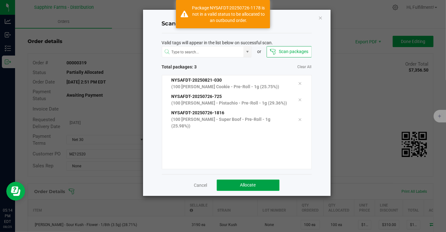
click at [236, 187] on button "Allocate" at bounding box center [248, 184] width 63 height 11
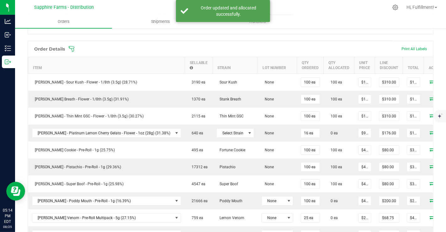
scroll to position [164, 0]
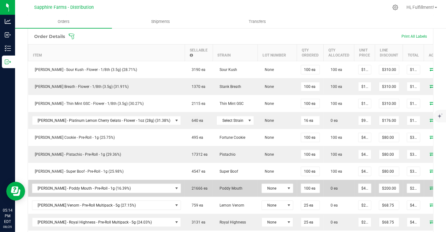
click at [430, 186] on icon at bounding box center [432, 188] width 5 height 4
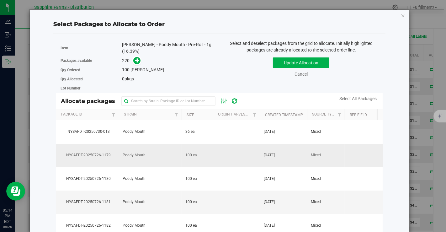
click at [275, 153] on span "[DATE]" at bounding box center [269, 155] width 11 height 6
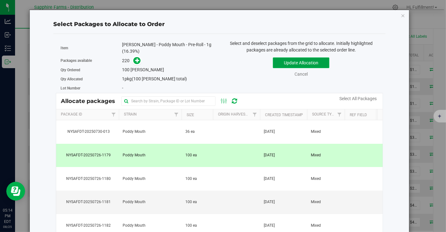
click at [311, 64] on button "Update Allocation" at bounding box center [301, 62] width 56 height 11
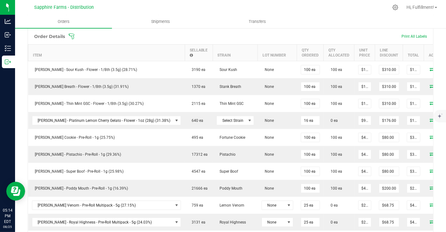
click at [71, 35] on icon at bounding box center [71, 36] width 6 height 6
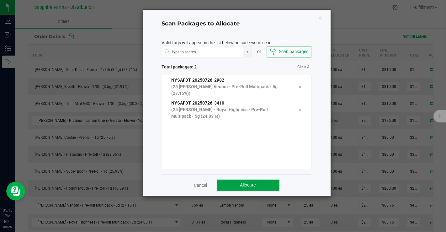
click at [248, 179] on button "Allocate" at bounding box center [248, 184] width 63 height 11
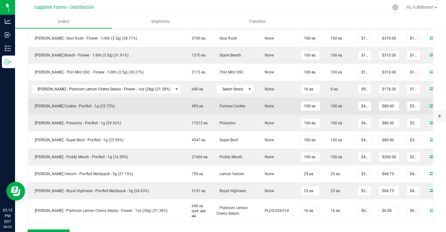
scroll to position [197, 0]
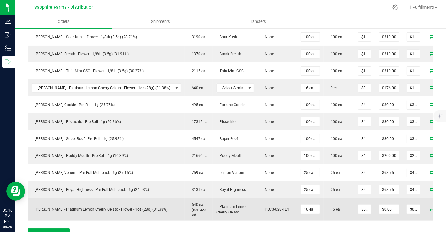
click at [446, 207] on icon at bounding box center [451, 209] width 4 height 4
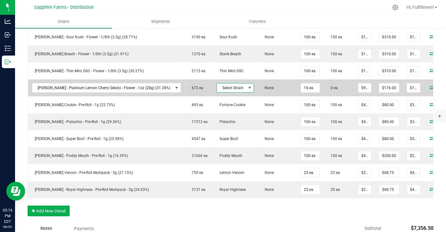
click at [247, 86] on span at bounding box center [249, 87] width 5 height 5
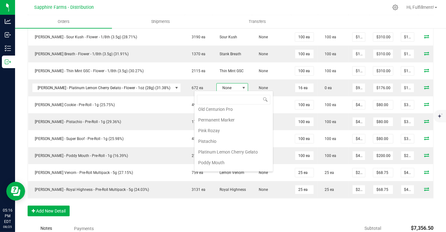
scroll to position [431, 0]
click at [238, 146] on li "Platinum Lemon Cherry Gelato" at bounding box center [233, 151] width 78 height 11
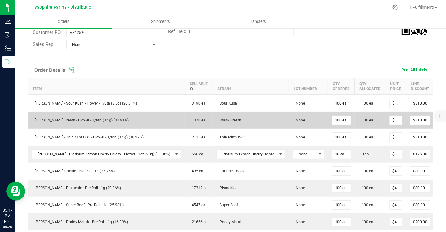
scroll to position [128, 0]
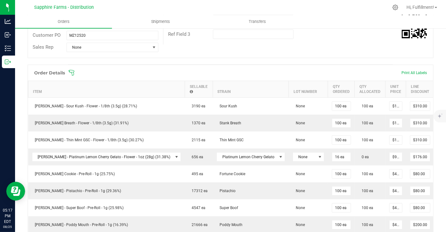
click at [72, 73] on icon at bounding box center [71, 73] width 6 height 6
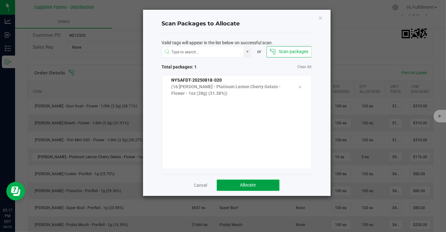
click at [230, 181] on button "Allocate" at bounding box center [248, 184] width 63 height 11
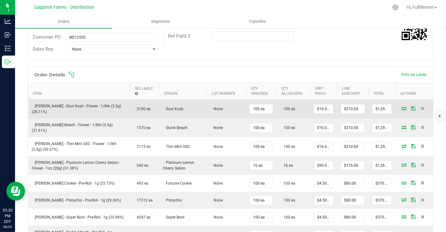
scroll to position [0, 0]
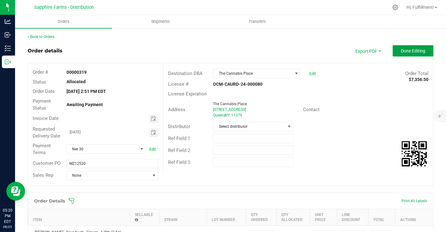
click at [397, 47] on button "Done Editing" at bounding box center [413, 50] width 41 height 11
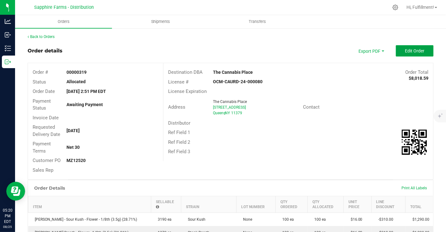
click at [397, 47] on button "Edit Order" at bounding box center [415, 50] width 38 height 11
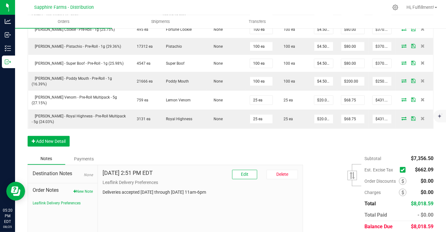
scroll to position [280, 0]
click at [401, 169] on icon at bounding box center [403, 169] width 4 height 0
click at [0, 0] on input "checkbox" at bounding box center [0, 0] width 0 height 0
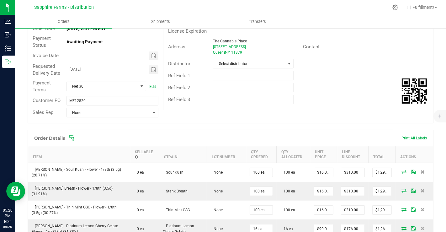
scroll to position [0, 0]
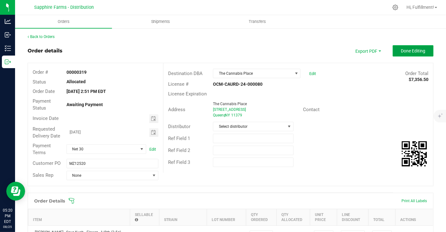
click at [409, 53] on span "Done Editing" at bounding box center [413, 50] width 24 height 5
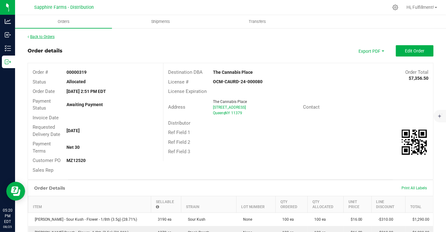
click at [38, 35] on link "Back to Orders" at bounding box center [41, 36] width 27 height 4
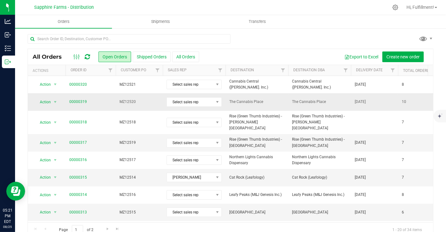
click at [110, 100] on span "00000319" at bounding box center [90, 102] width 43 height 6
click at [111, 101] on span "00000319" at bounding box center [90, 102] width 43 height 6
drag, startPoint x: 108, startPoint y: 103, endPoint x: 89, endPoint y: 100, distance: 19.0
click at [89, 100] on span "00000319" at bounding box center [90, 102] width 43 height 6
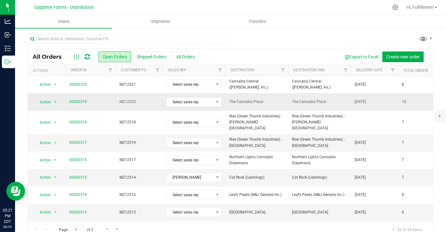
click at [89, 100] on span "00000319" at bounding box center [90, 102] width 43 height 6
click at [108, 100] on span "00000319" at bounding box center [90, 102] width 43 height 6
click at [88, 57] on icon at bounding box center [87, 57] width 5 height 6
click at [93, 103] on span "00000319" at bounding box center [90, 102] width 43 height 6
click at [95, 99] on span "00000319" at bounding box center [90, 102] width 43 height 6
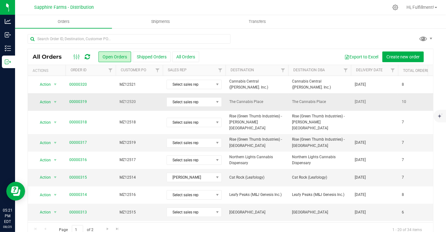
click at [138, 98] on td "MZ12520" at bounding box center [139, 101] width 47 height 17
click at [150, 101] on span "MZ12520" at bounding box center [139, 102] width 40 height 6
click at [237, 103] on span "The Cannabis Place" at bounding box center [256, 102] width 55 height 6
click at [239, 99] on span "The Cannabis Place" at bounding box center [256, 102] width 55 height 6
drag, startPoint x: 239, startPoint y: 98, endPoint x: 235, endPoint y: 99, distance: 4.6
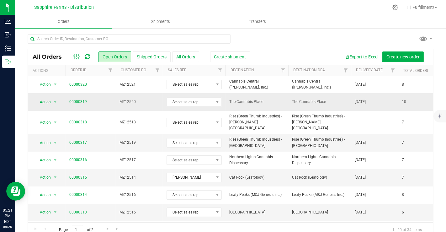
drag, startPoint x: 235, startPoint y: 99, endPoint x: 227, endPoint y: 102, distance: 7.8
click at [227, 102] on td "The Cannabis Place" at bounding box center [256, 101] width 63 height 17
click at [270, 101] on span "The Cannabis Place" at bounding box center [256, 102] width 55 height 6
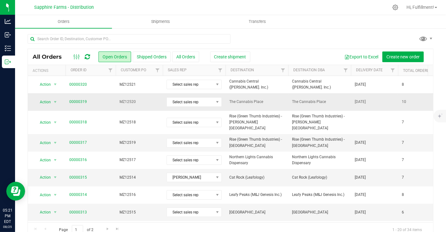
click at [108, 102] on span "00000319" at bounding box center [90, 102] width 43 height 6
click at [111, 100] on span "00000319" at bounding box center [90, 102] width 43 height 6
click at [89, 99] on span "00000319" at bounding box center [90, 102] width 43 height 6
click at [109, 103] on span "00000319" at bounding box center [90, 102] width 43 height 6
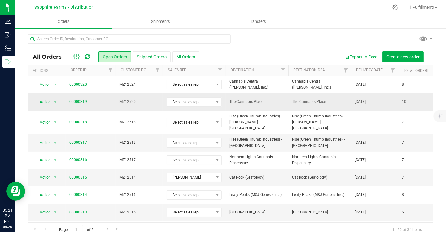
click at [122, 102] on span "MZ12520" at bounding box center [139, 102] width 40 height 6
click at [224, 56] on span "Create shipment" at bounding box center [230, 56] width 32 height 5
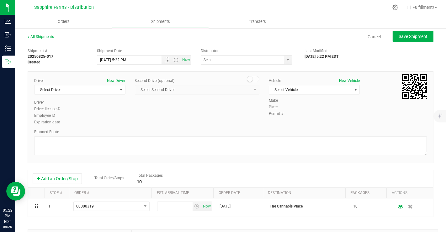
drag, startPoint x: 193, startPoint y: 125, endPoint x: 161, endPoint y: 119, distance: 32.4
click at [161, 119] on div "Driver New Driver Select Driver Select Driver [PERSON_NAME] [PERSON_NAME] [PERS…" at bounding box center [230, 102] width 402 height 48
click at [165, 60] on span "Open the date view" at bounding box center [167, 59] width 5 height 5
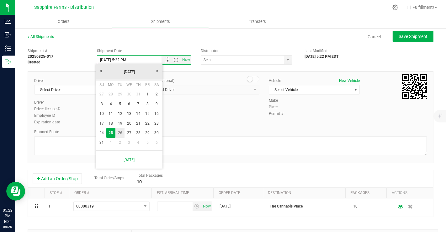
click at [121, 132] on link "26" at bounding box center [119, 133] width 9 height 10
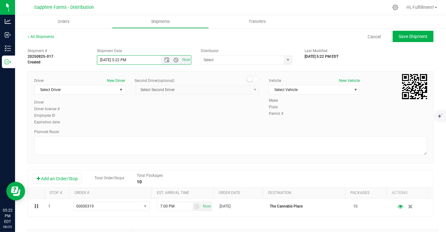
click at [174, 58] on span "Open the time view" at bounding box center [176, 59] width 5 height 5
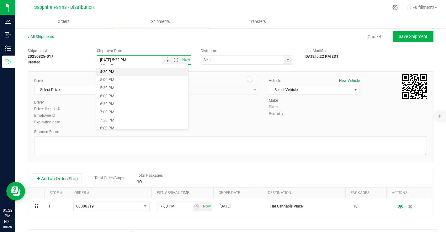
scroll to position [265, 0]
click at [120, 95] on li "6:00 PM" at bounding box center [142, 95] width 92 height 8
type input "[DATE] 6:00 PM"
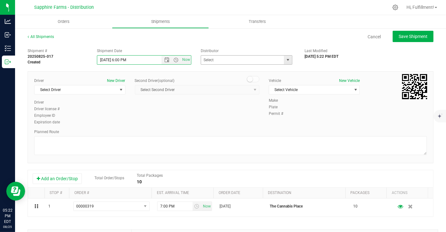
click at [285, 60] on span "select" at bounding box center [287, 59] width 5 height 5
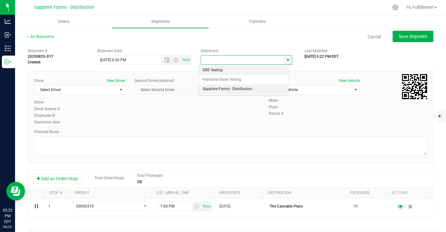
click at [245, 88] on li "Sapphire Farms - Distribution" at bounding box center [244, 88] width 90 height 9
type input "Sapphire Farms - Distribution"
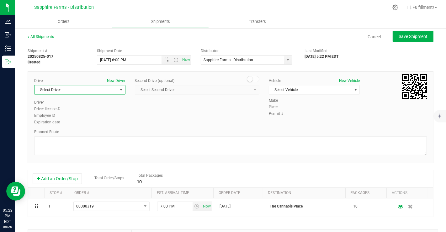
click at [117, 88] on span "select" at bounding box center [121, 89] width 8 height 9
click at [72, 115] on li "[PERSON_NAME]" at bounding box center [78, 115] width 89 height 9
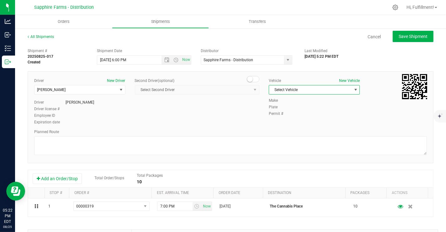
click at [317, 89] on span "Select Vehicle" at bounding box center [310, 89] width 83 height 9
click at [291, 107] on li "Van #1" at bounding box center [310, 109] width 89 height 9
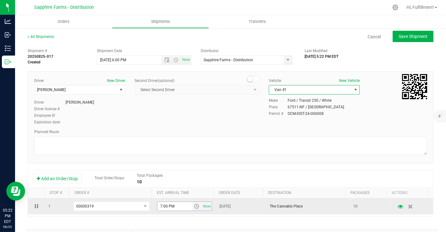
click at [194, 206] on span "select" at bounding box center [196, 206] width 5 height 5
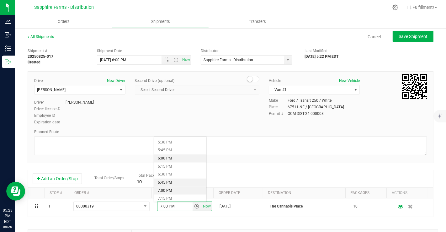
scroll to position [564, 0]
click at [170, 158] on li "6:00 PM" at bounding box center [180, 158] width 52 height 8
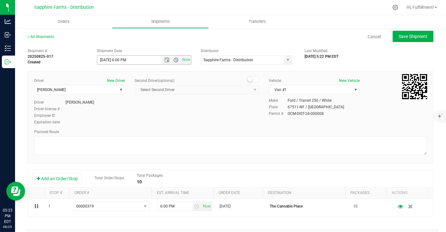
click at [176, 60] on span "Open the time view" at bounding box center [176, 59] width 5 height 5
click at [115, 122] on li "9:30 AM" at bounding box center [142, 124] width 92 height 8
click at [401, 37] on span "Save Shipment" at bounding box center [413, 36] width 29 height 5
type input "[DATE] 1:30 PM"
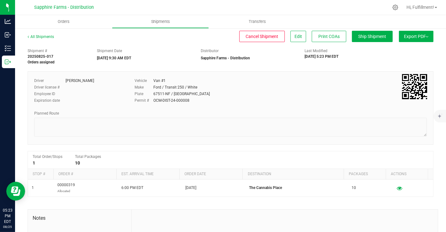
click at [401, 37] on button "Export PDF" at bounding box center [416, 36] width 34 height 11
click at [388, 67] on span "NY Manifest" at bounding box center [397, 69] width 21 height 4
click at [42, 38] on link "All Shipments" at bounding box center [41, 36] width 26 height 4
